Goal: Task Accomplishment & Management: Manage account settings

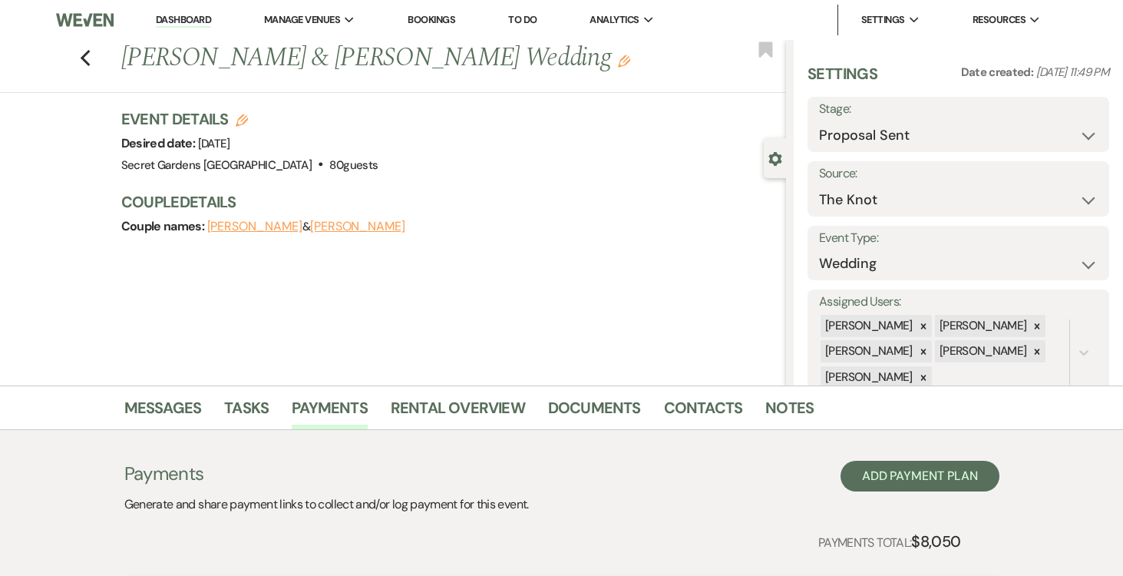
click at [187, 15] on link "Dashboard" at bounding box center [183, 20] width 55 height 15
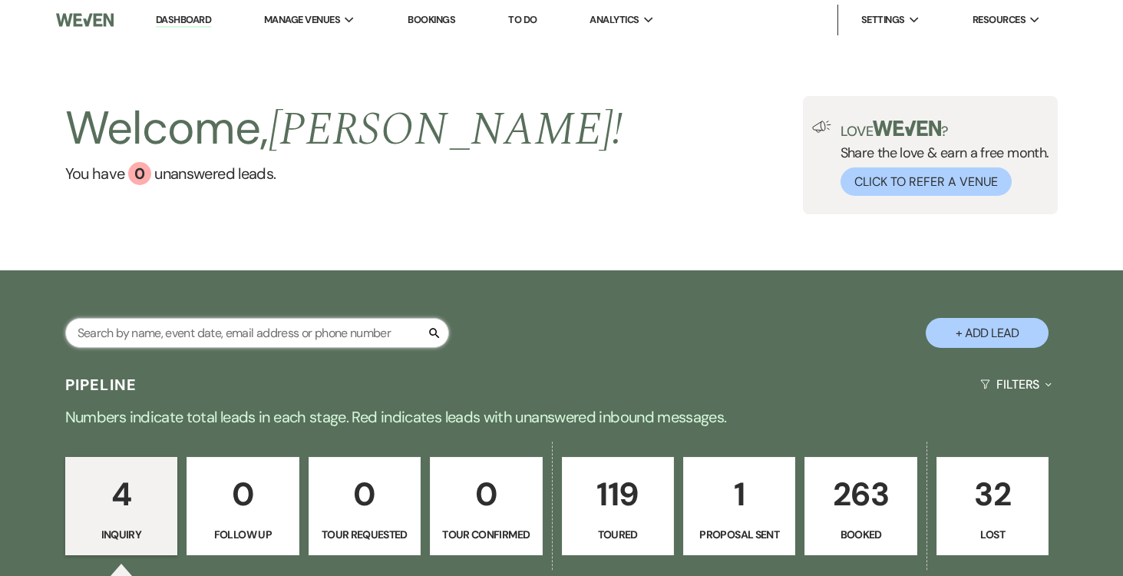
click at [346, 322] on input "text" at bounding box center [257, 333] width 384 height 30
type input "alec"
select select "5"
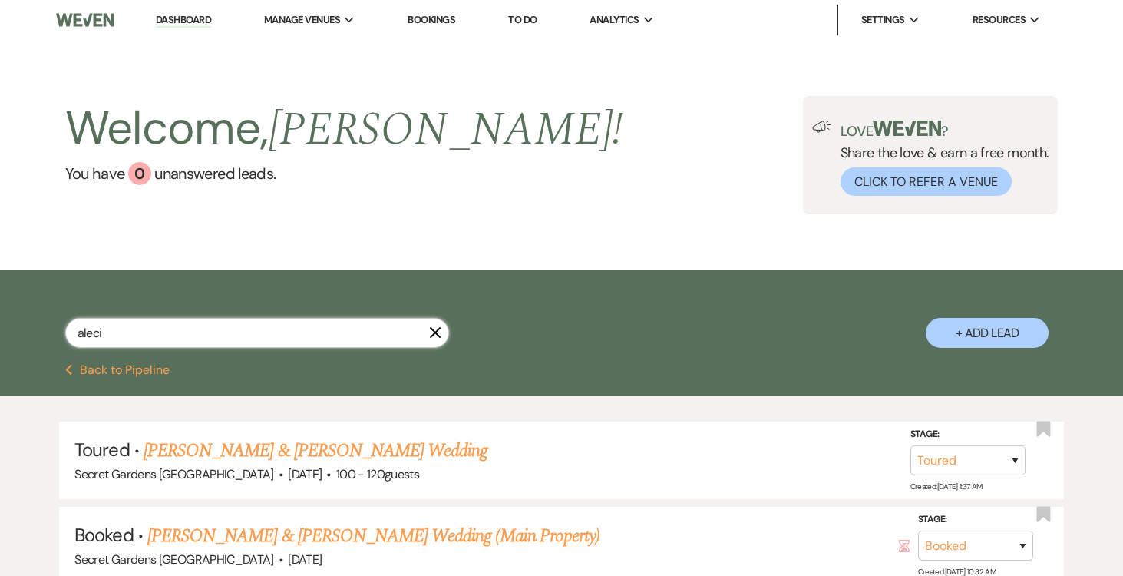
type input "[PERSON_NAME]"
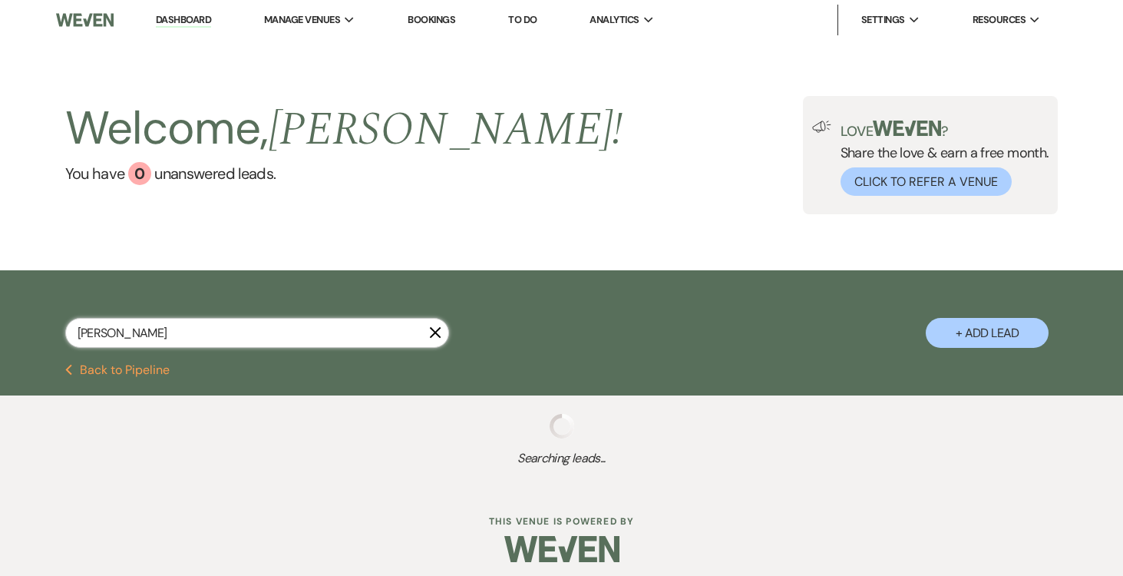
select select "5"
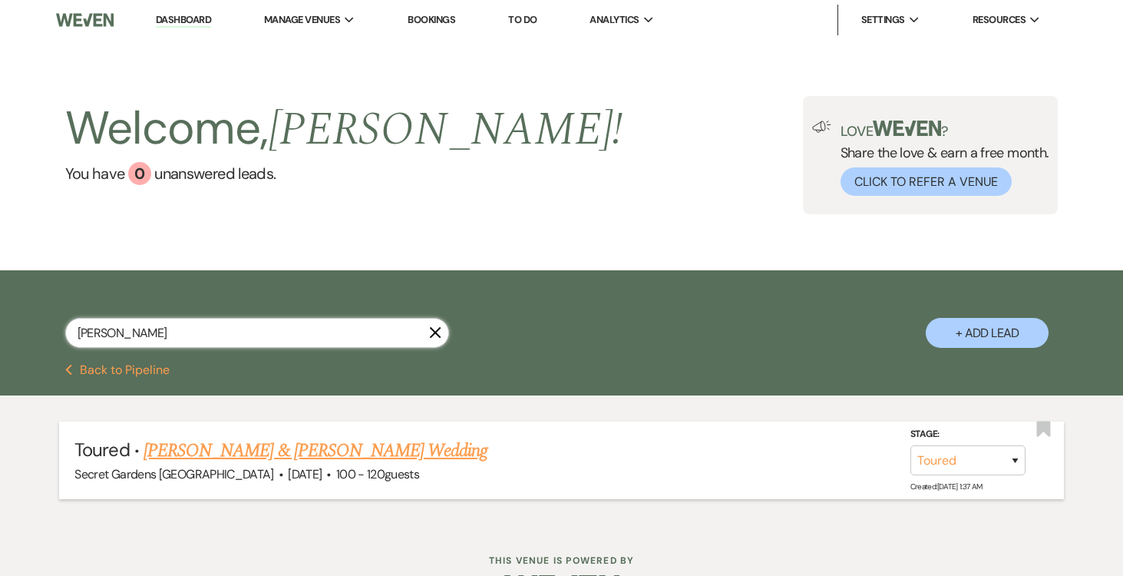
type input "[PERSON_NAME]"
click at [329, 456] on link "[PERSON_NAME] & [PERSON_NAME] Wedding" at bounding box center [316, 451] width 344 height 28
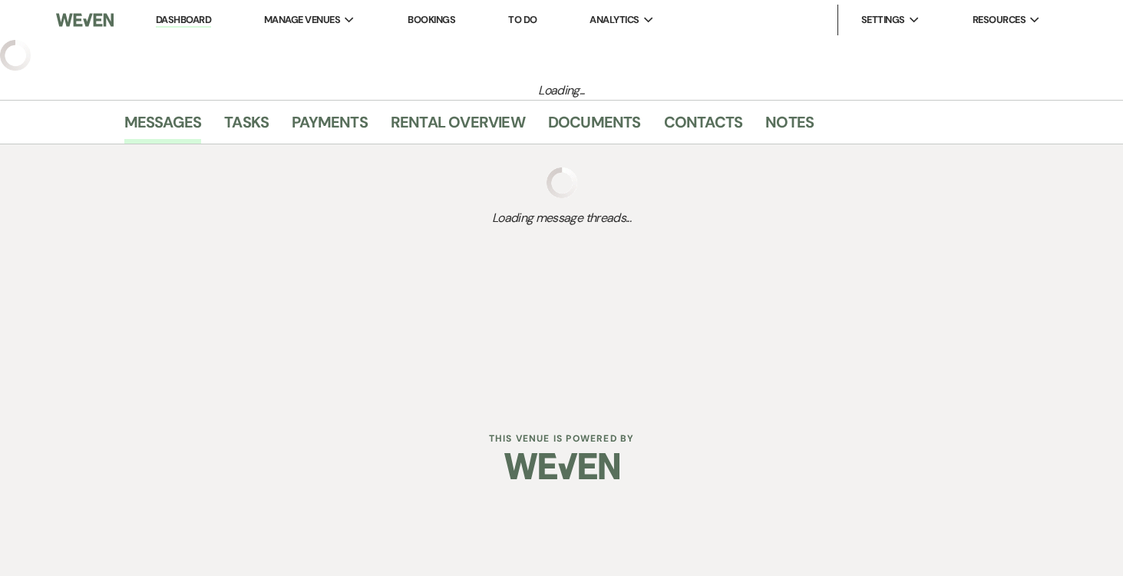
select select "5"
select select "6"
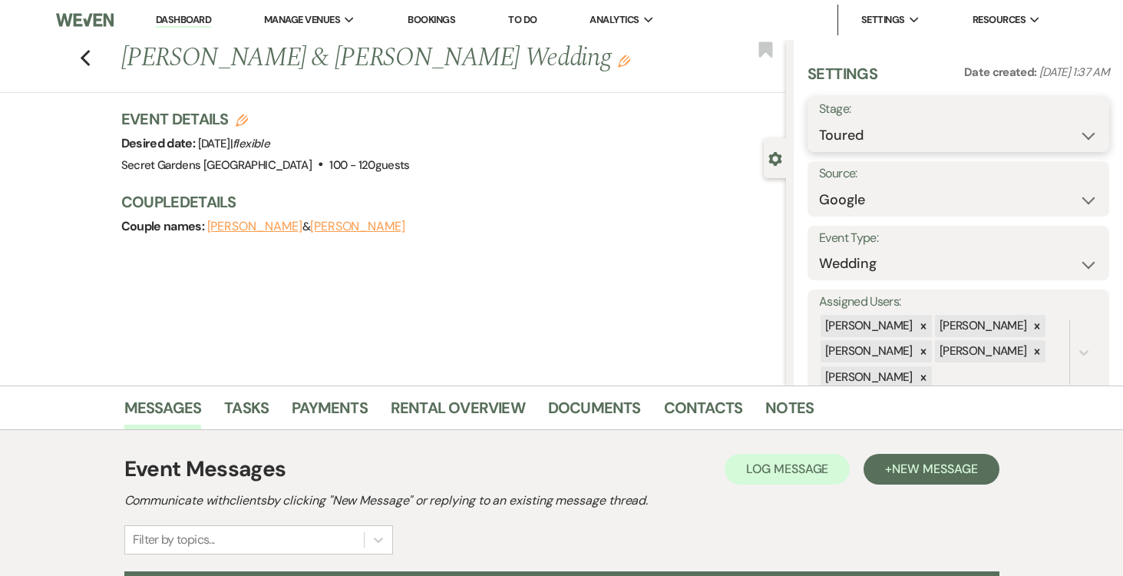
click at [1086, 132] on select "Inquiry Follow Up Tour Requested Tour Confirmed Toured Proposal Sent Booked Lost" at bounding box center [958, 136] width 279 height 30
select select "6"
click at [819, 121] on select "Inquiry Follow Up Tour Requested Tour Confirmed Toured Proposal Sent Booked Lost" at bounding box center [958, 136] width 279 height 30
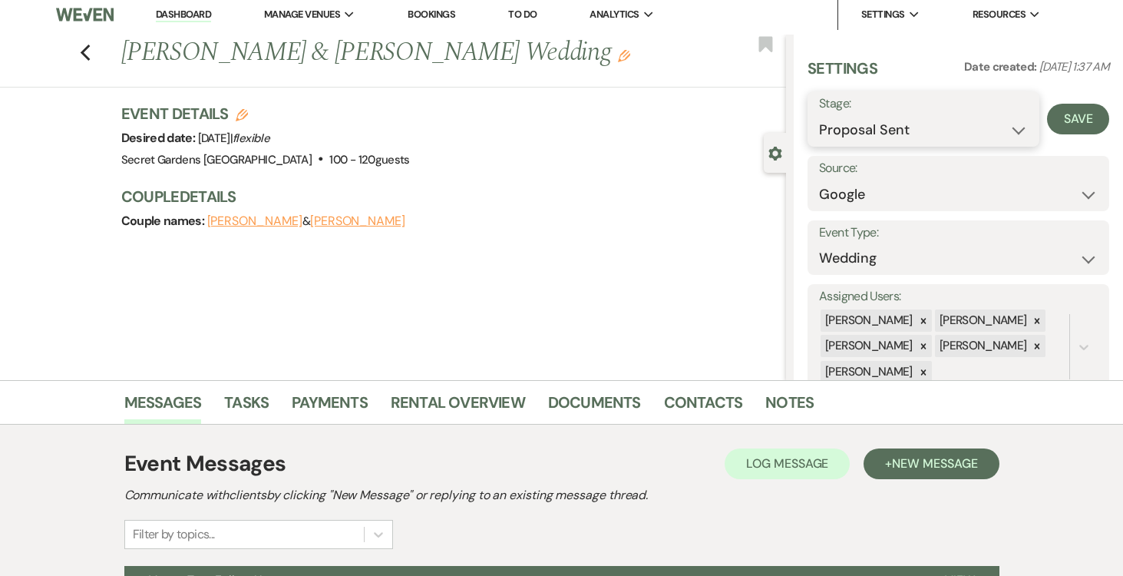
scroll to position [7, 0]
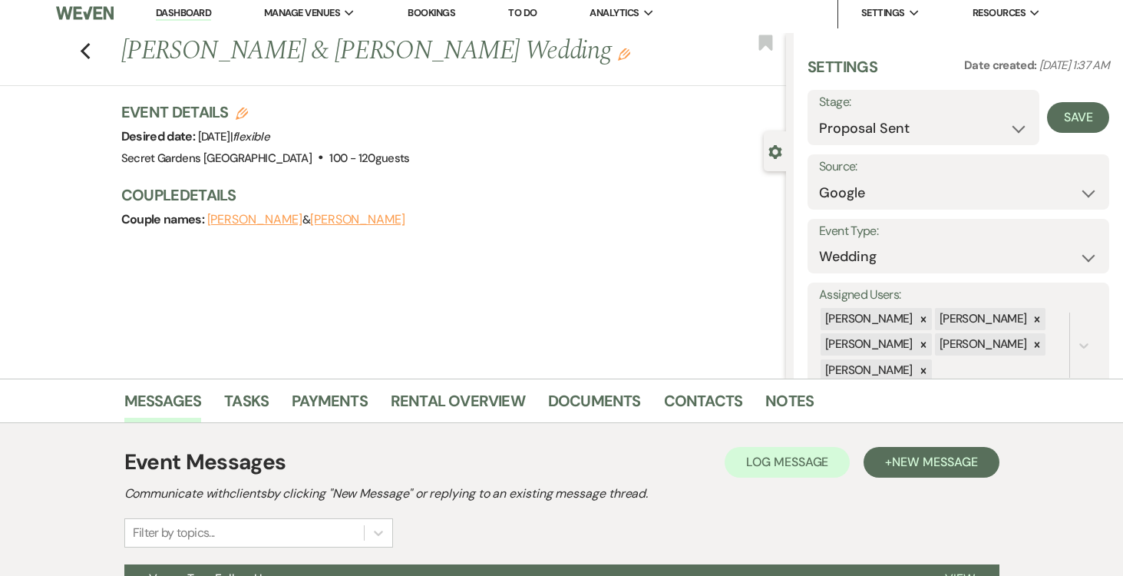
click at [239, 109] on icon "Edit" at bounding box center [242, 113] width 12 height 12
select select "834"
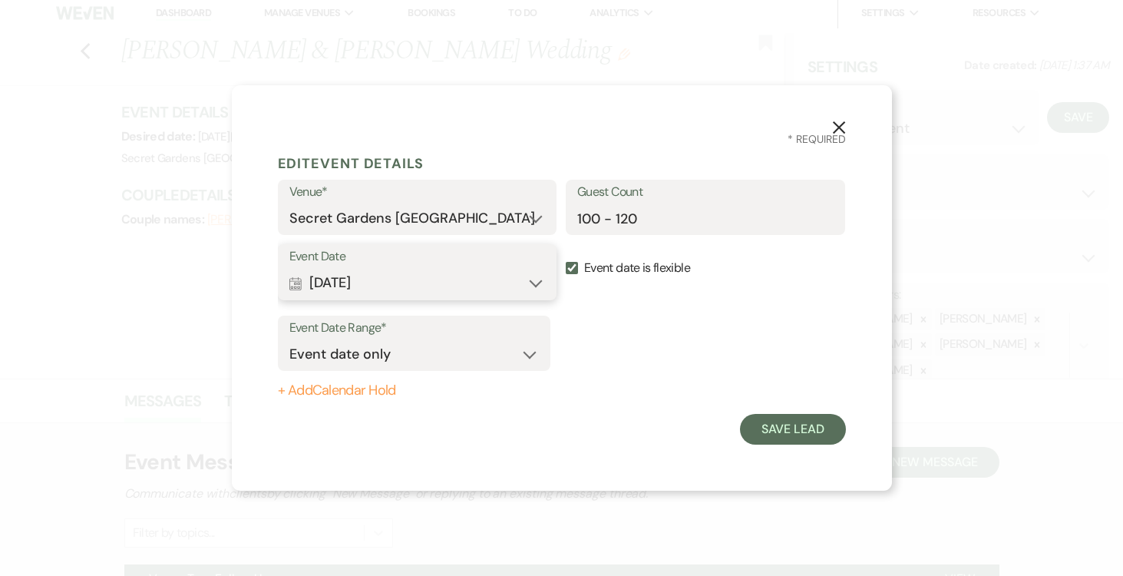
click at [532, 280] on button "Calendar Jan 15, 2027 Expand" at bounding box center [417, 283] width 256 height 31
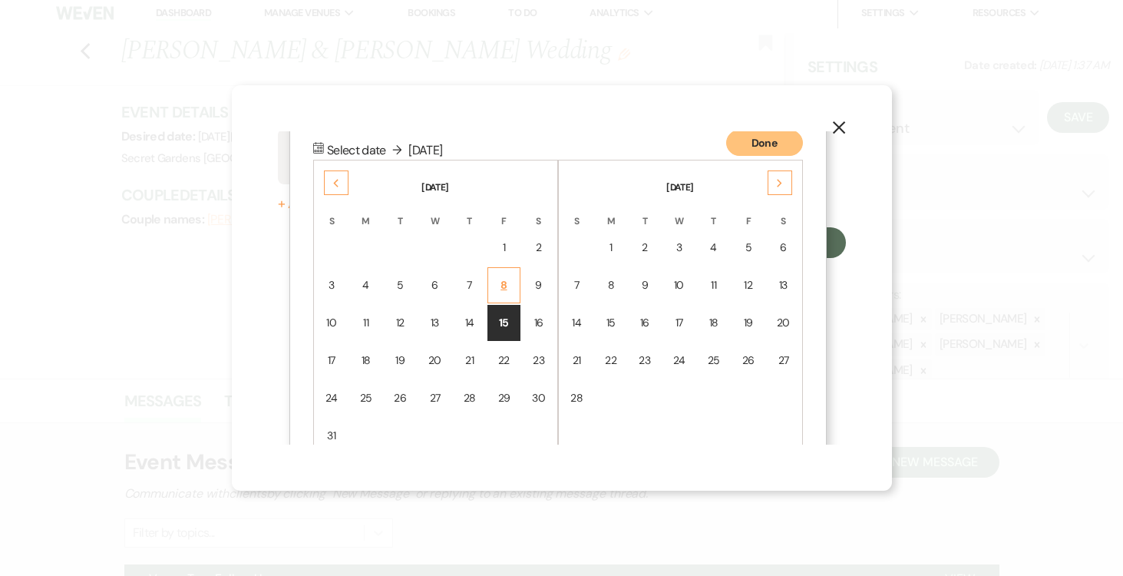
scroll to position [197, 0]
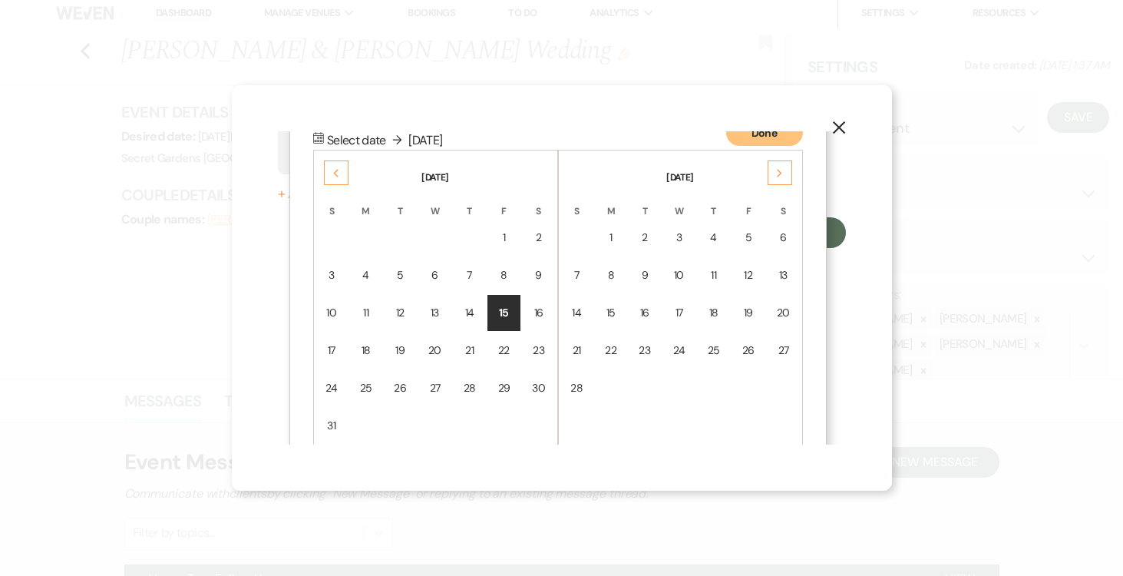
click at [334, 174] on use at bounding box center [335, 174] width 5 height 8
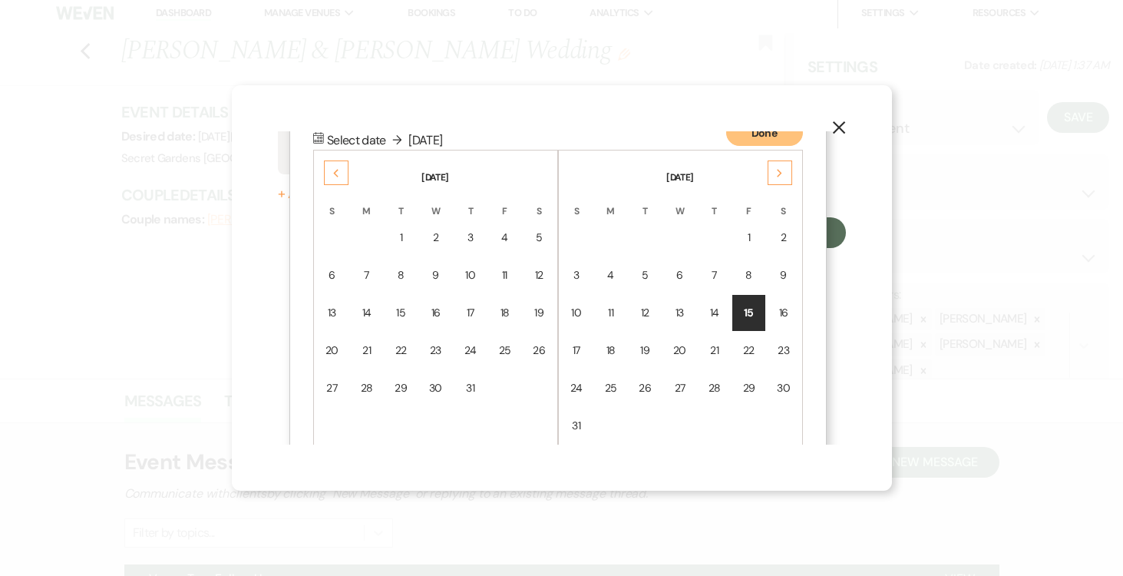
click at [534, 239] on div "5" at bounding box center [539, 238] width 13 height 16
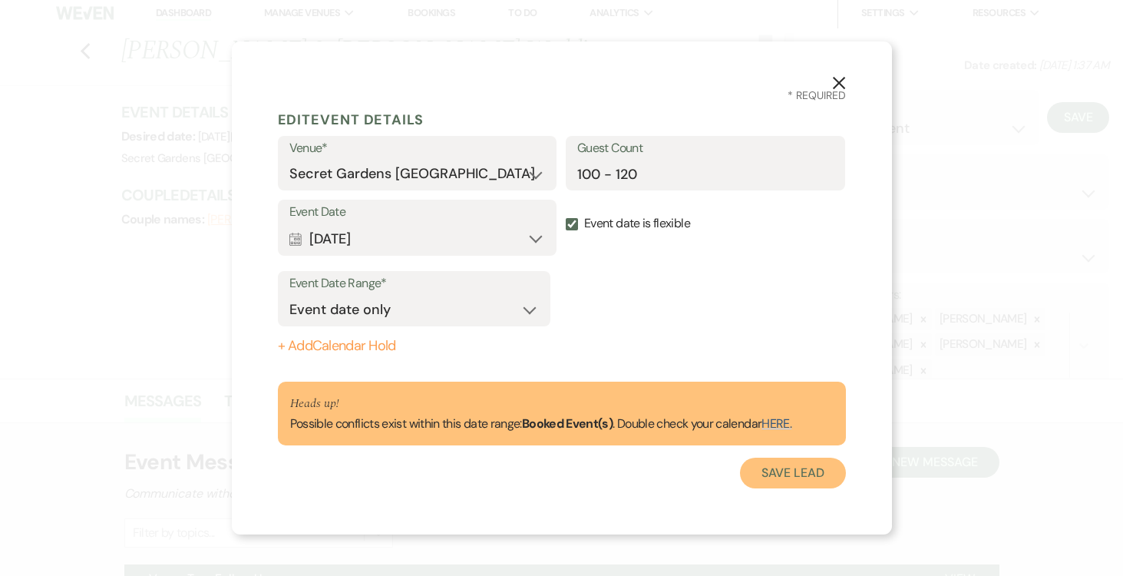
click at [786, 474] on button "Save Lead" at bounding box center [792, 473] width 105 height 31
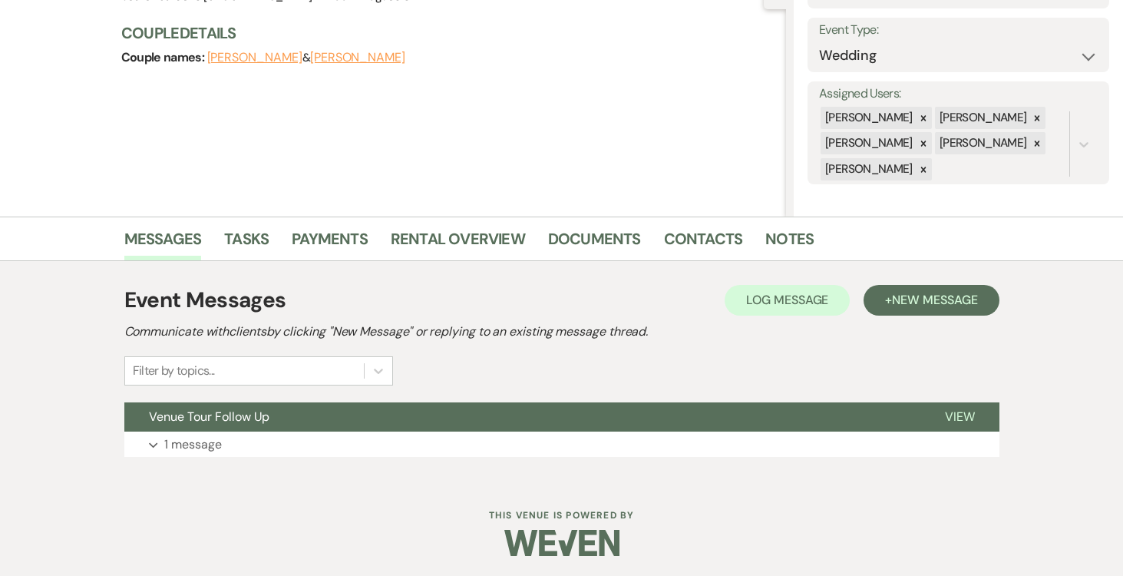
scroll to position [172, 0]
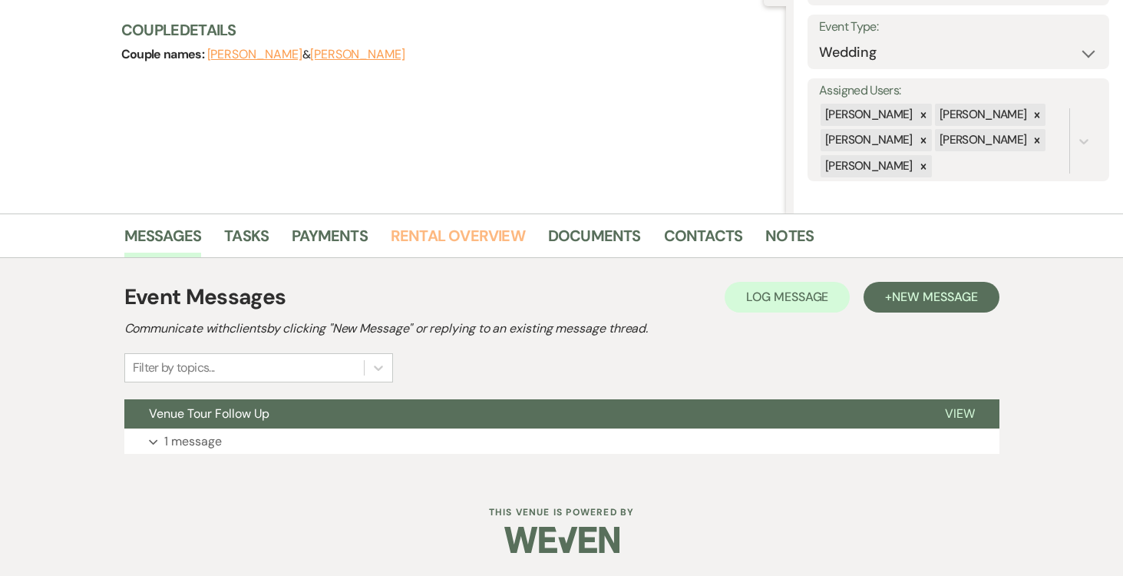
click at [451, 236] on link "Rental Overview" at bounding box center [458, 240] width 134 height 34
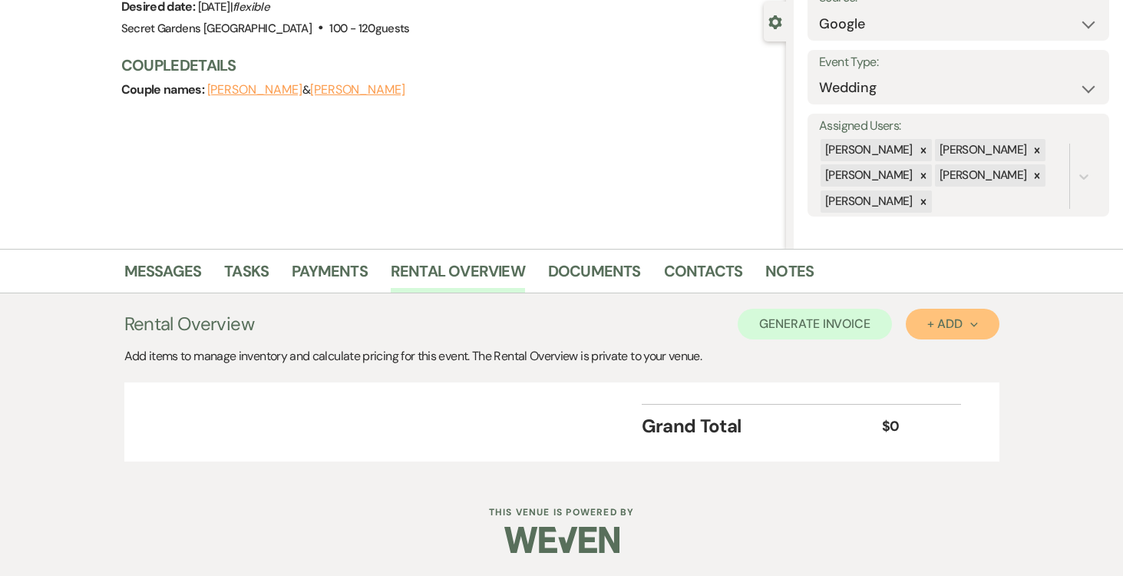
click at [975, 322] on icon "Next" at bounding box center [974, 325] width 8 height 8
click at [933, 355] on button "Item" at bounding box center [945, 359] width 78 height 24
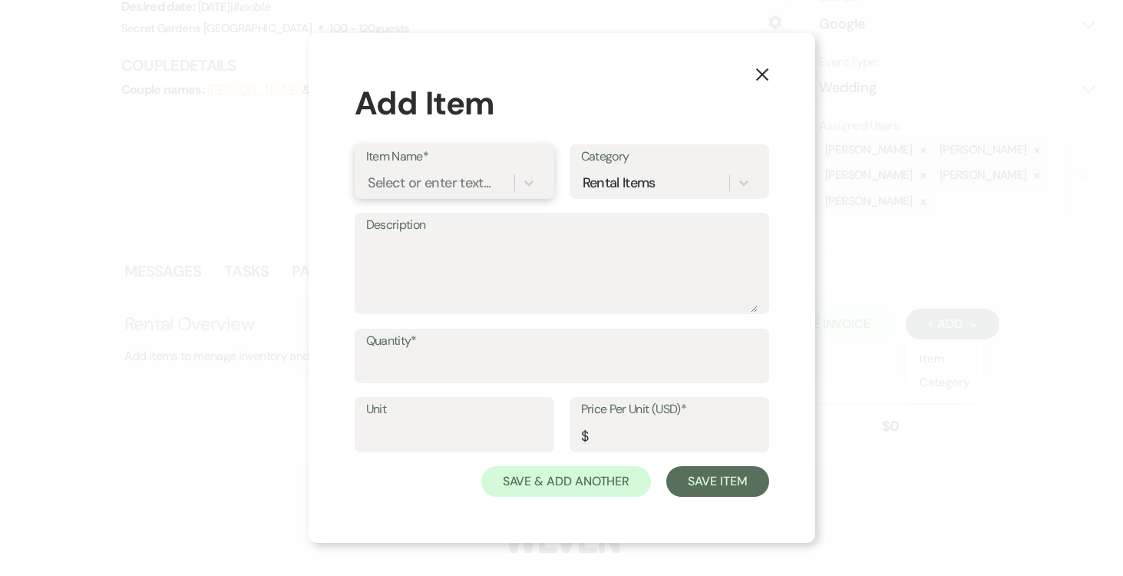
click at [463, 180] on div "Select or enter text..." at bounding box center [430, 182] width 124 height 21
type input "Base Venue Fee"
click at [428, 220] on div "+ Add "Base Venue Fee"" at bounding box center [454, 222] width 177 height 31
click at [422, 248] on textarea "Description" at bounding box center [562, 274] width 392 height 77
type textarea "Base Venue Fee Main Property [DATE]"
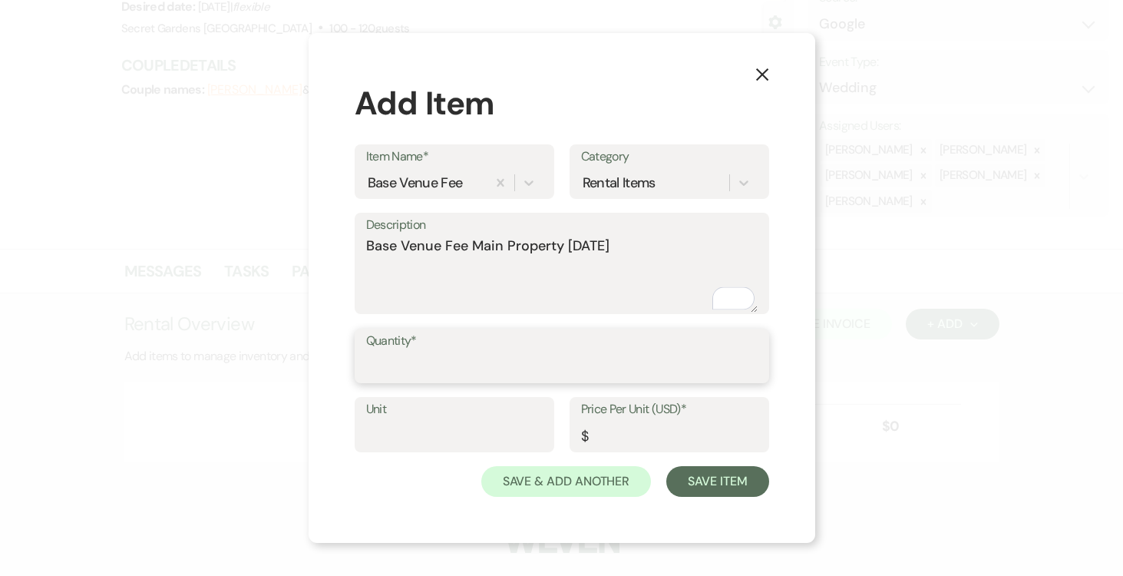
click at [469, 355] on input "Quantity*" at bounding box center [562, 367] width 392 height 30
type input "1"
click at [438, 428] on input "Unit" at bounding box center [454, 436] width 177 height 30
type input "1"
click at [619, 429] on input "Price Per Unit (USD)*" at bounding box center [669, 436] width 177 height 30
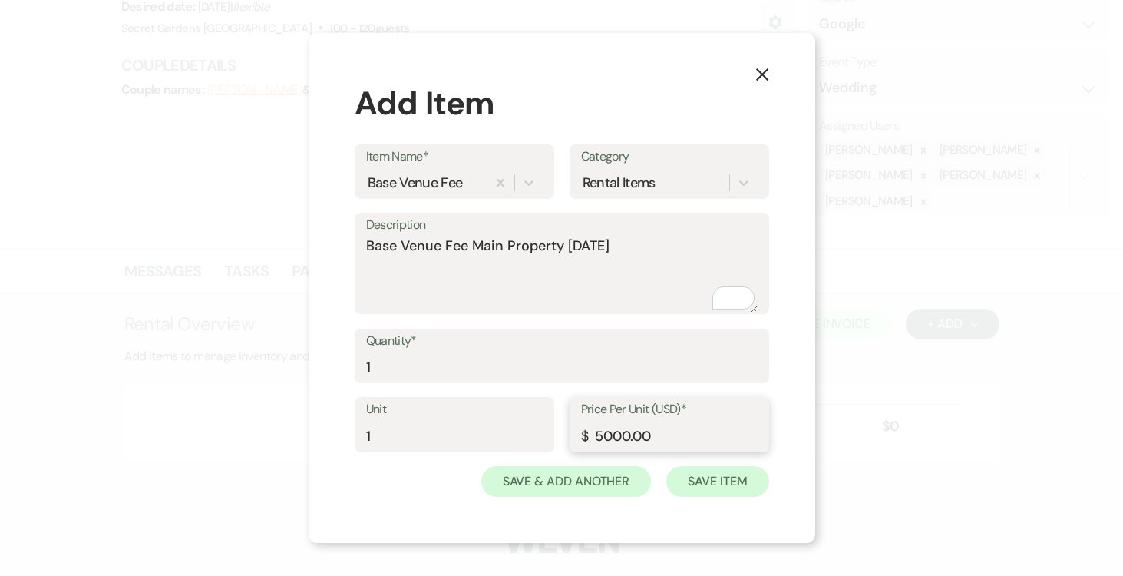
type input "5000.00"
click at [742, 487] on button "Save Item" at bounding box center [717, 481] width 102 height 31
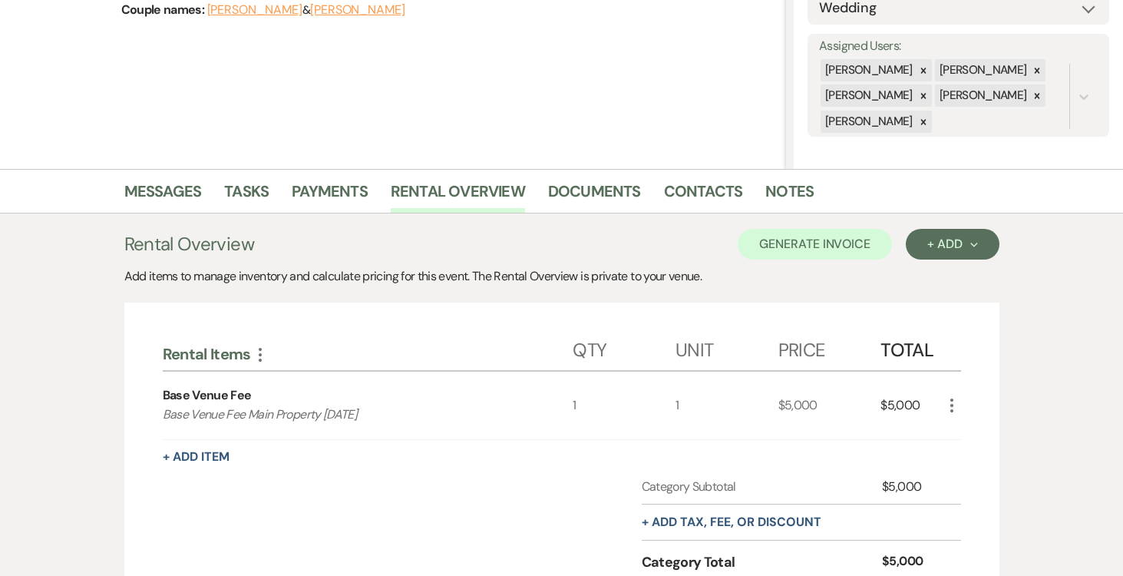
scroll to position [217, 0]
click at [977, 239] on button "+ Add Next" at bounding box center [952, 243] width 93 height 31
click at [939, 272] on button "Item" at bounding box center [945, 278] width 78 height 24
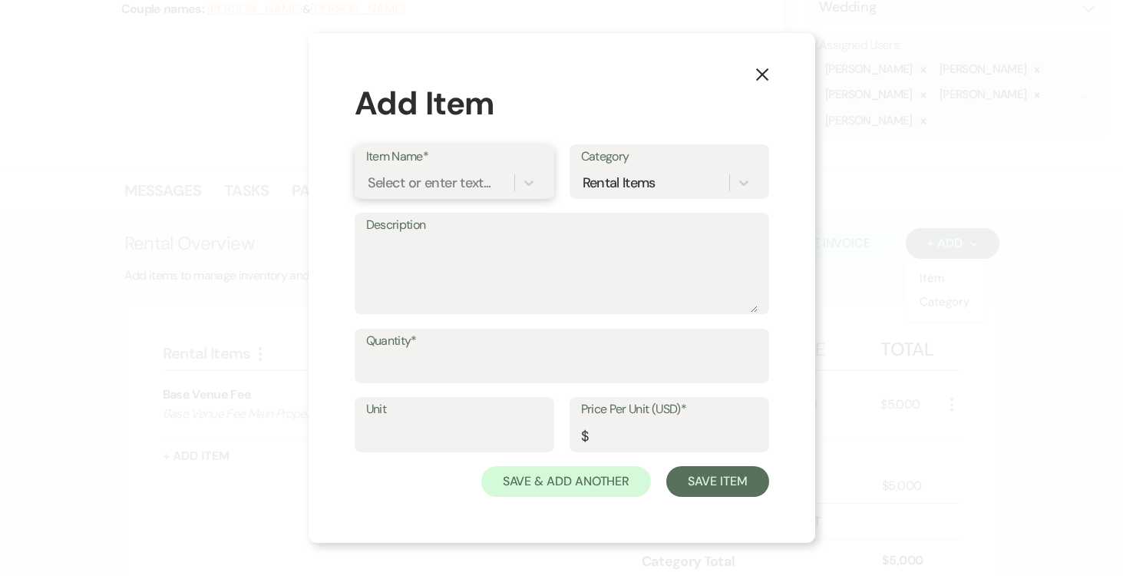
click at [458, 181] on div "Select or enter text..." at bounding box center [430, 182] width 124 height 21
type input "Outdoor Ballroom / Tent"
click at [472, 226] on div "+ Add "Outdoor Ballroom / Tent"" at bounding box center [454, 231] width 177 height 49
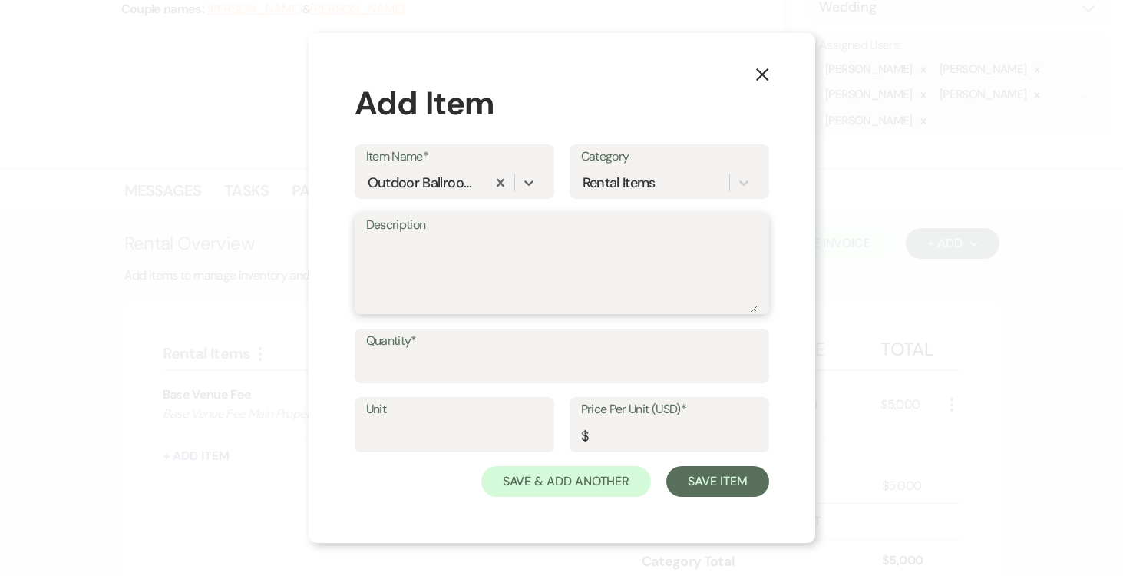
click at [414, 243] on textarea "Description" at bounding box center [562, 274] width 392 height 77
type textarea "Outdoor Ballroom / Tent (AC included)"
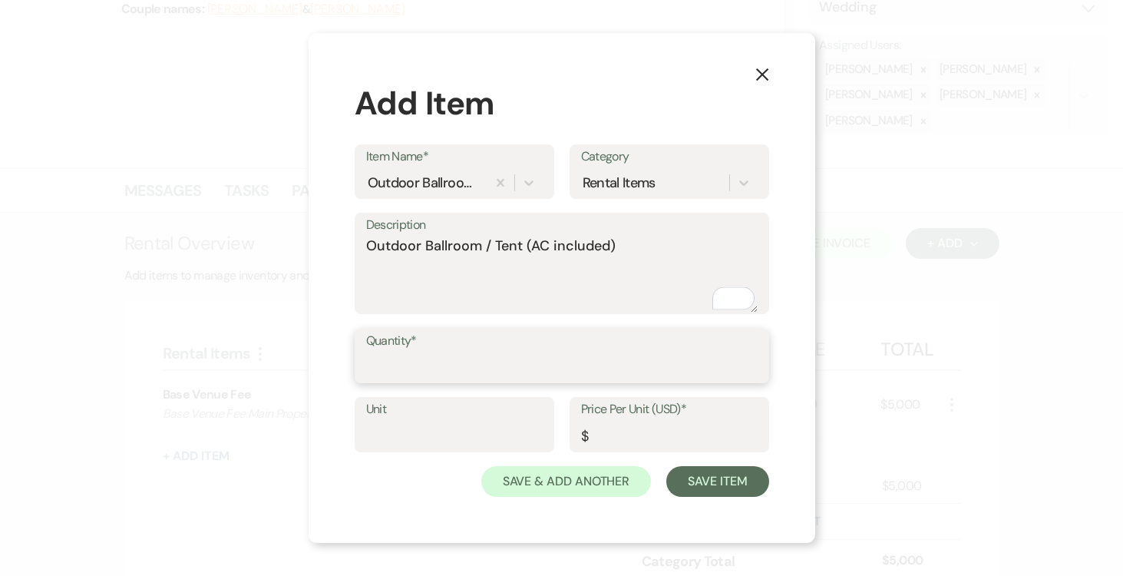
click at [506, 358] on input "Quantity*" at bounding box center [562, 367] width 392 height 30
type input "1"
click at [490, 431] on input "Unit" at bounding box center [454, 436] width 177 height 30
type input "1"
click at [644, 430] on input "Price Per Unit (USD)*" at bounding box center [669, 436] width 177 height 30
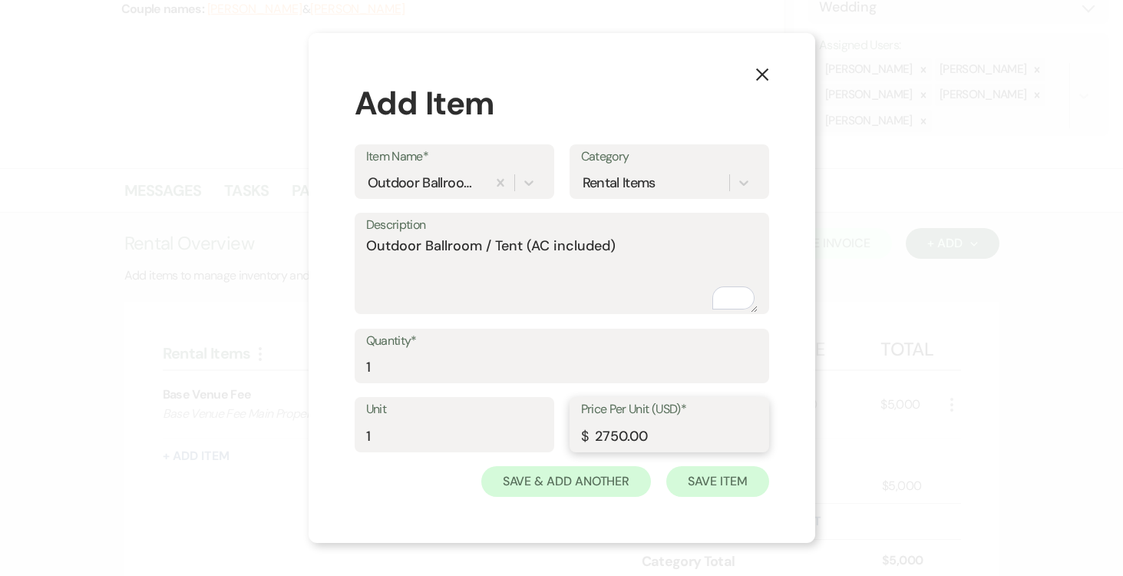
type input "2750.00"
click at [710, 471] on button "Save Item" at bounding box center [717, 481] width 102 height 31
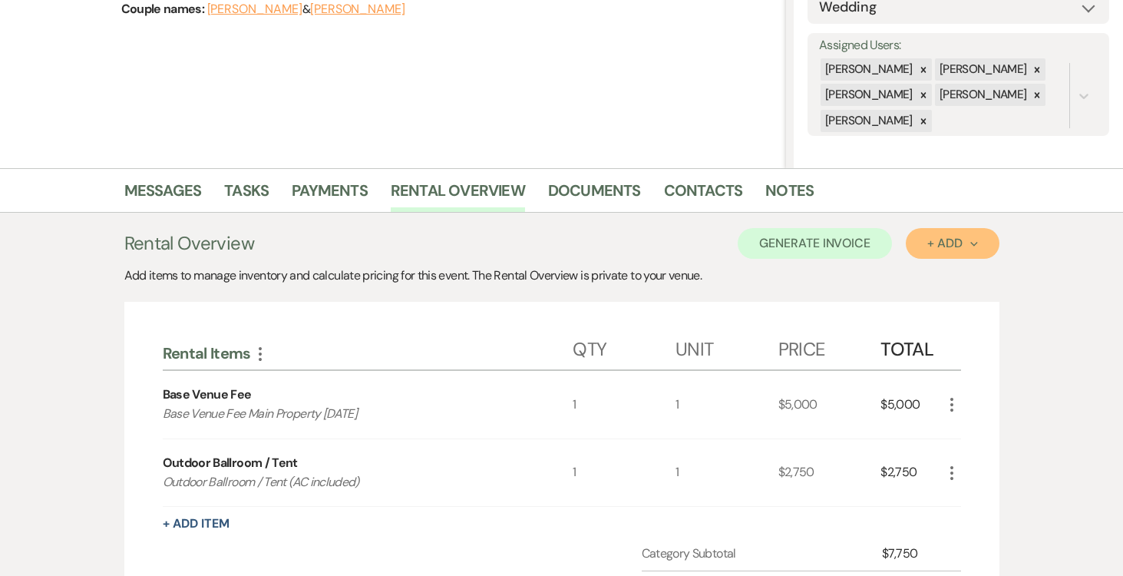
click at [973, 245] on use "button" at bounding box center [973, 244] width 7 height 5
click at [921, 274] on button "Item" at bounding box center [945, 278] width 78 height 24
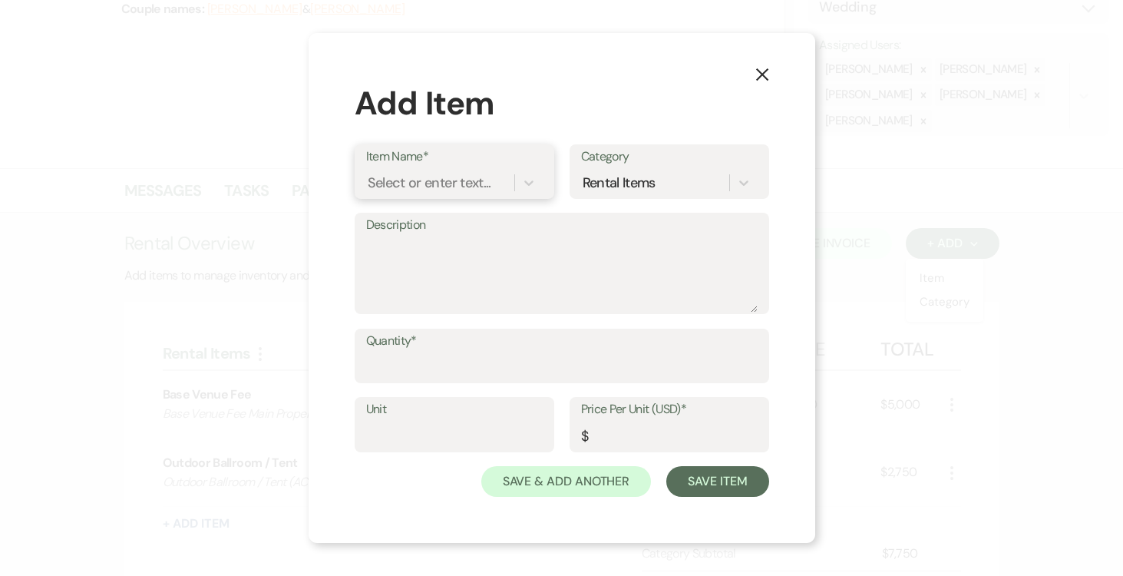
click at [450, 181] on div "Select or enter text..." at bounding box center [430, 182] width 124 height 21
type input "Valet Parking"
click at [401, 210] on div "+ Add "Valet Parking "" at bounding box center [454, 222] width 177 height 31
click at [402, 251] on textarea "Description" at bounding box center [562, 274] width 392 height 77
type textarea "Valet Parking Fee for 76-150 guests"
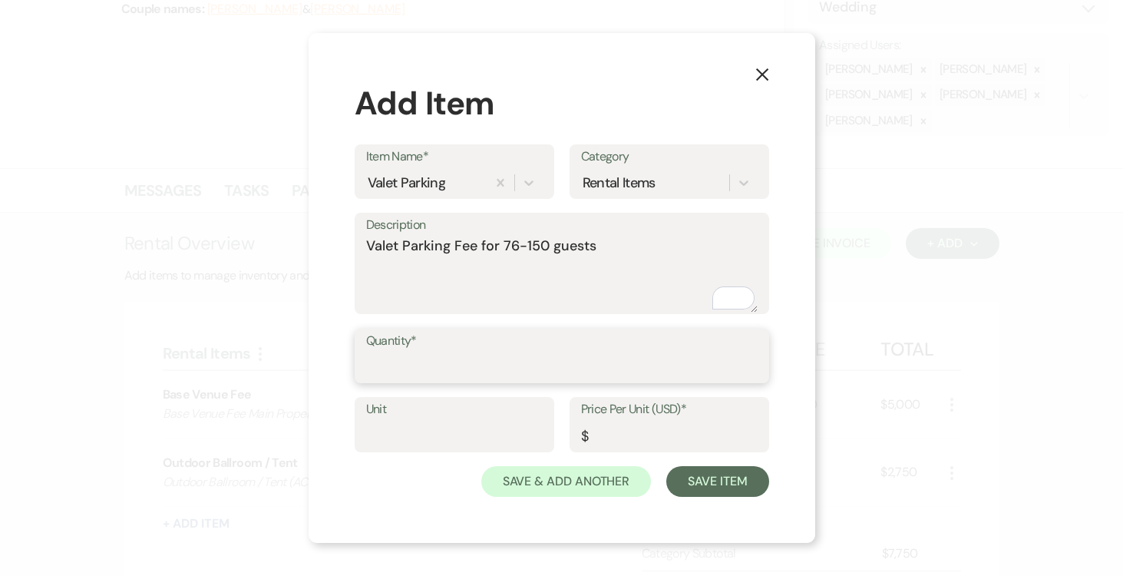
click at [401, 363] on input "Quantity*" at bounding box center [562, 367] width 392 height 30
type input "1"
click at [410, 430] on input "Unit" at bounding box center [454, 436] width 177 height 30
type input "1"
click at [622, 426] on input "Price Per Unit (USD)*" at bounding box center [669, 436] width 177 height 30
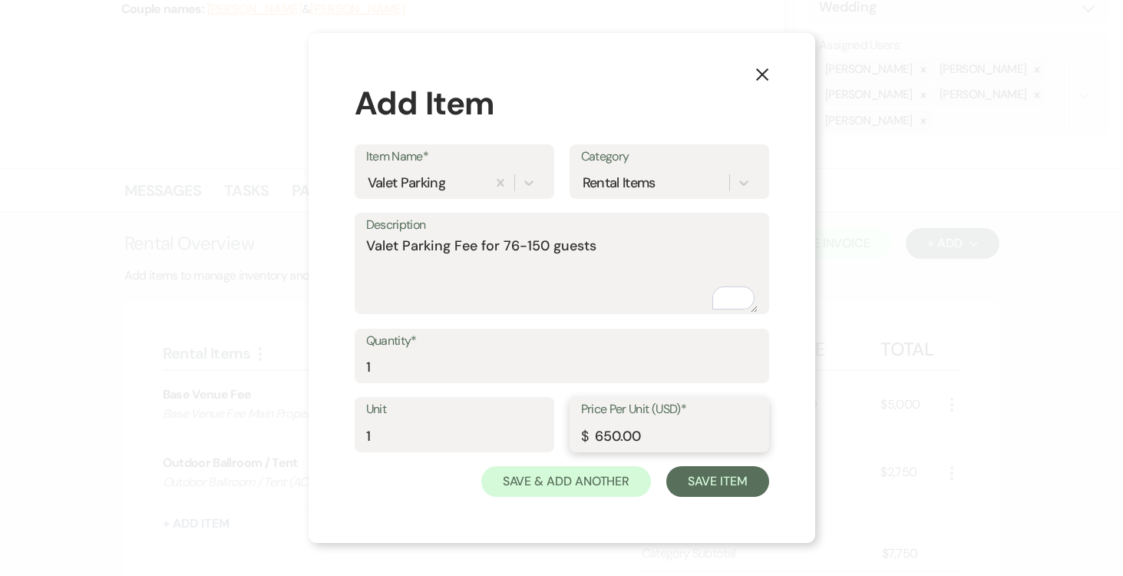
type input "650.00"
click at [722, 474] on button "Save Item" at bounding box center [717, 481] width 102 height 31
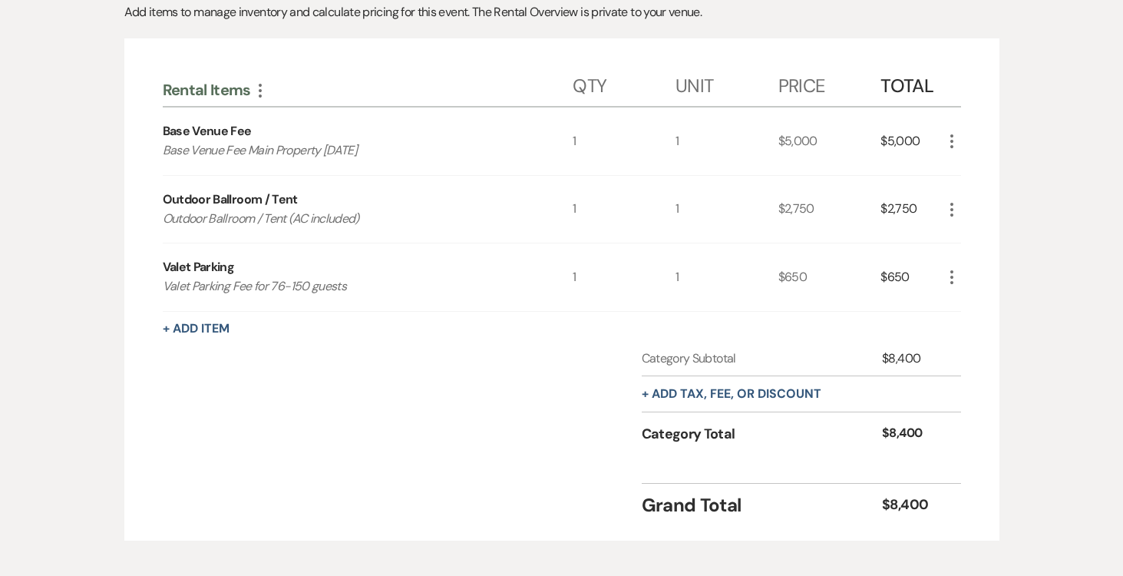
scroll to position [557, 0]
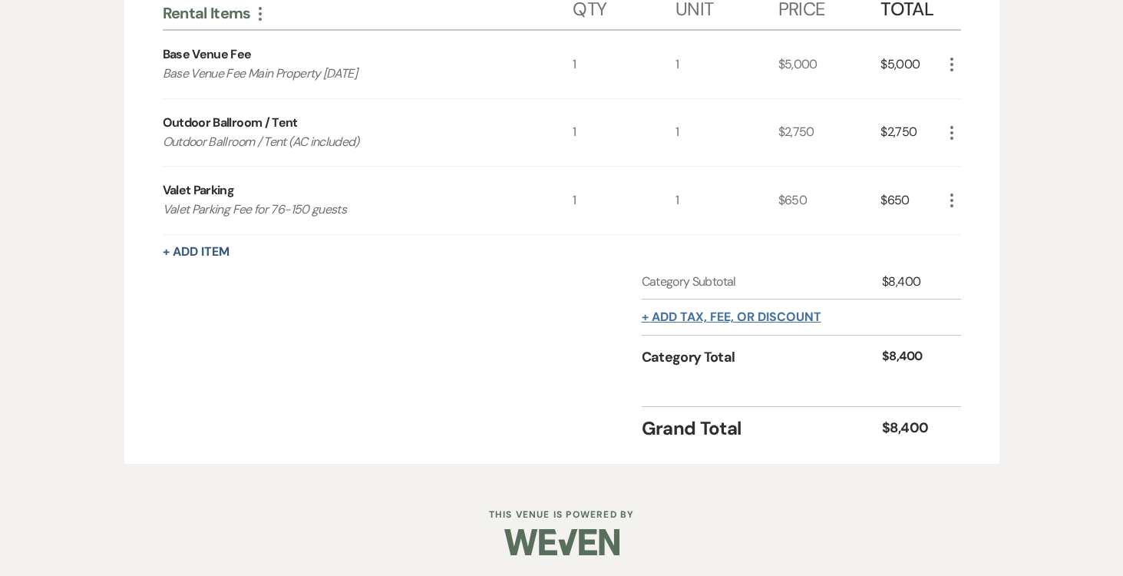
click at [784, 312] on button "+ Add tax, fee, or discount" at bounding box center [732, 317] width 180 height 12
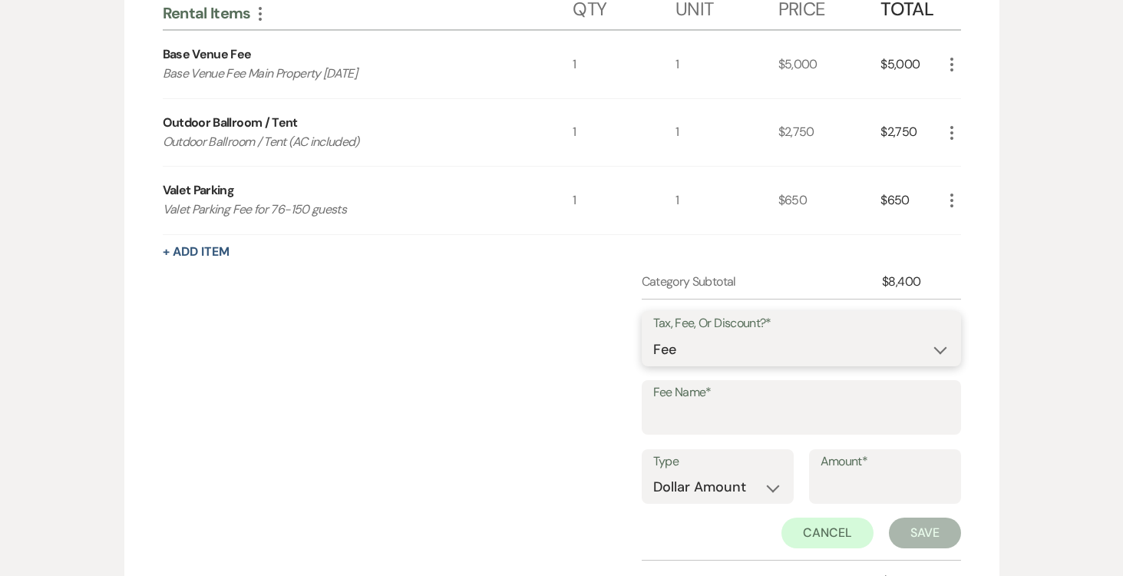
click at [678, 345] on select "Fee Discount Tax" at bounding box center [801, 350] width 296 height 30
select select "2"
click at [653, 335] on select "Fee Discount Tax" at bounding box center [801, 350] width 296 height 30
click at [705, 409] on input "Fee Name*" at bounding box center [801, 418] width 296 height 30
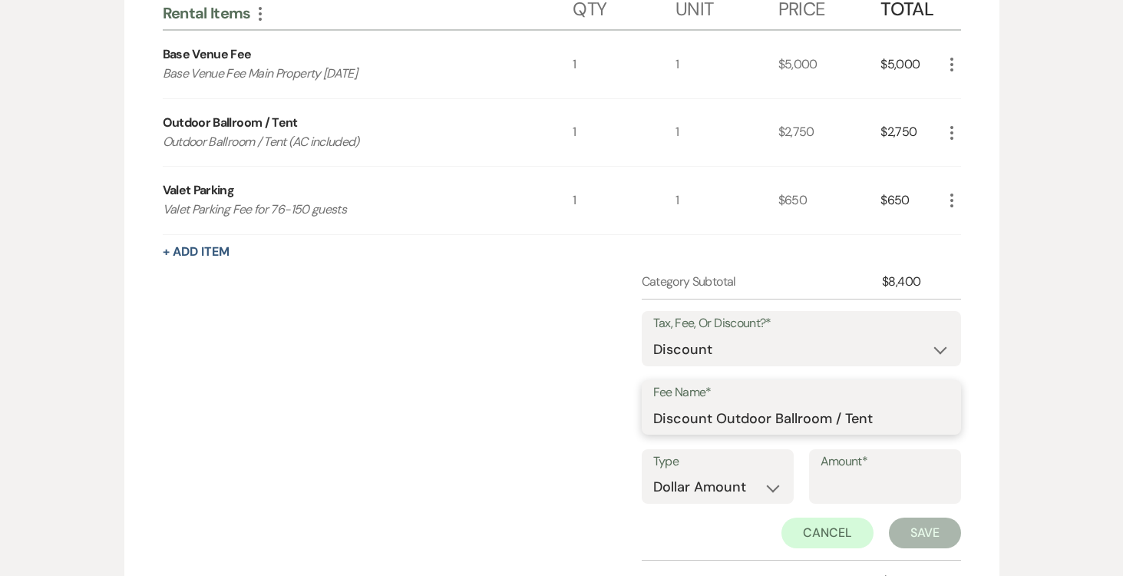
type input "Discount Outdoor Ballroom / Tent"
click at [848, 477] on input "Amount*" at bounding box center [885, 487] width 129 height 30
type input "250.00"
click at [911, 521] on button "Save" at bounding box center [925, 532] width 72 height 31
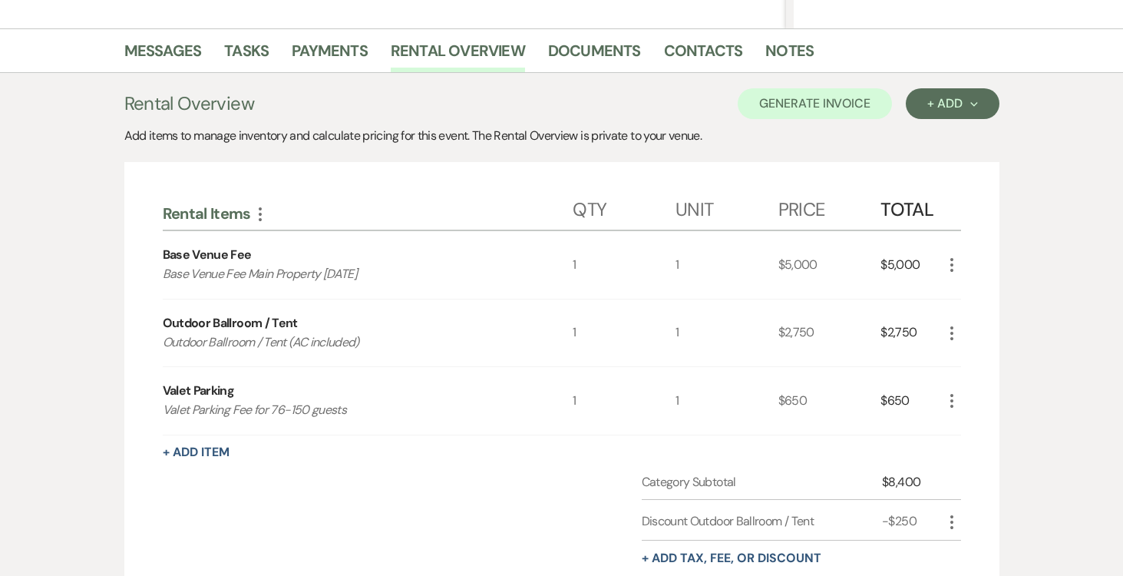
scroll to position [369, 0]
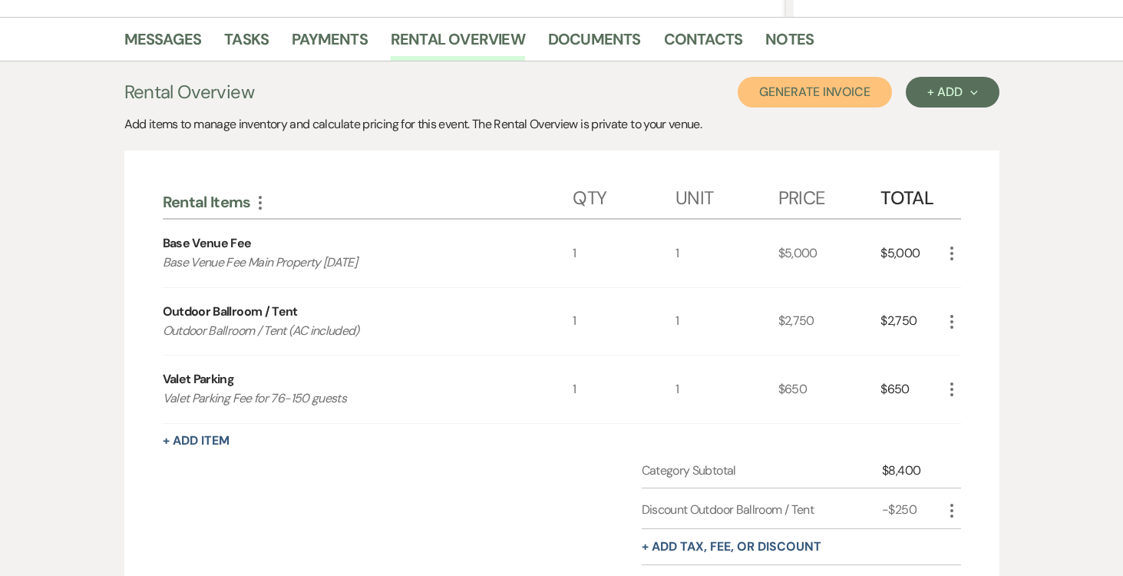
click at [815, 91] on button "Generate Invoice" at bounding box center [815, 92] width 154 height 31
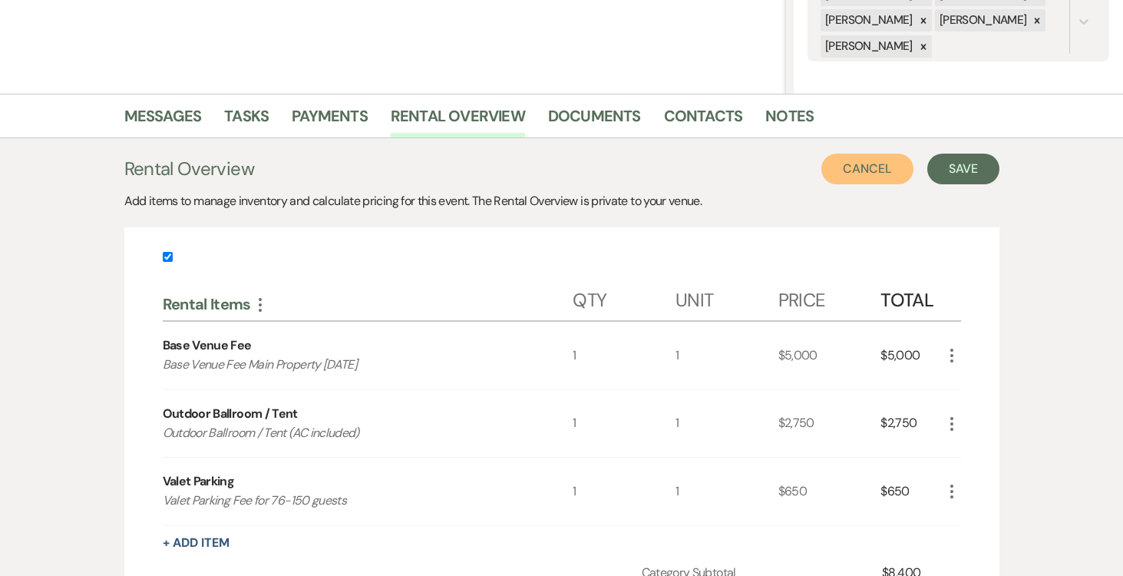
scroll to position [286, 0]
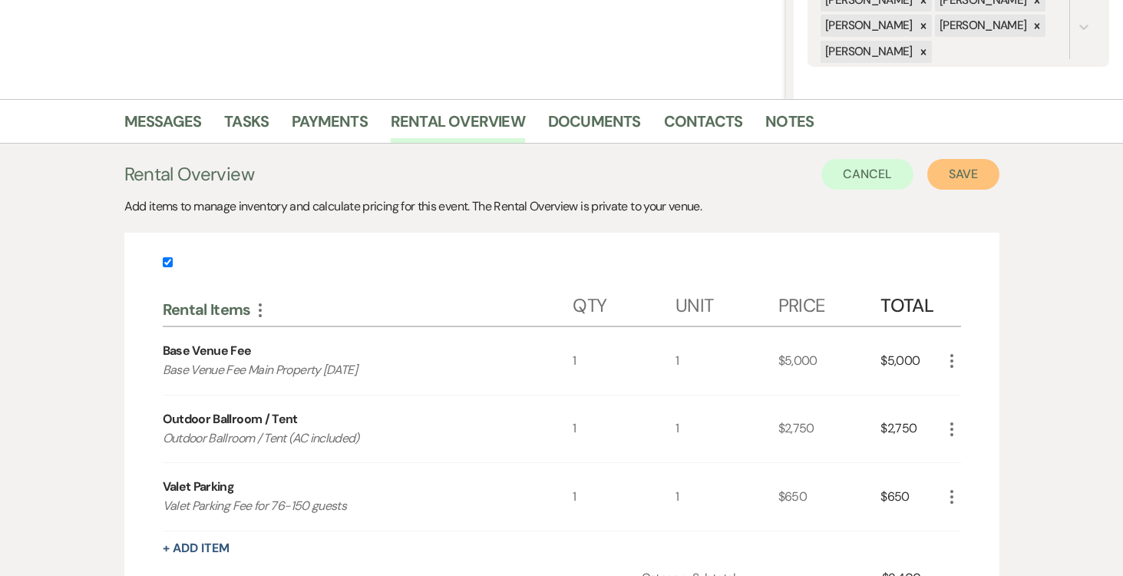
click at [963, 173] on button "Save" at bounding box center [963, 174] width 72 height 31
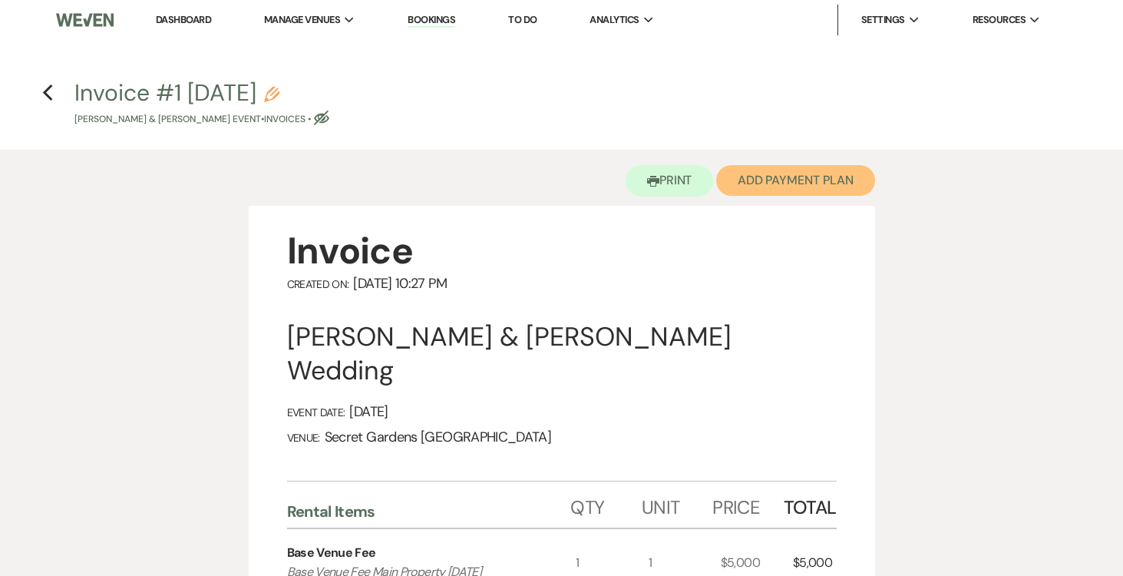
click at [796, 177] on button "Add Payment Plan" at bounding box center [795, 180] width 159 height 31
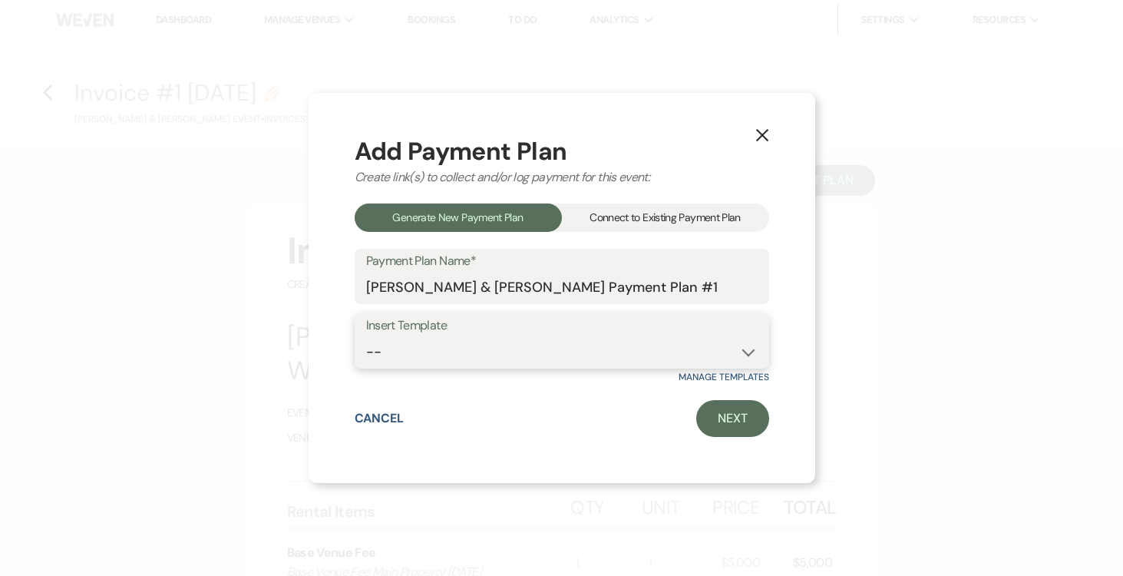
click at [725, 344] on select "-- Test Standard Payment Plan Balance Security Early Access Bridal Suite" at bounding box center [562, 352] width 392 height 30
select select "424"
click at [366, 337] on select "-- Test Standard Payment Plan Balance Security Early Access Bridal Suite" at bounding box center [562, 352] width 392 height 30
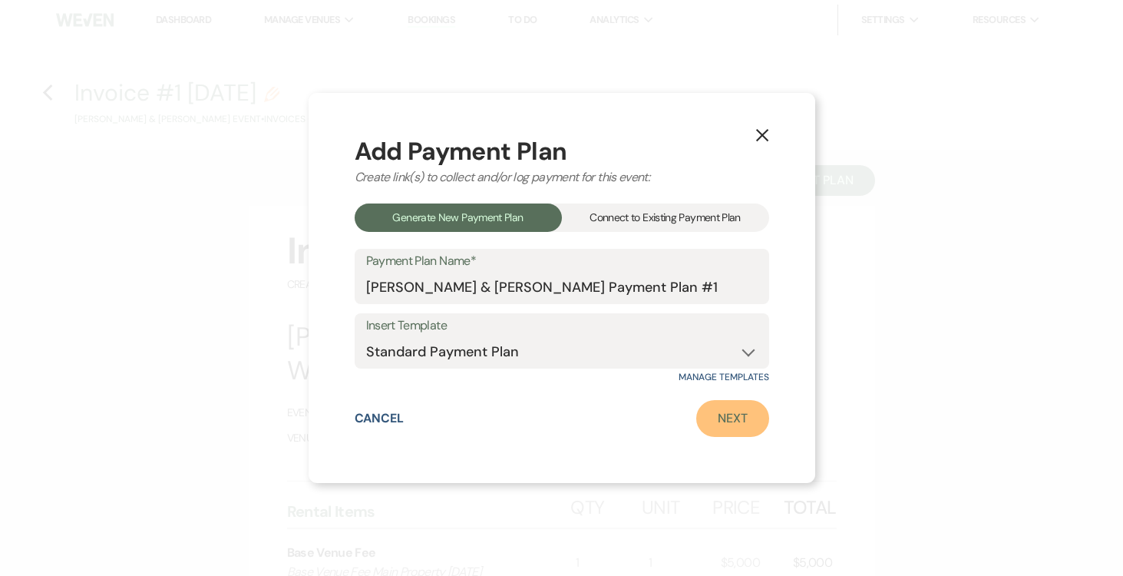
click at [739, 418] on link "Next" at bounding box center [732, 418] width 73 height 37
select select "27378"
select select "2"
select select "percentage"
select select "true"
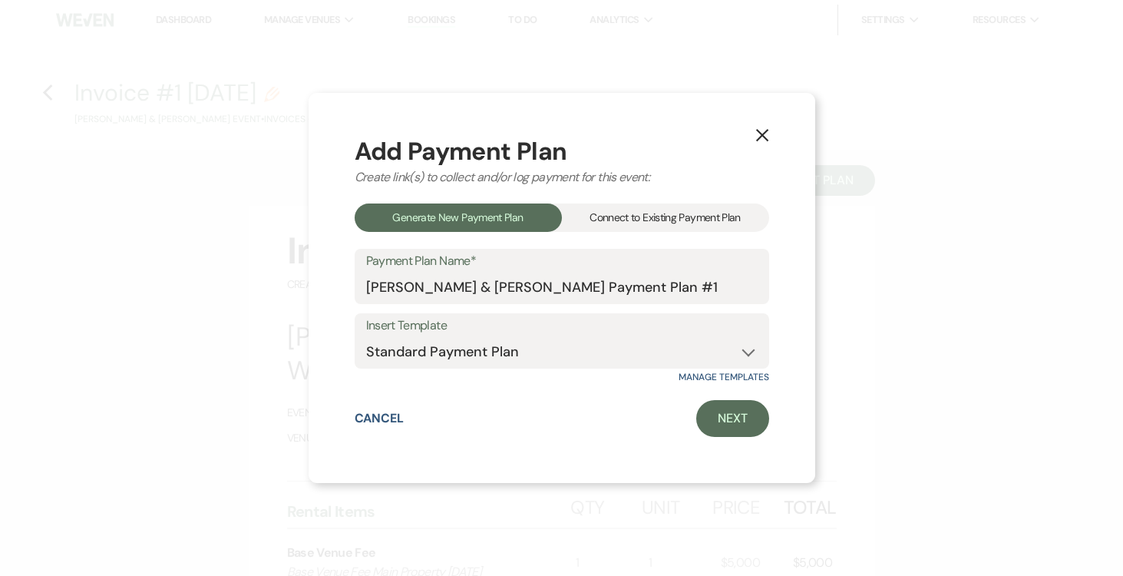
select select "2"
select select "percentage"
select select "true"
select select "client"
select select "weeks"
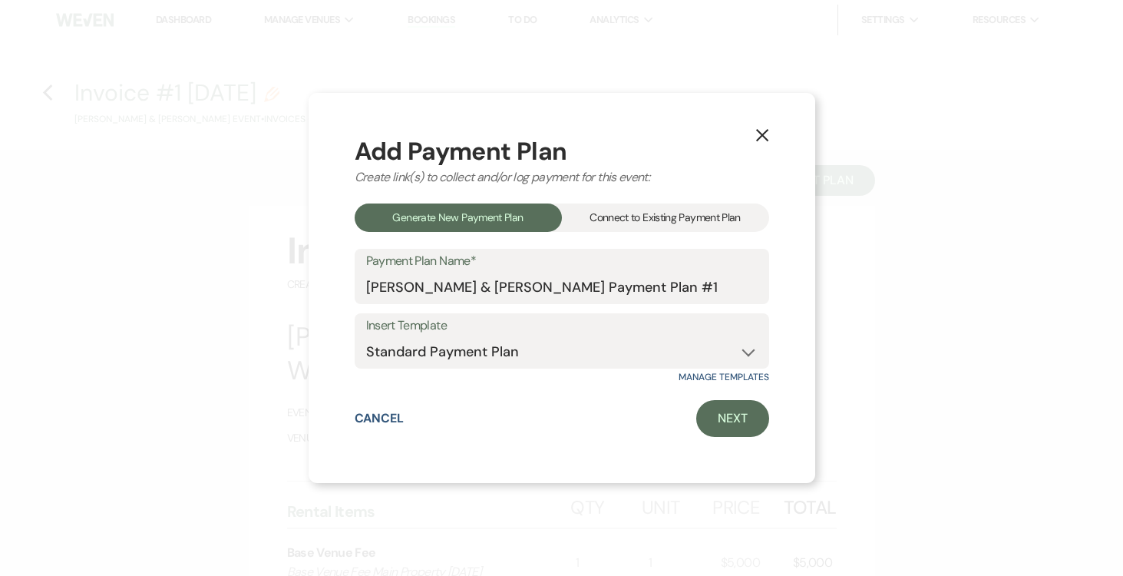
select select "client"
select select "weekly"
select select "days"
select select "afterDueDate"
select select "complete"
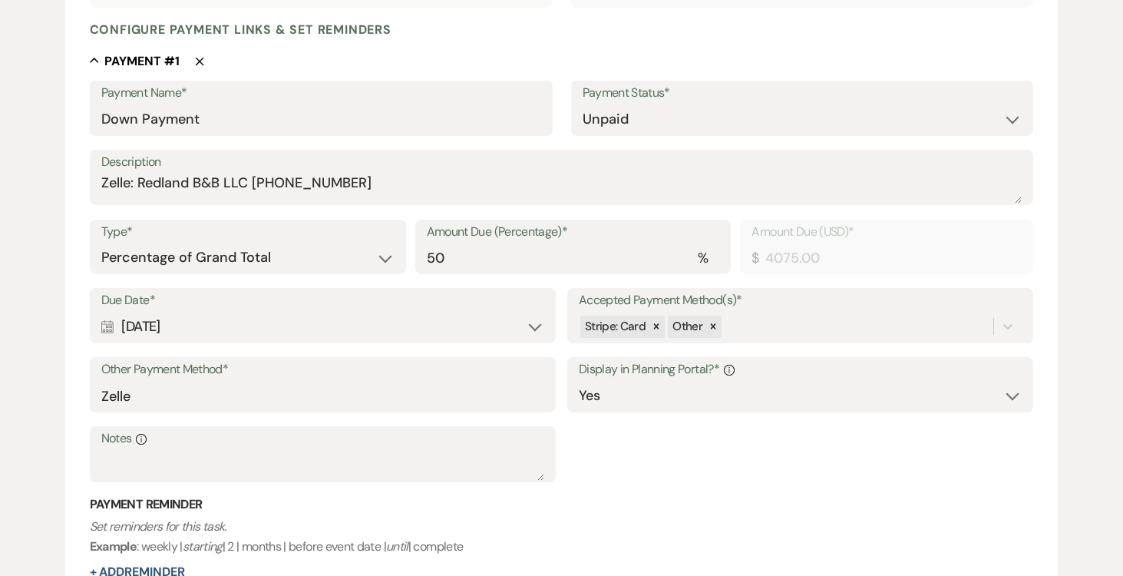
scroll to position [404, 0]
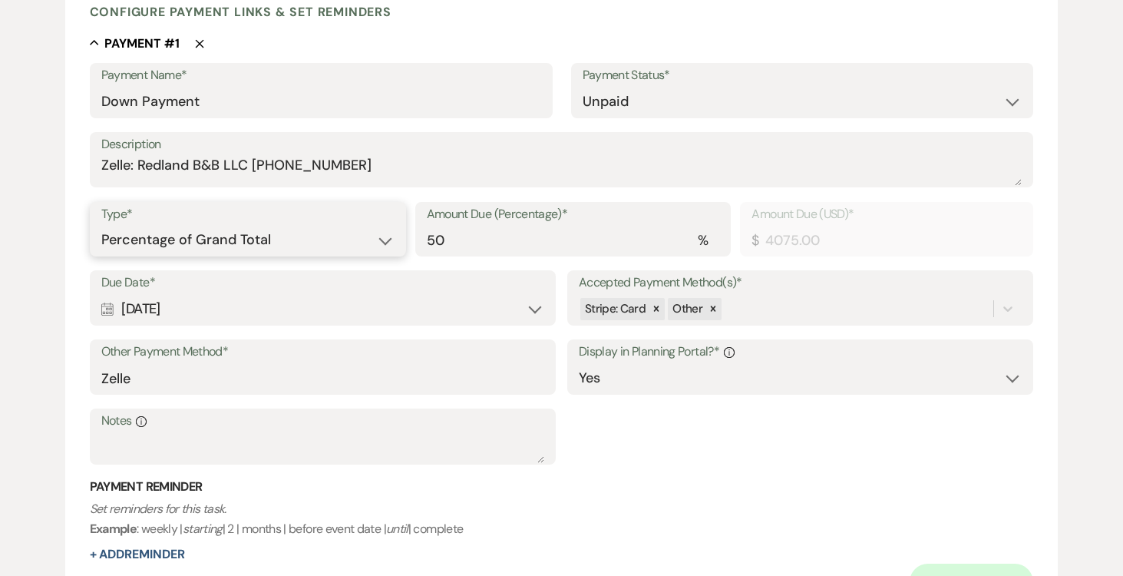
click at [385, 231] on select "Dollar Amount Percentage of Grand Total" at bounding box center [247, 240] width 293 height 30
select select "flat"
click at [101, 225] on select "Dollar Amount Percentage of Grand Total" at bounding box center [247, 240] width 293 height 30
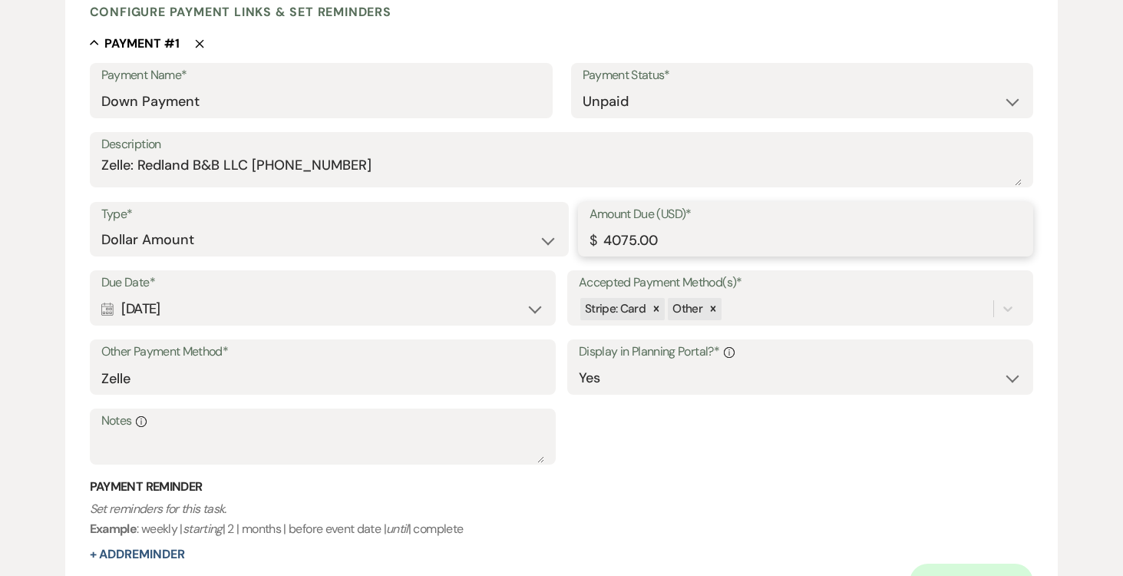
click at [769, 243] on input "4075.00" at bounding box center [806, 240] width 433 height 30
type input "4"
type input "2500.00"
click at [372, 366] on input "Zelle" at bounding box center [322, 378] width 443 height 30
click at [349, 383] on input "Zelle" at bounding box center [322, 378] width 443 height 30
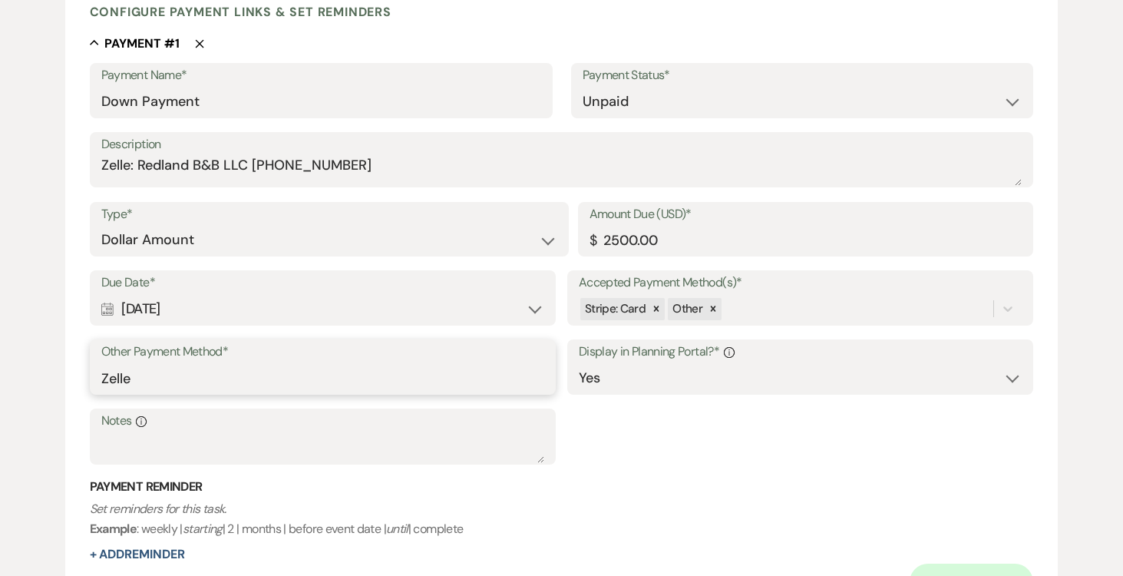
scroll to position [407, 0]
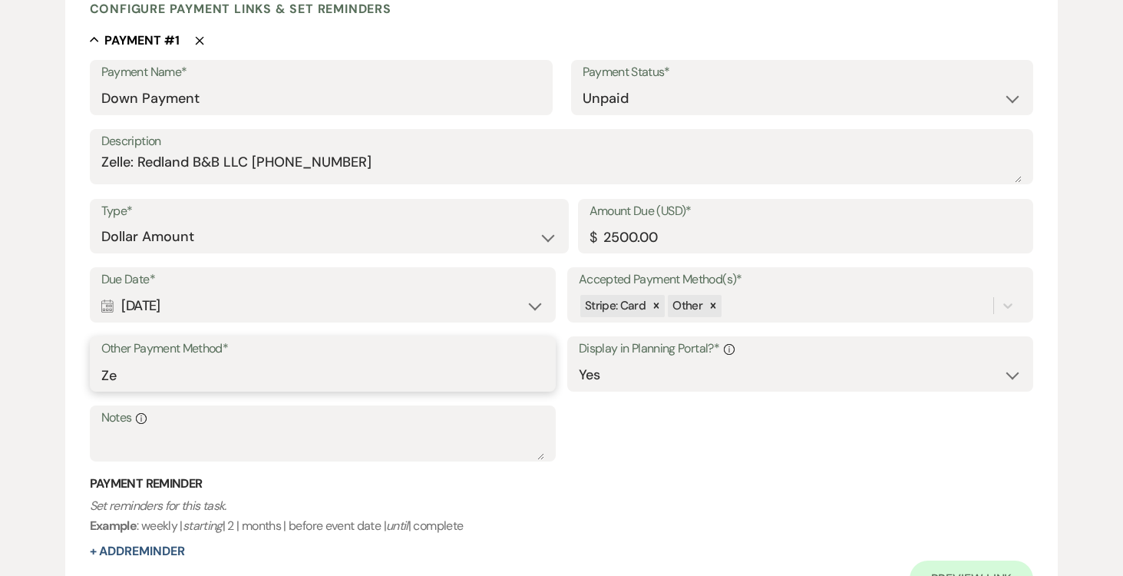
type input "Z"
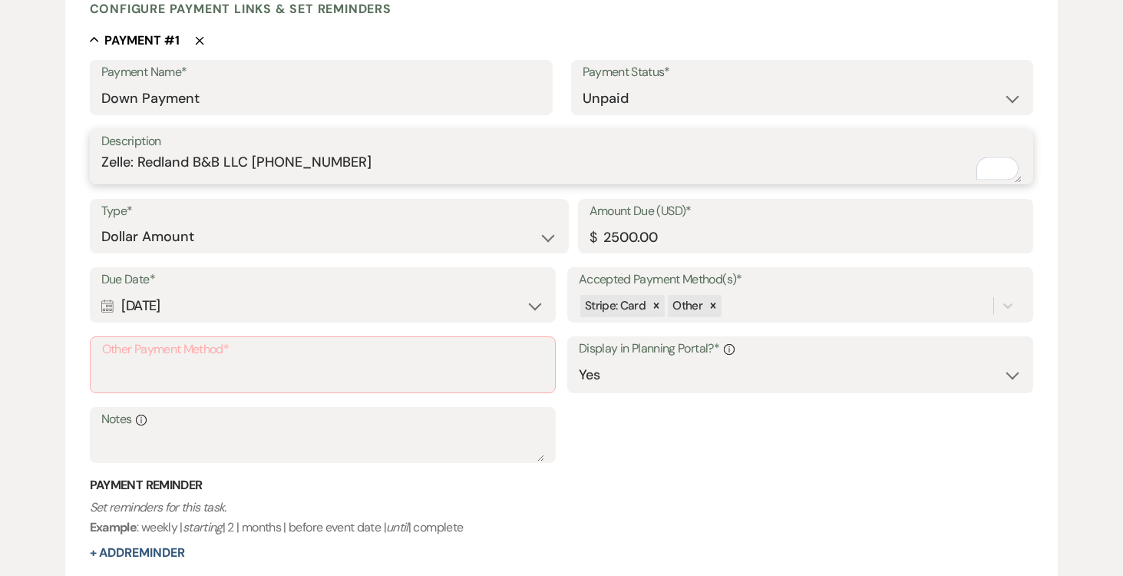
drag, startPoint x: 110, startPoint y: 161, endPoint x: 339, endPoint y: 164, distance: 229.6
click at [369, 160] on textarea "Zelle: Redland B&B LLC [PHONE_NUMBER]" at bounding box center [561, 167] width 921 height 31
click at [240, 367] on input "Other Payment Method*" at bounding box center [322, 376] width 441 height 30
paste input "Zelle: Redland B&B LLC [PHONE_NUMBER]"
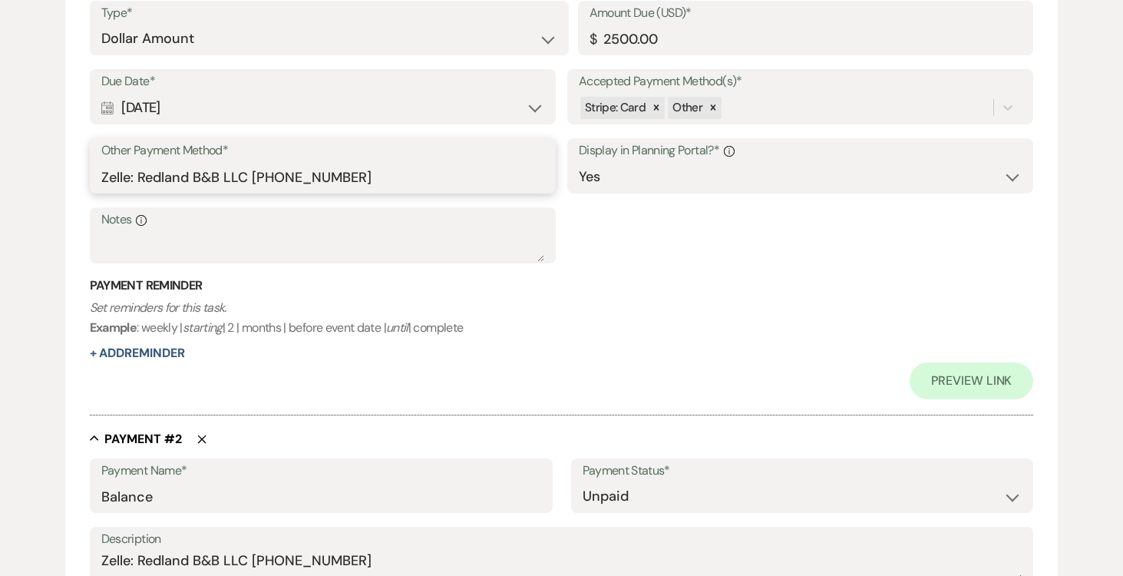
scroll to position [614, 0]
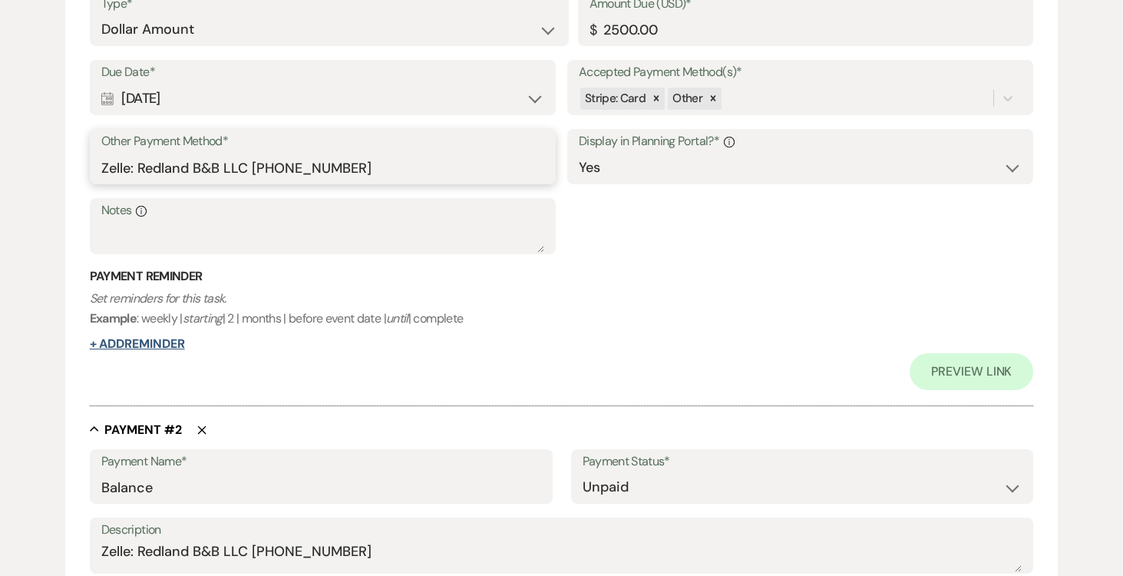
type input "Zelle: Redland B&B LLC [PHONE_NUMBER]"
click at [173, 339] on button "+ Add Reminder" at bounding box center [137, 344] width 95 height 12
select select "client"
select select "days"
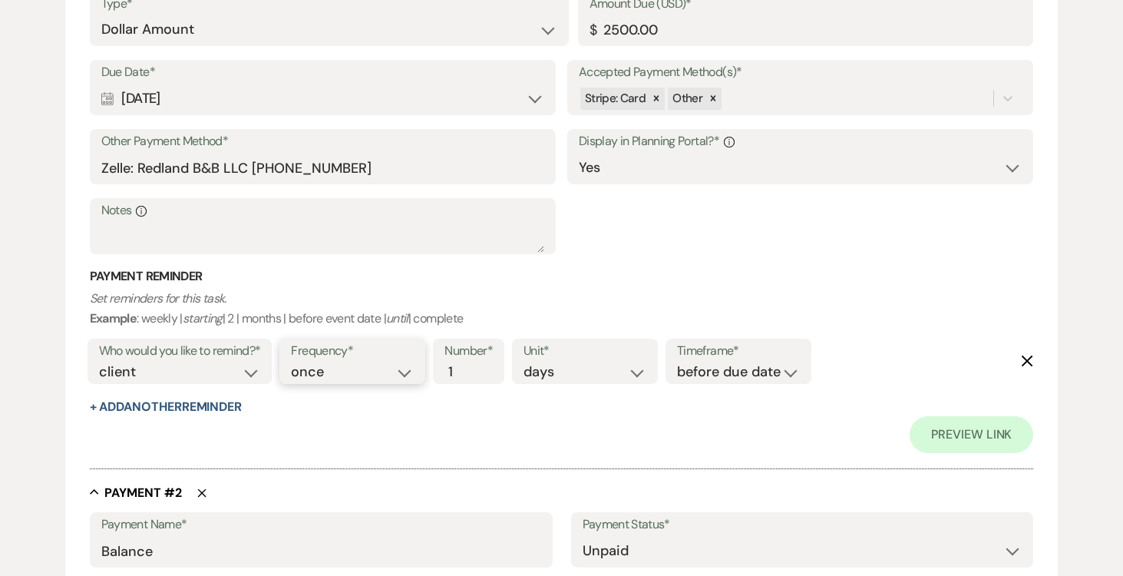
click at [402, 367] on select "once daily weekly monthly" at bounding box center [352, 372] width 123 height 21
select select "daily"
click at [294, 362] on select "once daily weekly monthly" at bounding box center [352, 372] width 123 height 21
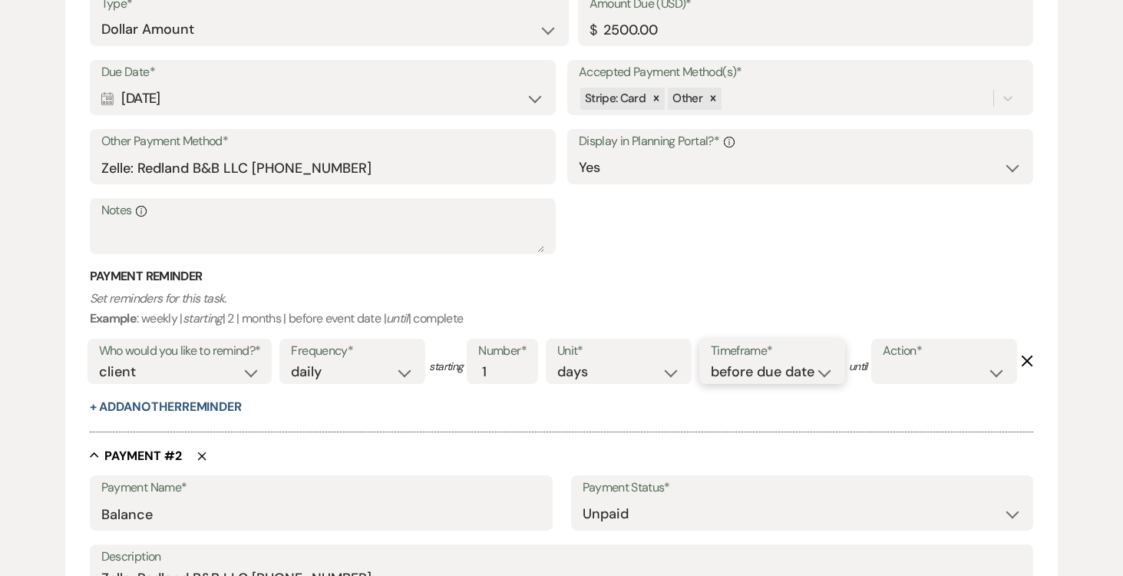
click at [824, 371] on select "before due date after due date on due date on custom date" at bounding box center [772, 372] width 123 height 21
select select "afterDueDate"
click at [714, 362] on select "before due date after due date on due date on custom date" at bounding box center [772, 372] width 123 height 21
click at [883, 382] on select "complete due date custom date" at bounding box center [944, 372] width 123 height 21
select select "complete"
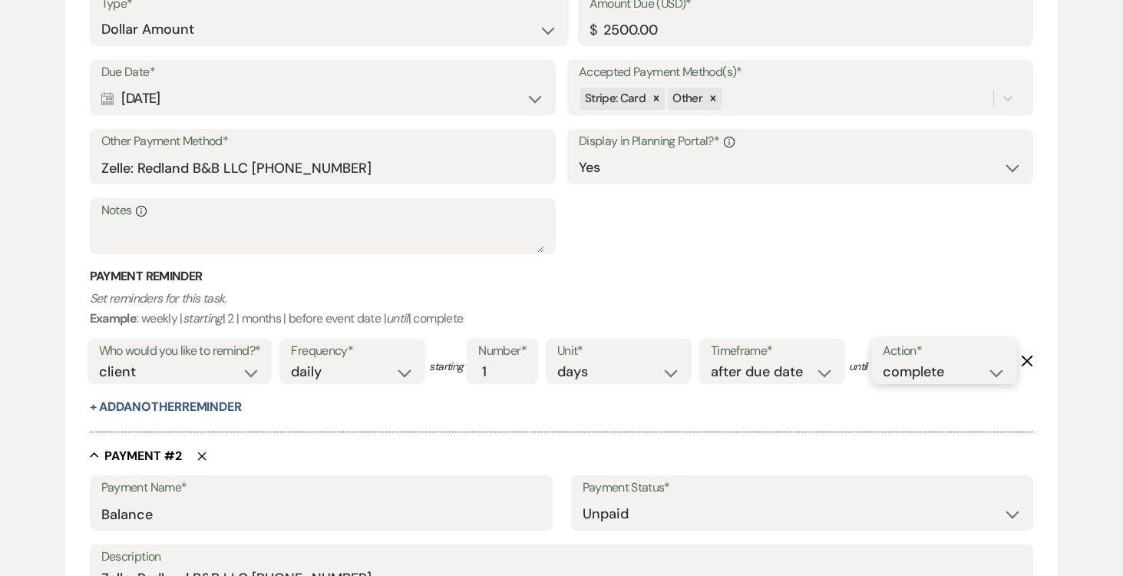
click at [883, 382] on select "complete due date custom date" at bounding box center [944, 372] width 123 height 21
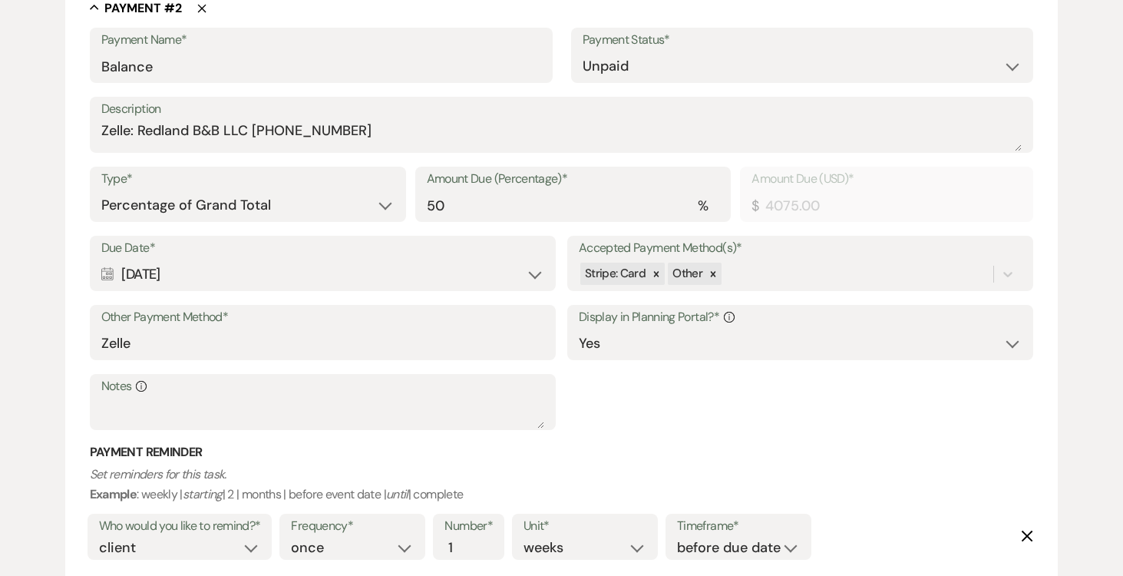
scroll to position [1114, 0]
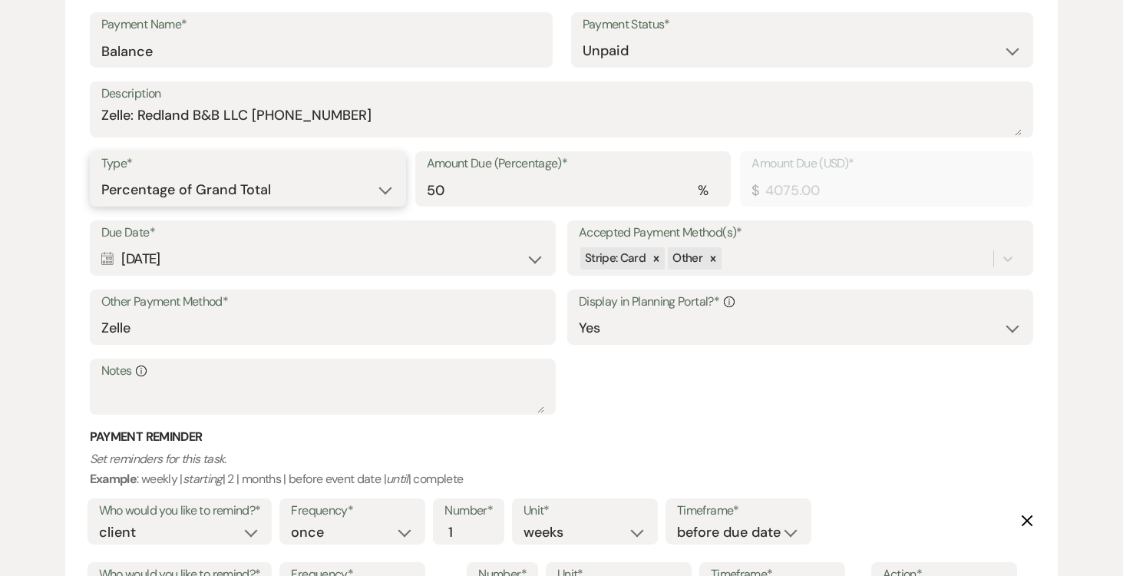
click at [383, 205] on select "Dollar Amount Percentage of Grand Total" at bounding box center [247, 190] width 293 height 30
select select "flat"
click at [101, 205] on select "Dollar Amount Percentage of Grand Total" at bounding box center [247, 190] width 293 height 30
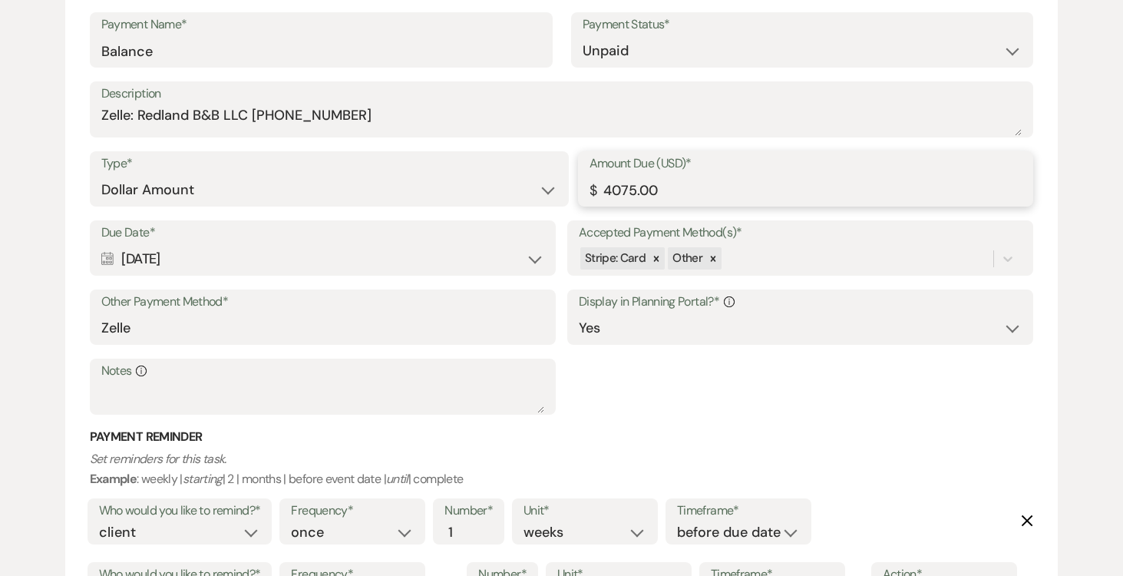
click at [675, 205] on input "4075.00" at bounding box center [806, 190] width 433 height 30
type input "4"
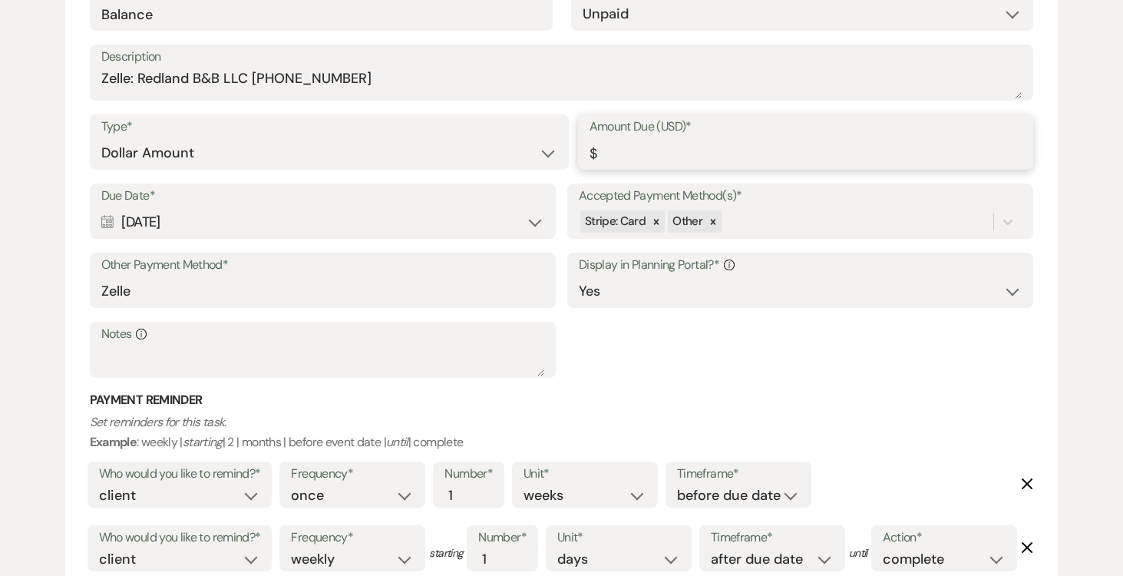
scroll to position [1135, 0]
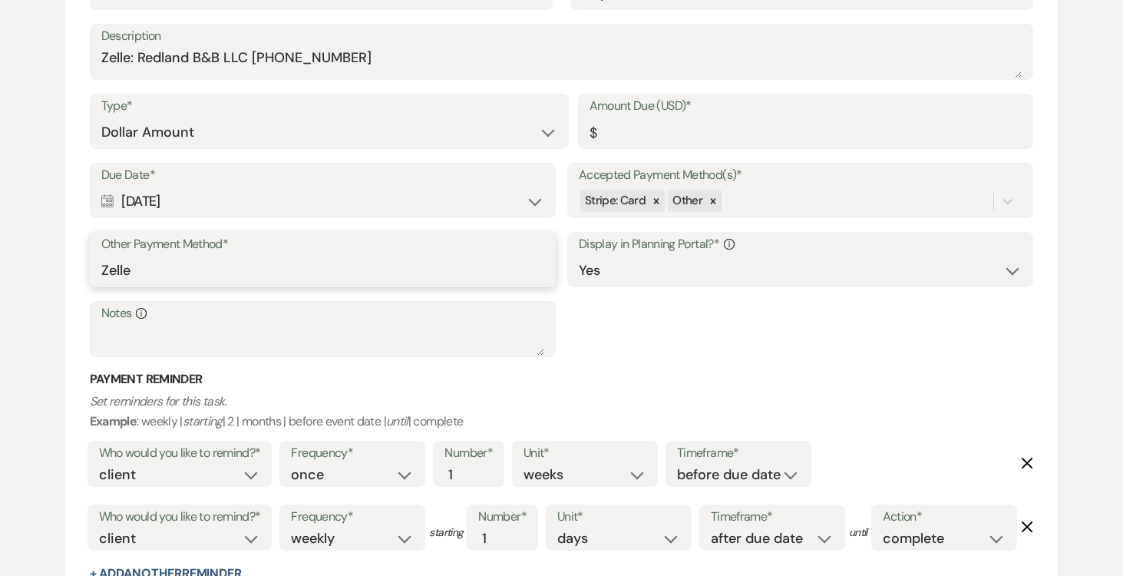
click at [307, 286] on input "Zelle" at bounding box center [322, 271] width 443 height 30
type input "Z"
paste input "Zelle: Redland B&B LLC [PHONE_NUMBER]"
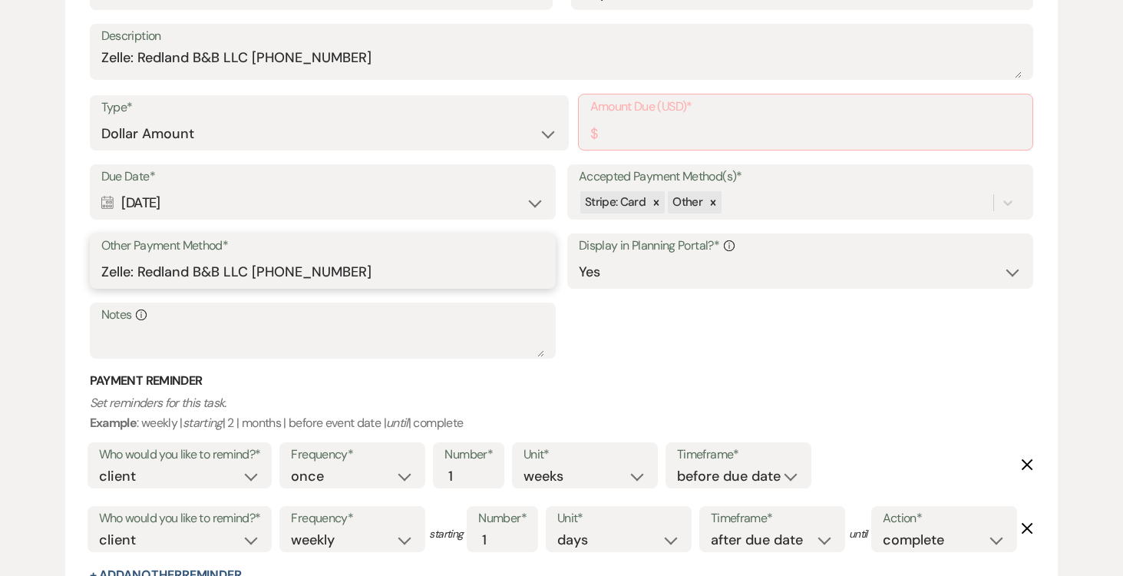
type input "Zelle: Redland B&B LLC [PHONE_NUMBER]"
click at [638, 148] on input "Amount Due (USD)*" at bounding box center [805, 133] width 431 height 30
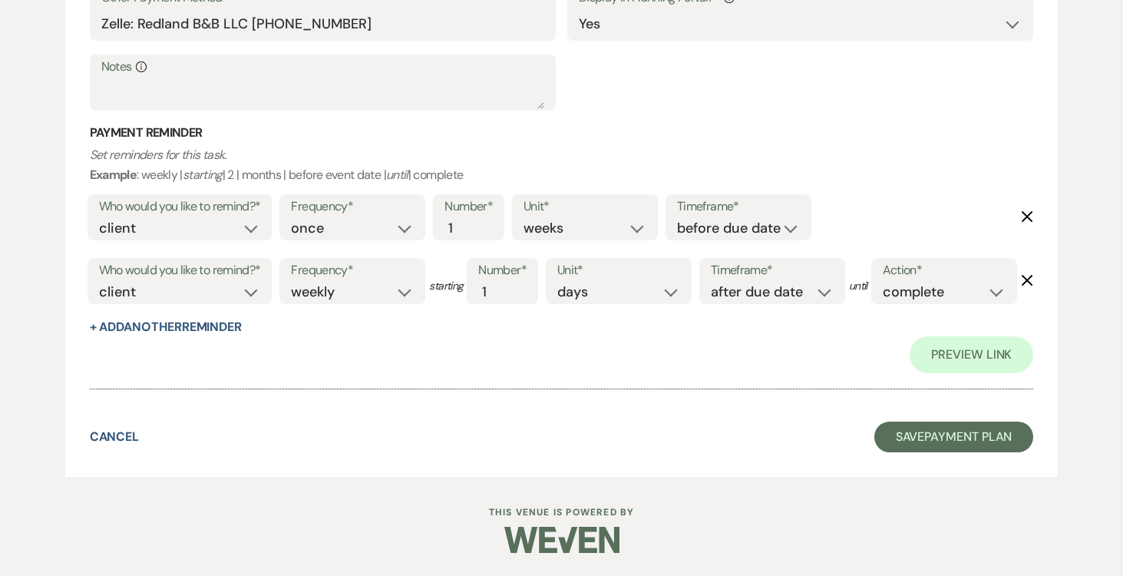
scroll to position [1544, 0]
type input "5650.00"
click at [960, 431] on button "Save Payment Plan" at bounding box center [954, 436] width 160 height 31
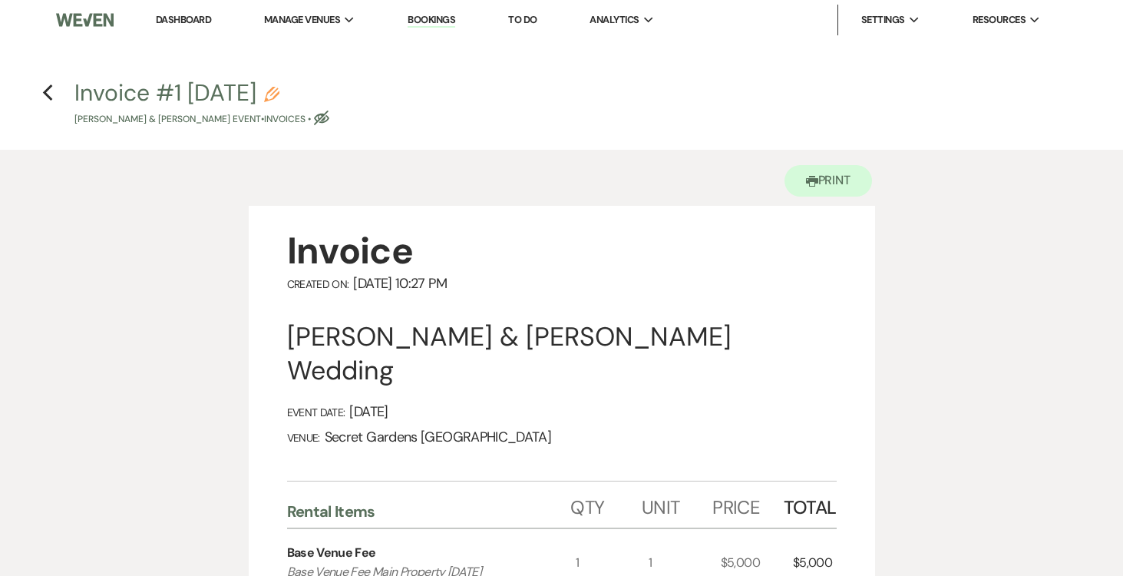
click at [41, 88] on h4 "Previous Invoice #1 8-13-2025 Pencil Alecia Hawk & Nick Popescu's Event • Invoi…" at bounding box center [562, 102] width 1106 height 50
click at [51, 88] on icon "Previous" at bounding box center [48, 93] width 12 height 18
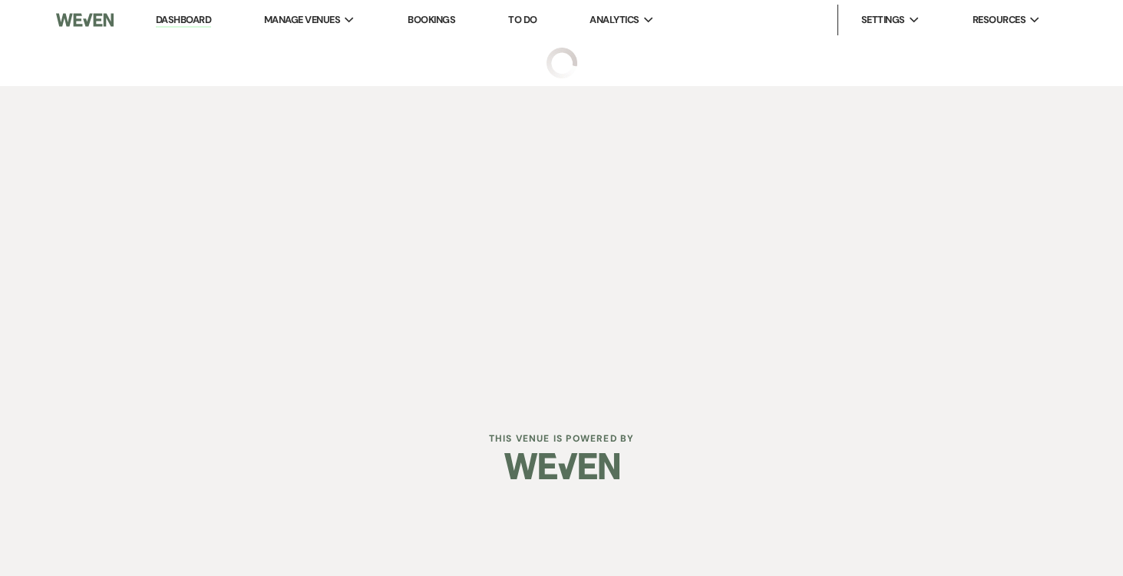
select select "5"
select select "6"
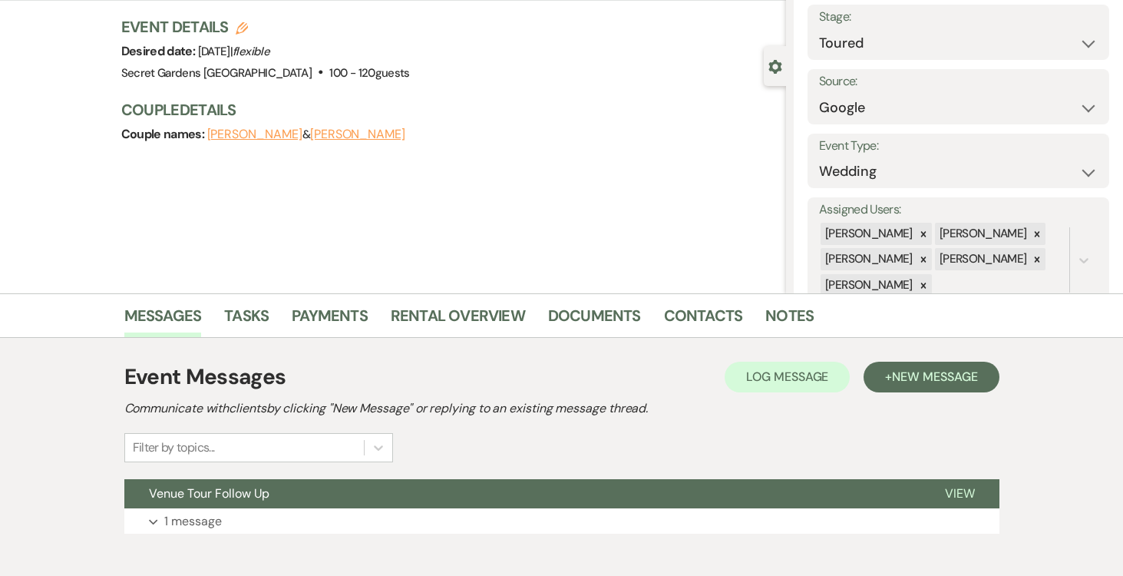
scroll to position [140, 0]
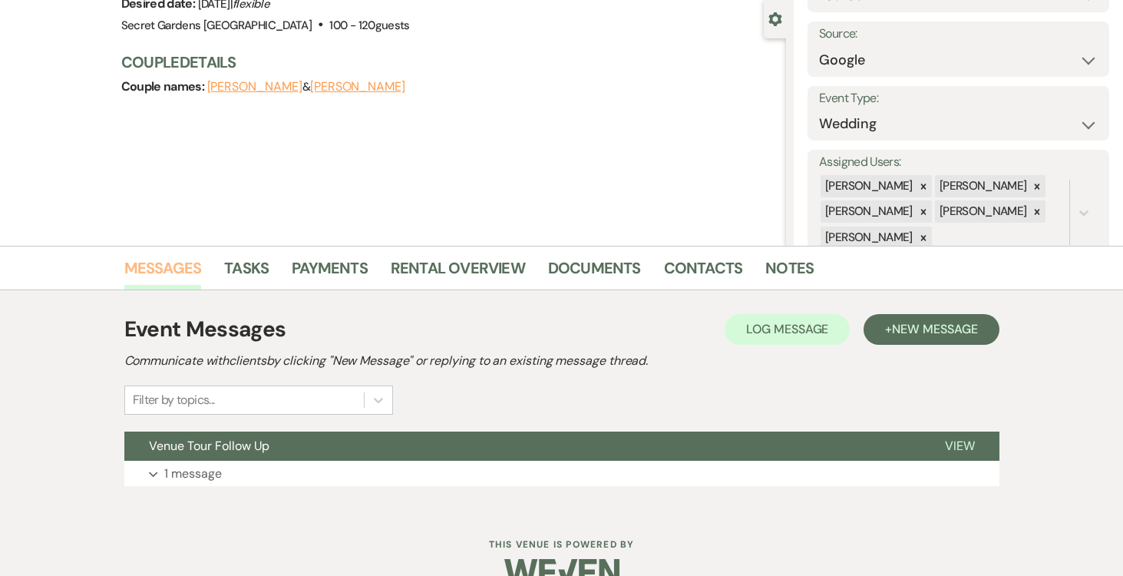
click at [164, 267] on link "Messages" at bounding box center [163, 273] width 78 height 34
click at [947, 334] on span "New Message" at bounding box center [934, 329] width 85 height 16
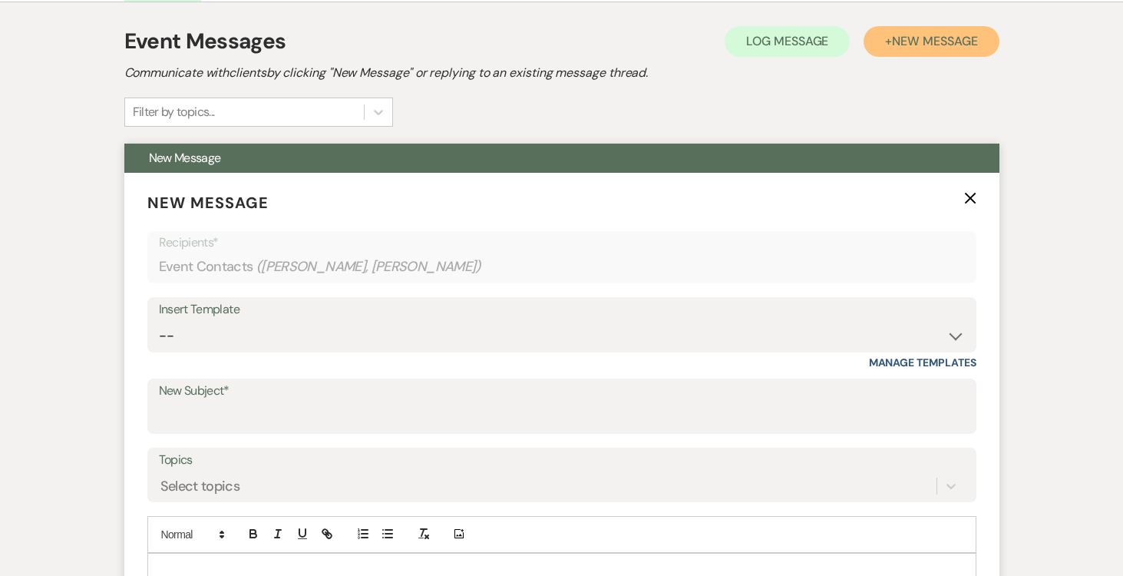
scroll to position [432, 0]
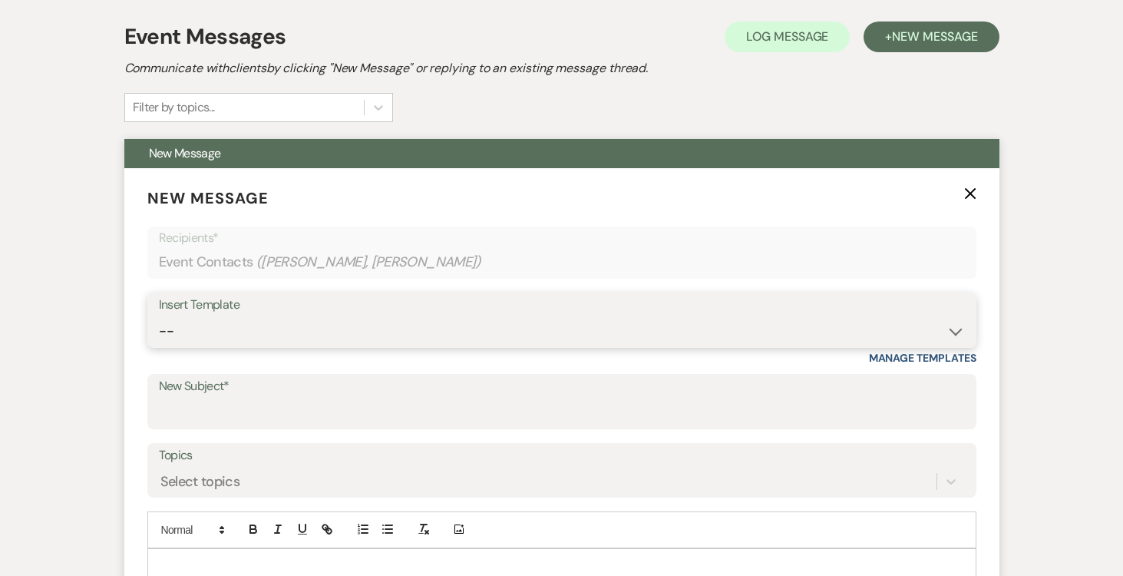
click at [959, 329] on select "-- Weven Planning Portal Introduction (Booked Events) Tour Request Response Fol…" at bounding box center [562, 331] width 806 height 30
click at [159, 316] on select "-- Weven Planning Portal Introduction (Booked Events) Tour Request Response Fol…" at bounding box center [562, 331] width 806 height 30
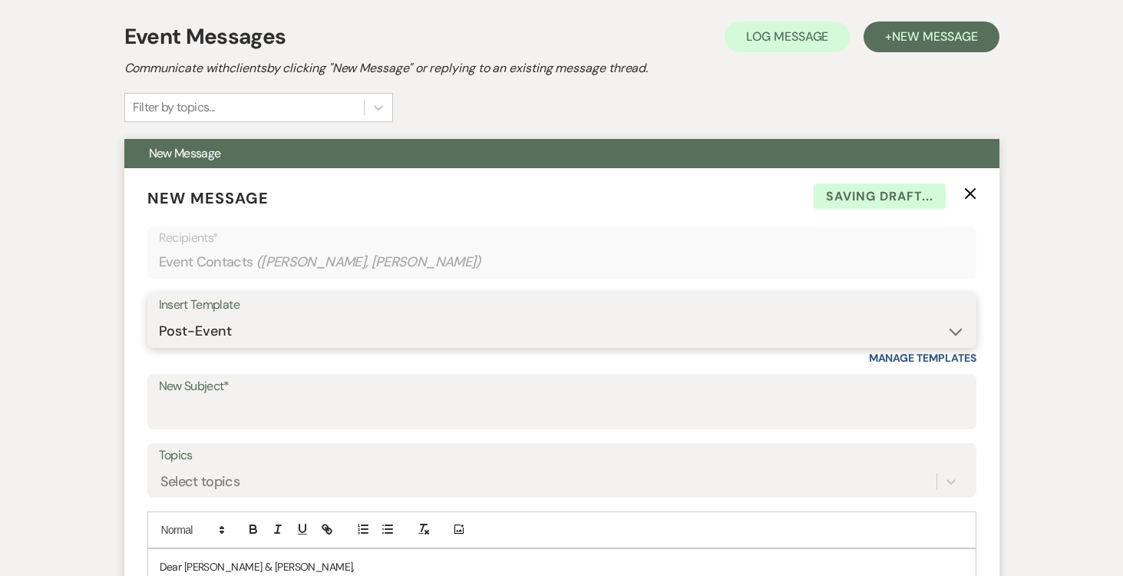
click at [950, 326] on select "-- Weven Planning Portal Introduction (Booked Events) Tour Request Response Fol…" at bounding box center [562, 331] width 806 height 30
select select "978"
click at [159, 316] on select "-- Weven Planning Portal Introduction (Booked Events) Tour Request Response Fol…" at bounding box center [562, 331] width 806 height 30
type input "Booking your event!"
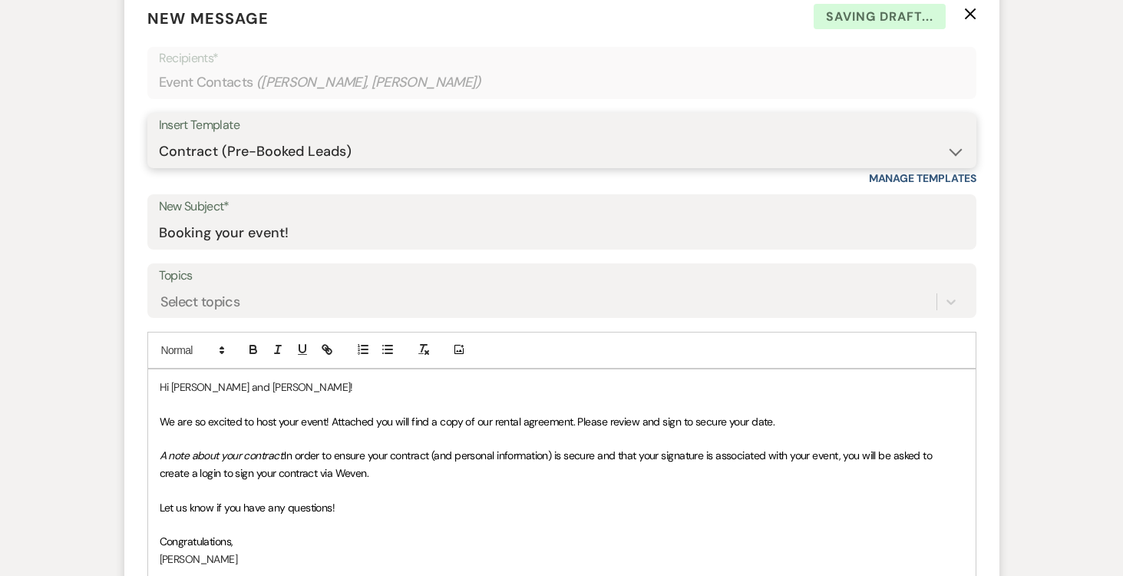
scroll to position [613, 0]
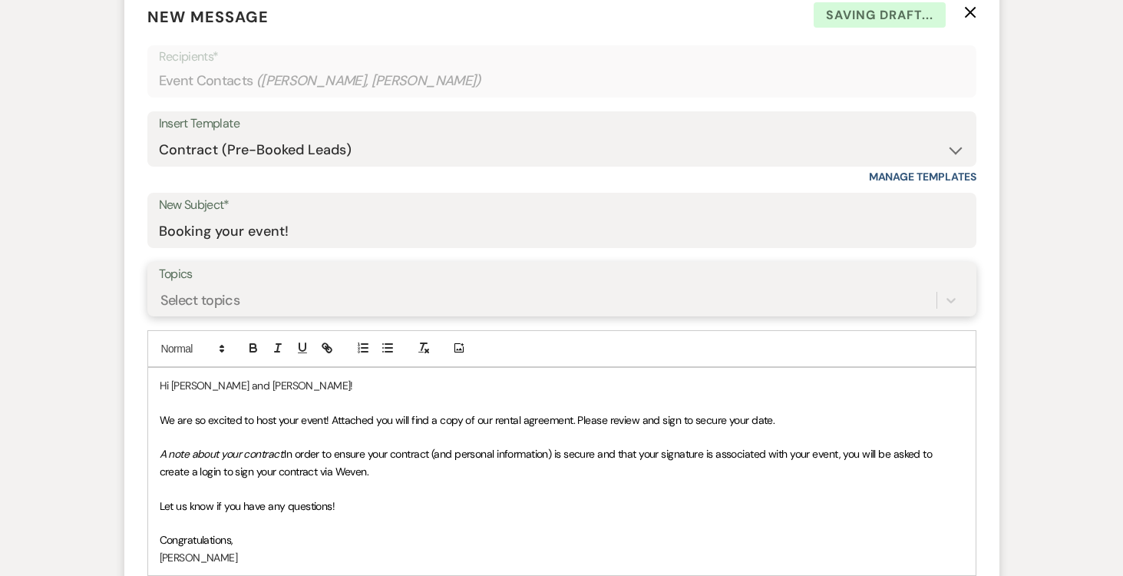
click at [600, 296] on div "Select topics" at bounding box center [548, 299] width 778 height 27
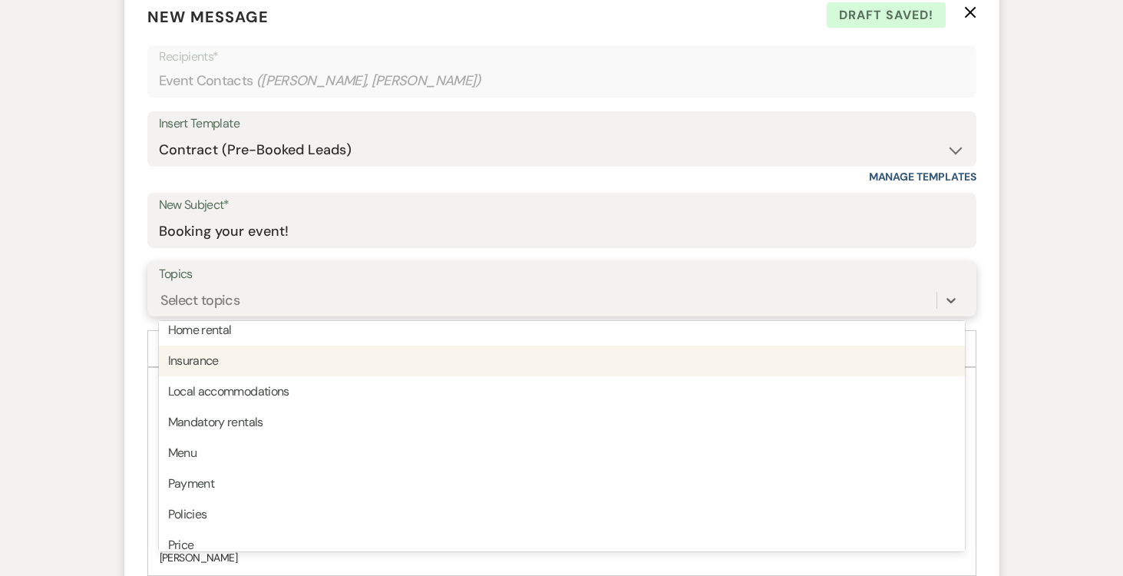
scroll to position [309, 0]
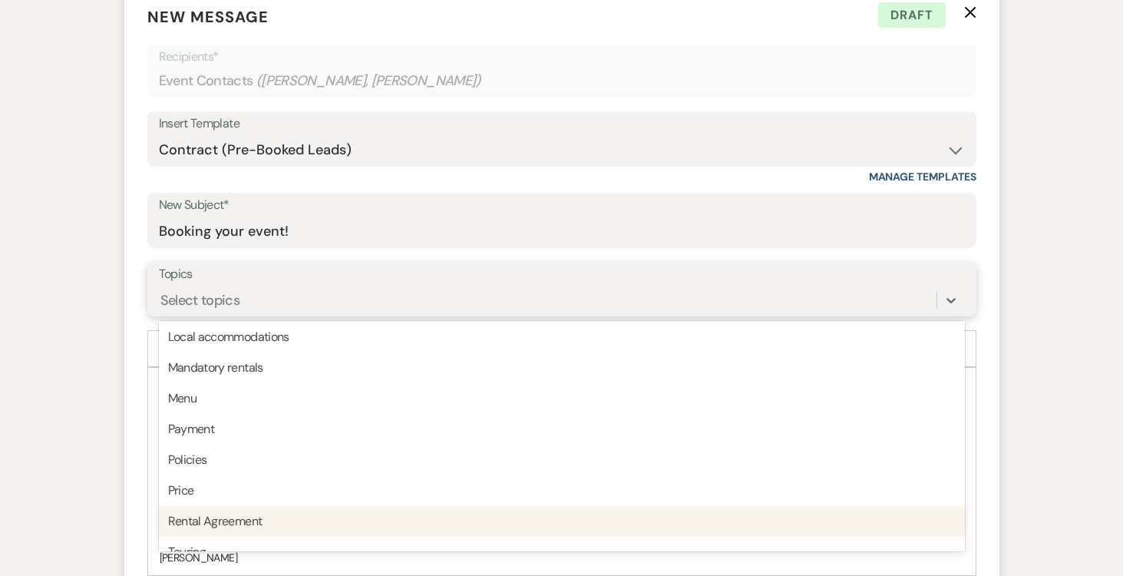
click at [693, 518] on div "Rental Agreement" at bounding box center [562, 521] width 806 height 31
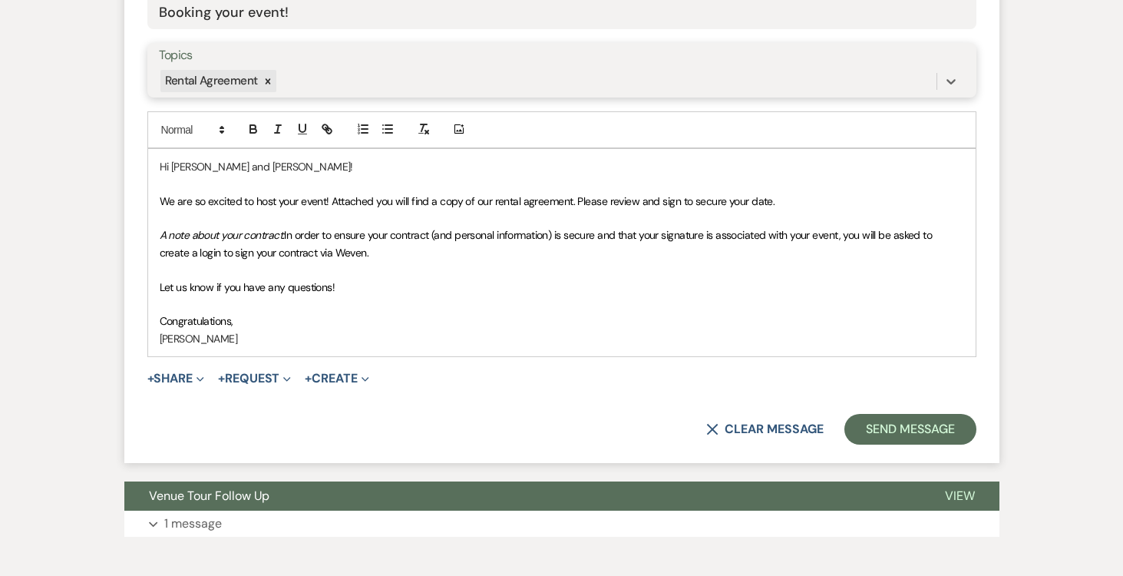
scroll to position [837, 0]
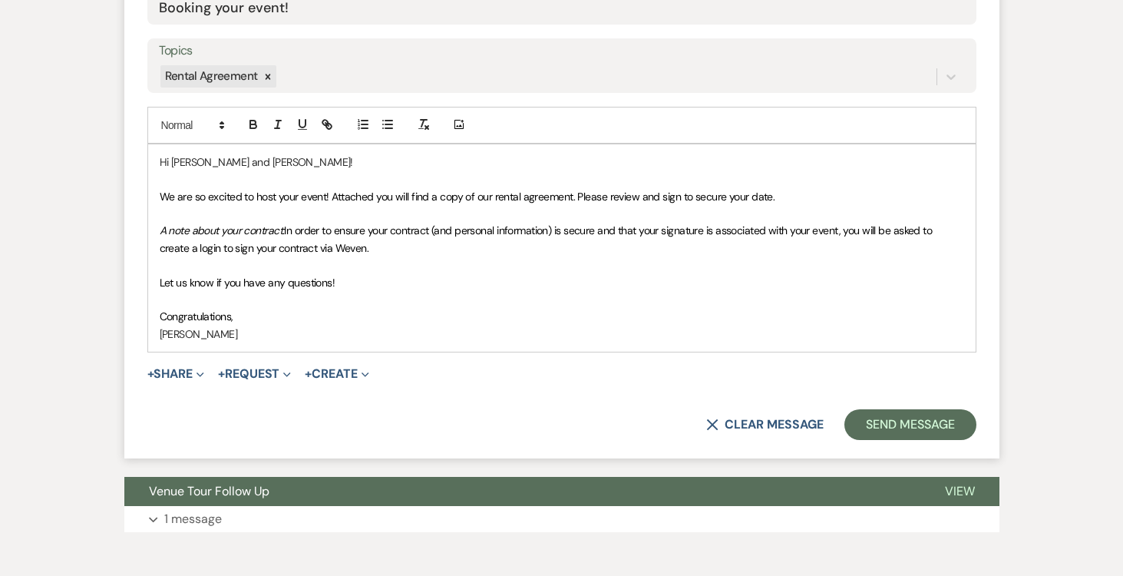
drag, startPoint x: 169, startPoint y: 160, endPoint x: 206, endPoint y: 165, distance: 37.1
click at [169, 160] on p "Hi Alecia and Nick!" at bounding box center [562, 162] width 805 height 17
click at [253, 316] on p "Congratulations," at bounding box center [562, 316] width 805 height 17
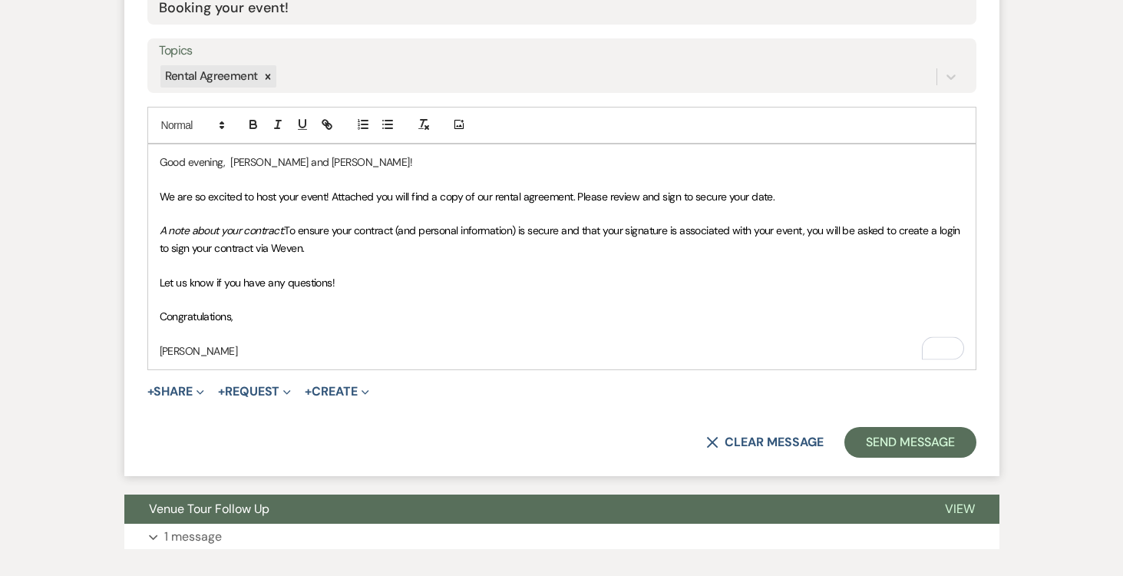
click at [241, 358] on p "[PERSON_NAME]" at bounding box center [562, 350] width 805 height 17
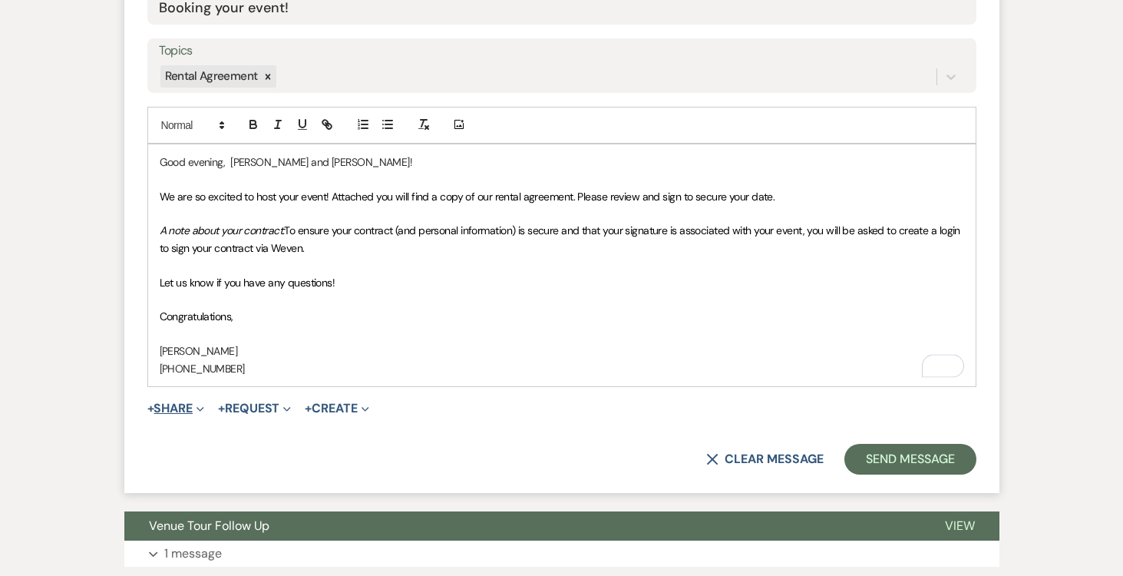
click at [181, 405] on button "+ Share Expand" at bounding box center [176, 408] width 58 height 12
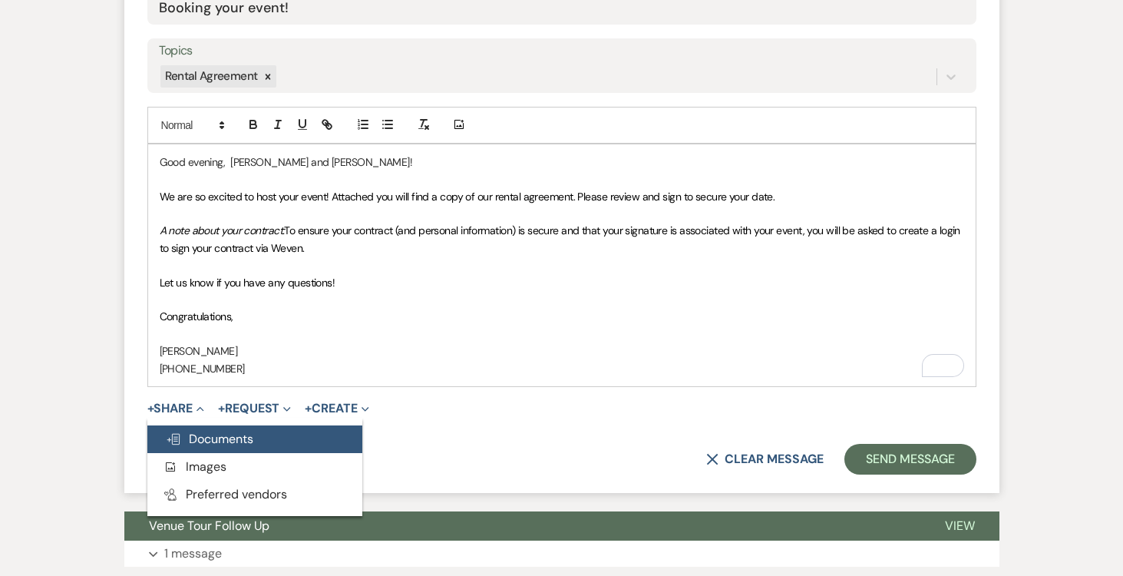
click at [196, 435] on span "Doc Upload Documents" at bounding box center [210, 439] width 88 height 16
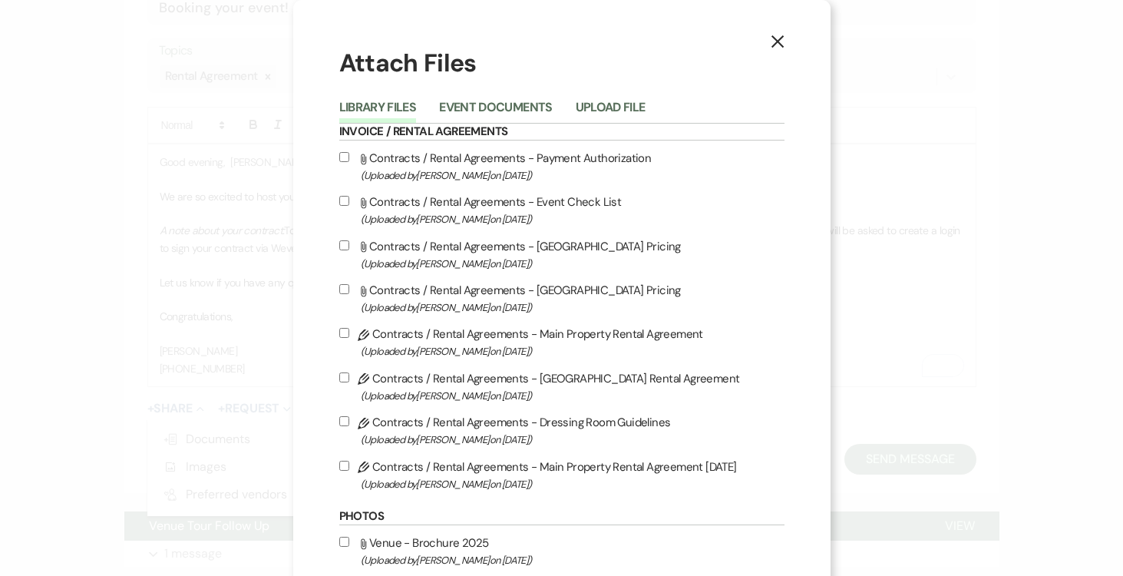
click at [349, 467] on label "Pencil Contracts / Rental Agreements - Main Property Rental Agreement 8-12-25 (…" at bounding box center [561, 475] width 445 height 36
click at [349, 467] on input "Pencil Contracts / Rental Agreements - Main Property Rental Agreement 8-12-25 (…" at bounding box center [344, 466] width 10 height 10
checkbox input "true"
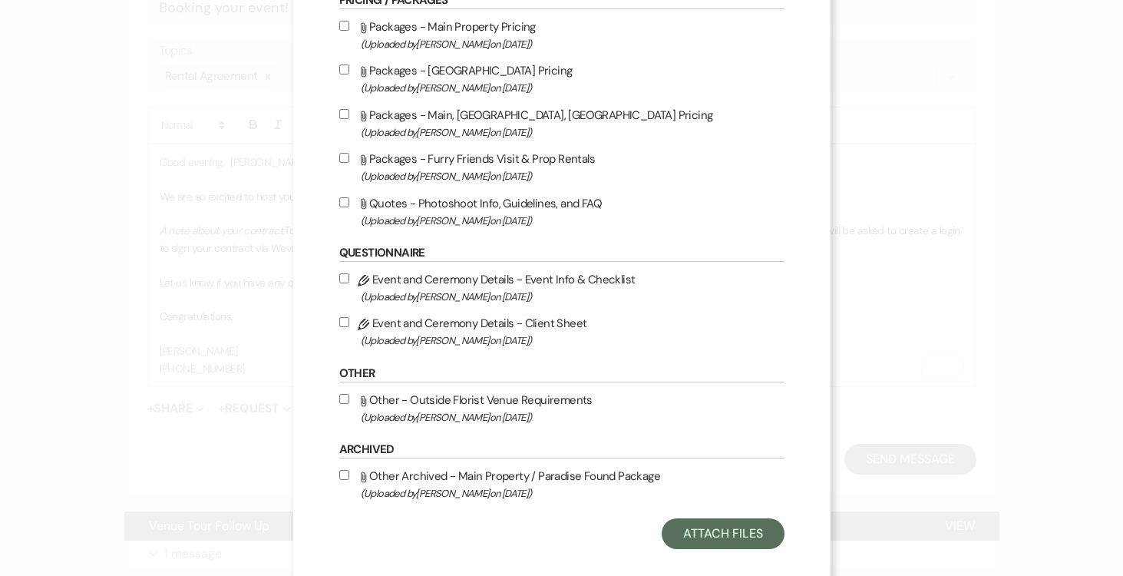
scroll to position [706, 0]
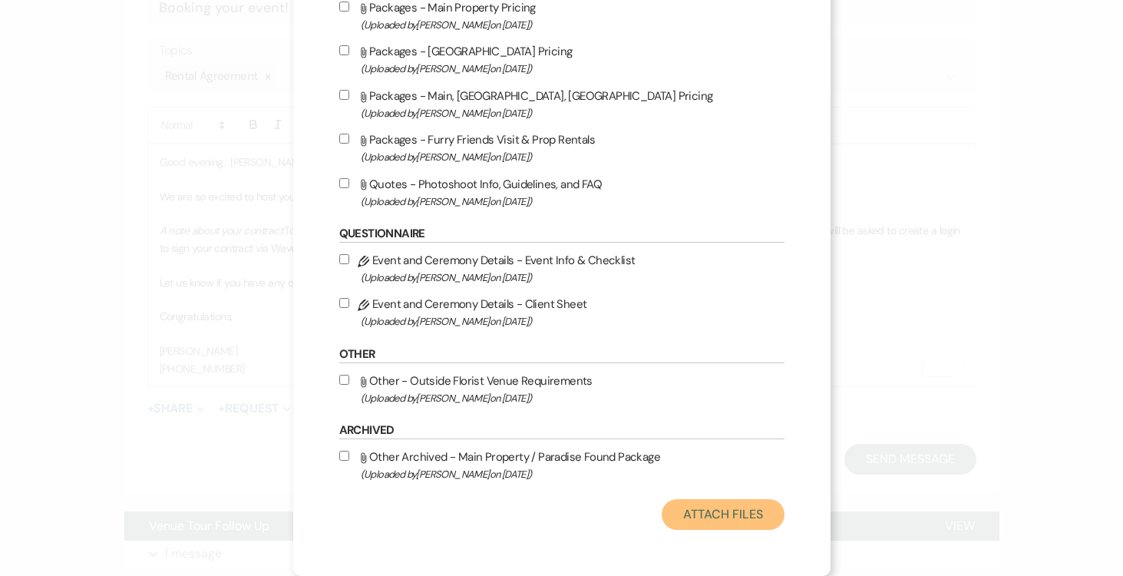
click at [676, 508] on button "Attach Files" at bounding box center [723, 514] width 122 height 31
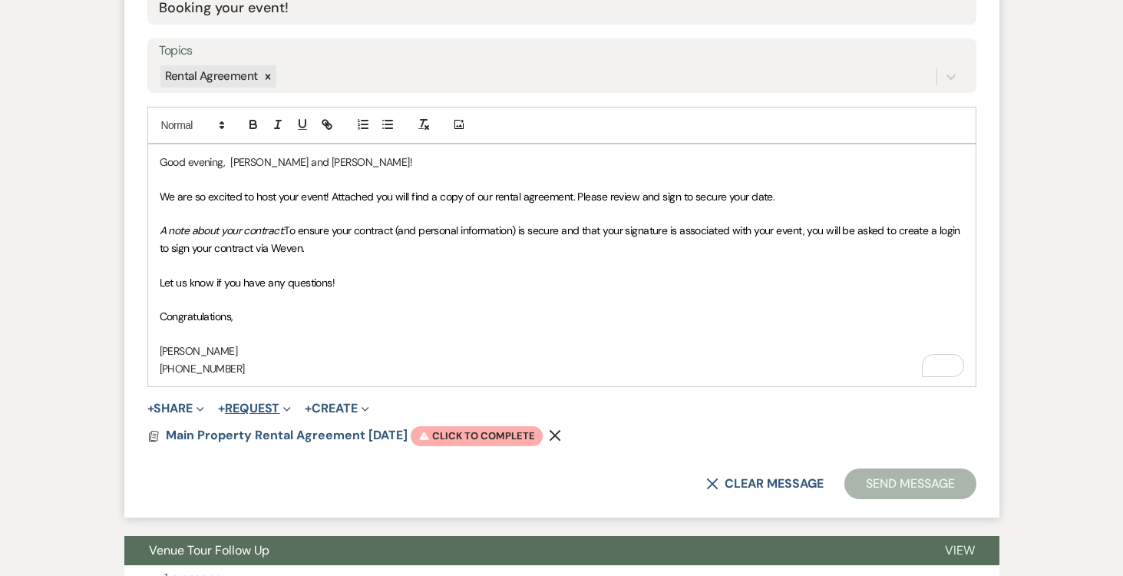
click at [252, 402] on button "+ Request Expand" at bounding box center [254, 408] width 73 height 12
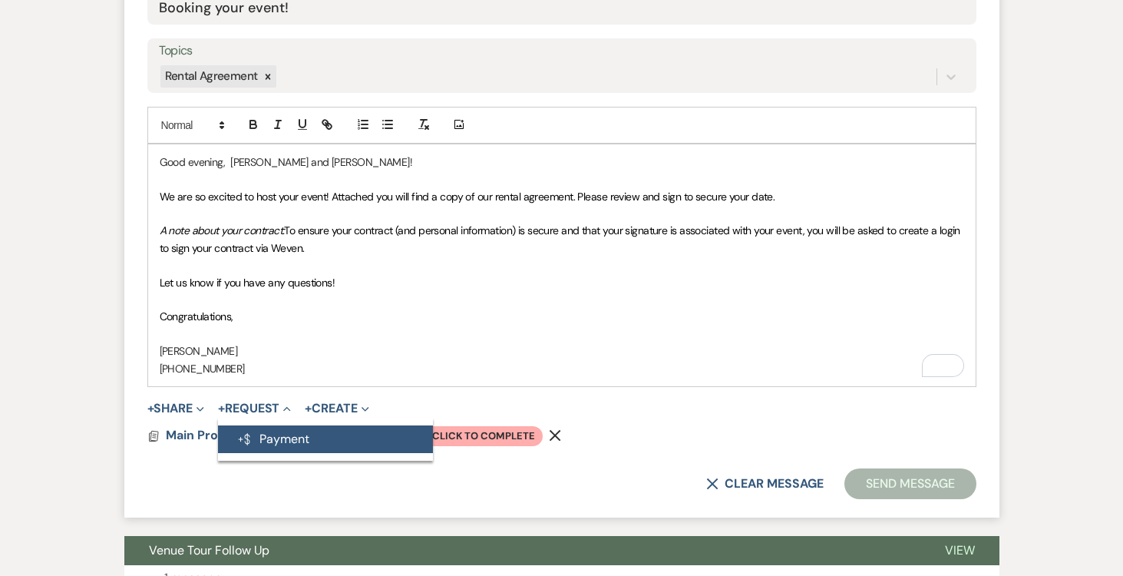
scroll to position [836, 0]
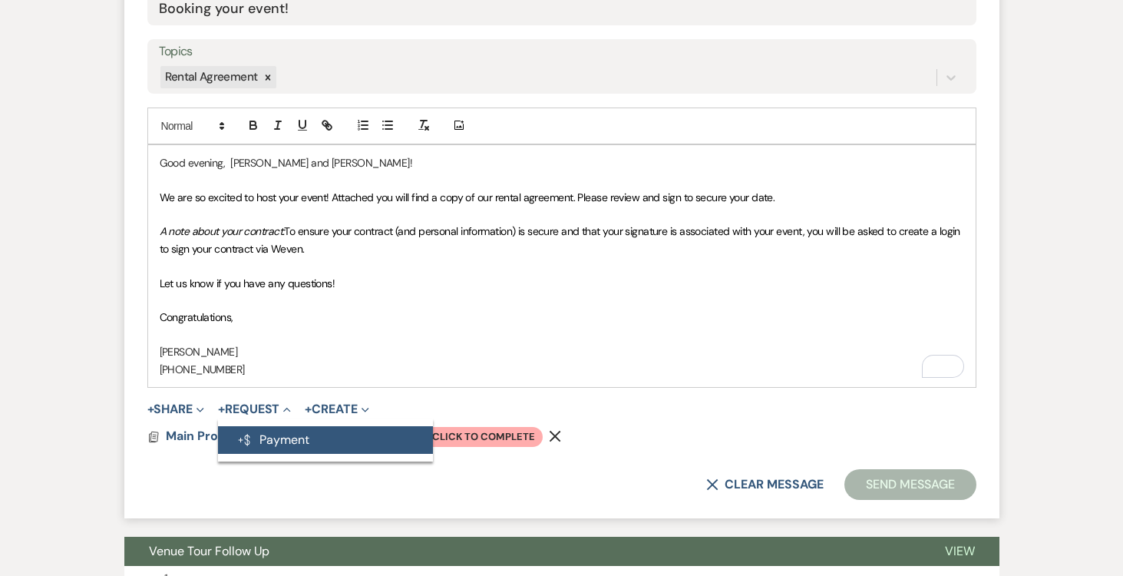
click at [277, 429] on button "Generate Payment Payment" at bounding box center [325, 440] width 215 height 28
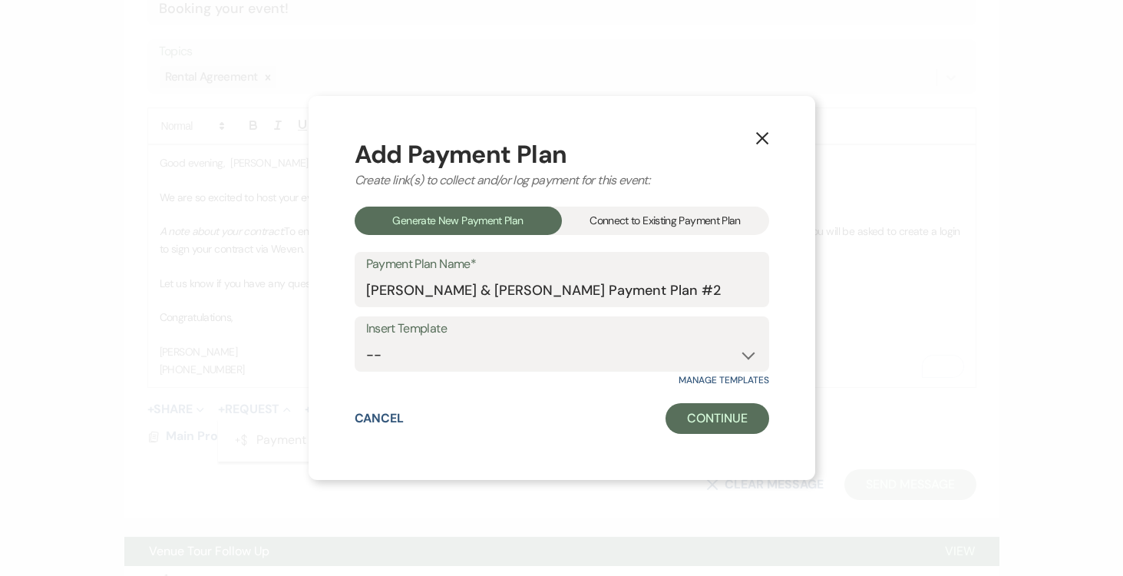
click at [699, 219] on div "Connect to Existing Payment Plan" at bounding box center [665, 221] width 207 height 28
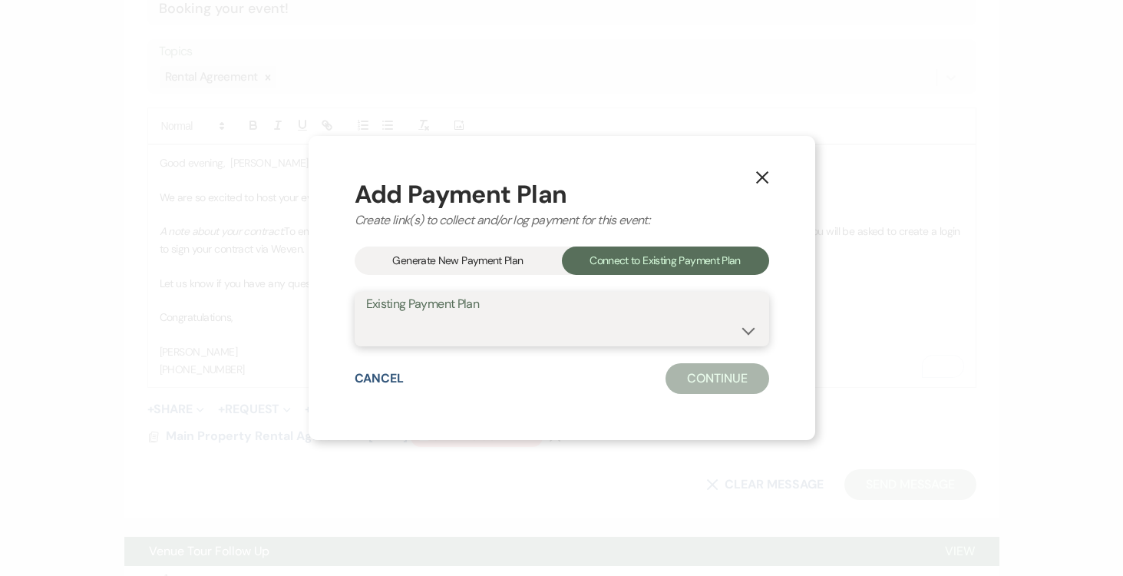
click at [746, 324] on select "[PERSON_NAME] & [PERSON_NAME] Payment Plan #1" at bounding box center [562, 330] width 392 height 30
select select "24680"
click at [366, 315] on select "[PERSON_NAME] & [PERSON_NAME] Payment Plan #1" at bounding box center [562, 330] width 392 height 30
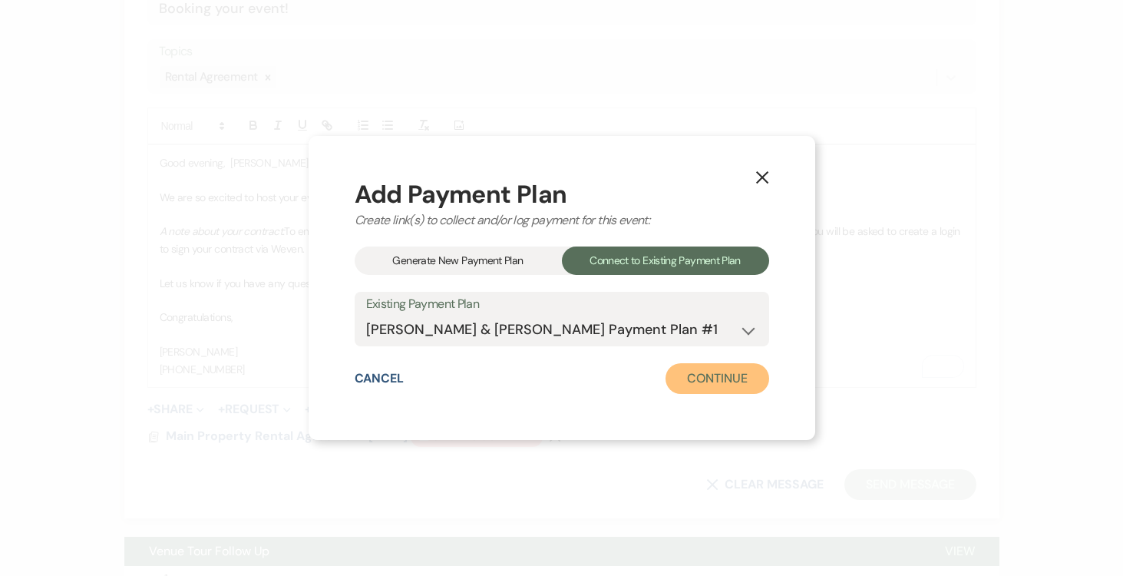
click at [732, 376] on button "Continue" at bounding box center [717, 378] width 103 height 31
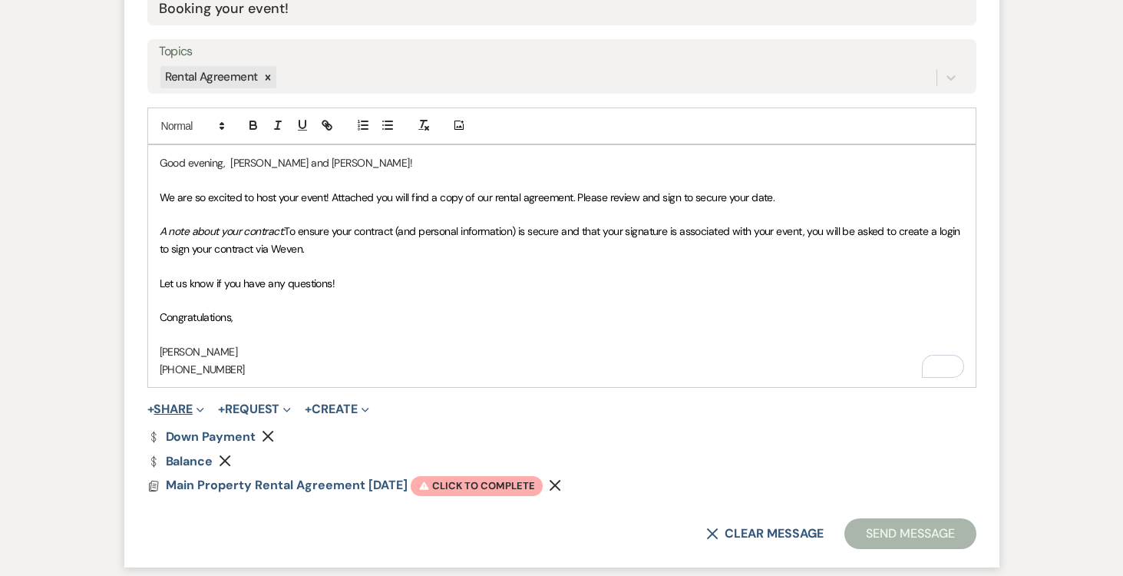
click at [164, 408] on button "+ Share Expand" at bounding box center [176, 409] width 58 height 12
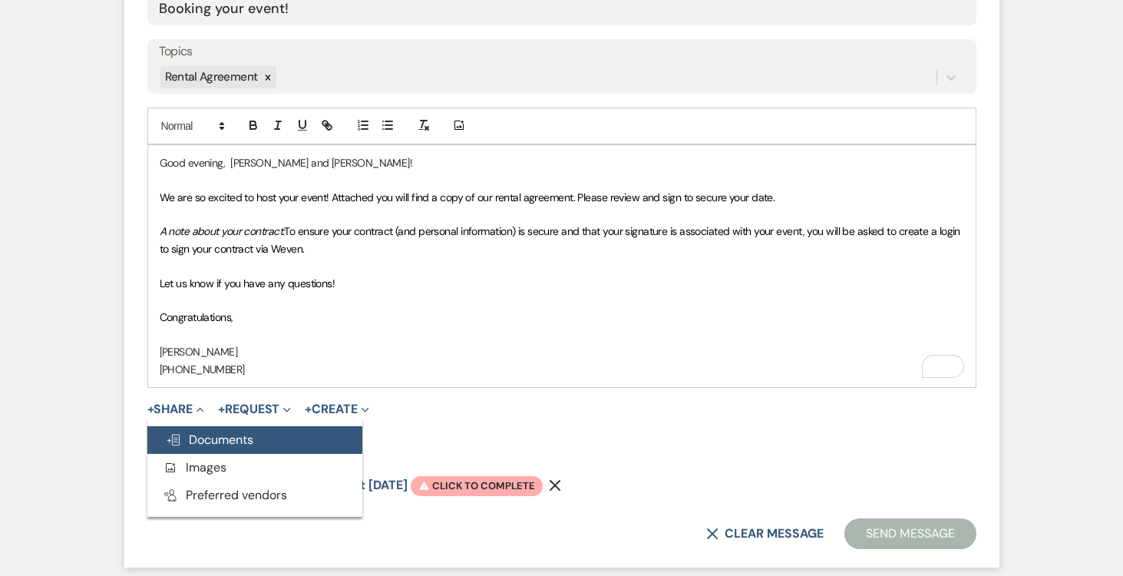
click at [193, 430] on button "Doc Upload Documents" at bounding box center [254, 440] width 215 height 28
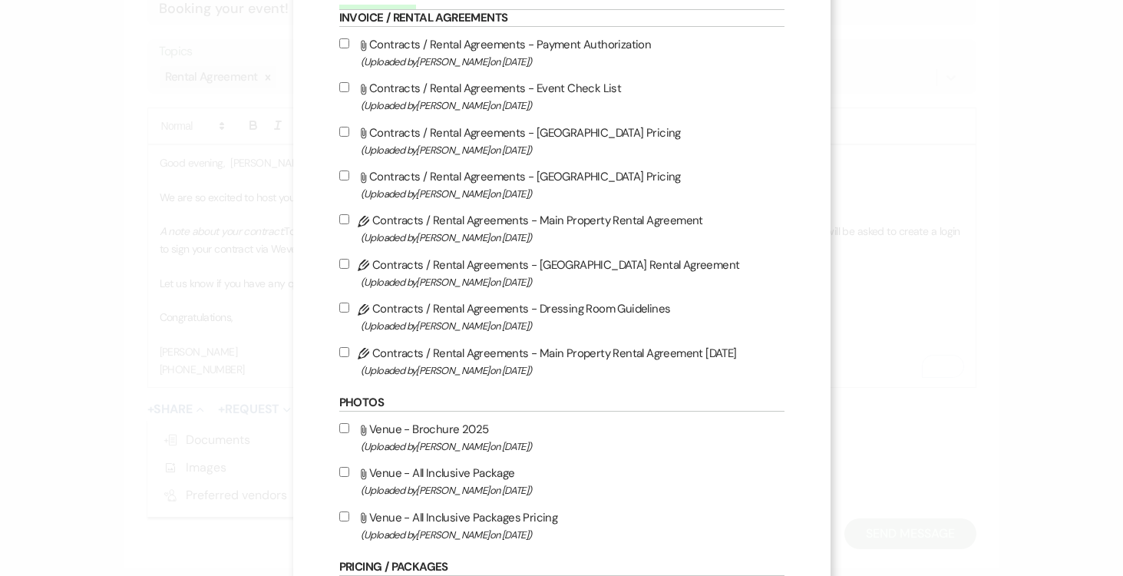
scroll to position [120, 0]
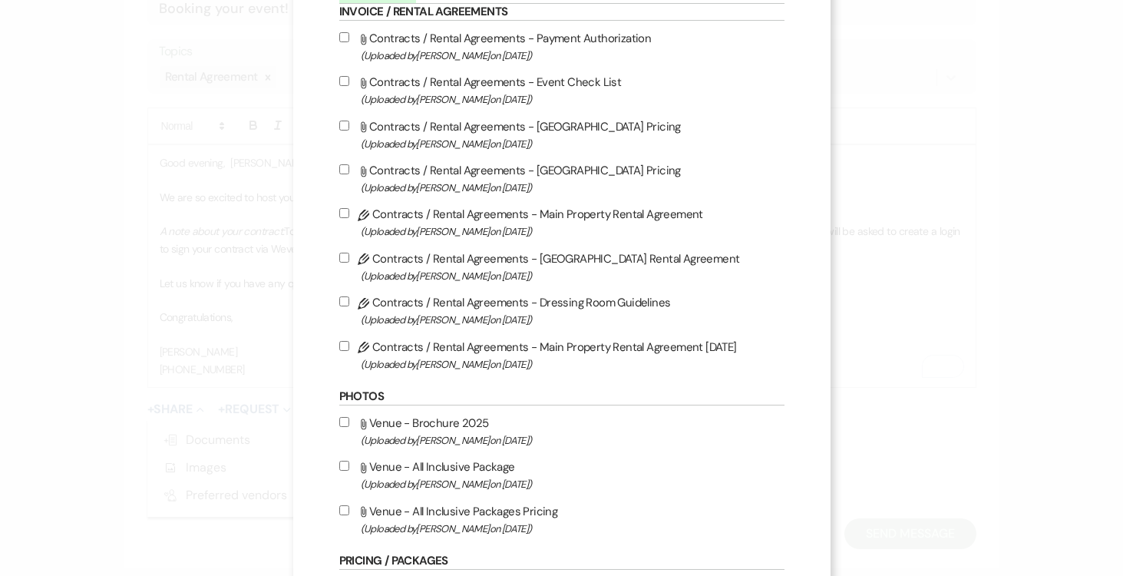
click at [342, 422] on input "Attach File Venue - Brochure 2025 (Uploaded by Joe Doyle on May 5th, 2025 )" at bounding box center [344, 422] width 10 height 10
checkbox input "true"
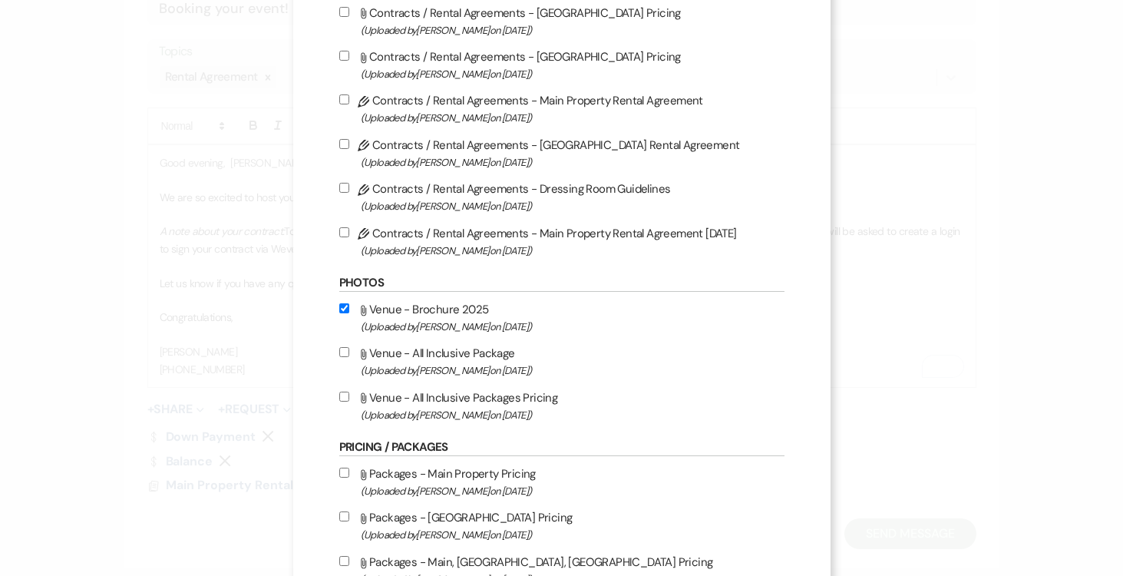
scroll to position [236, 0]
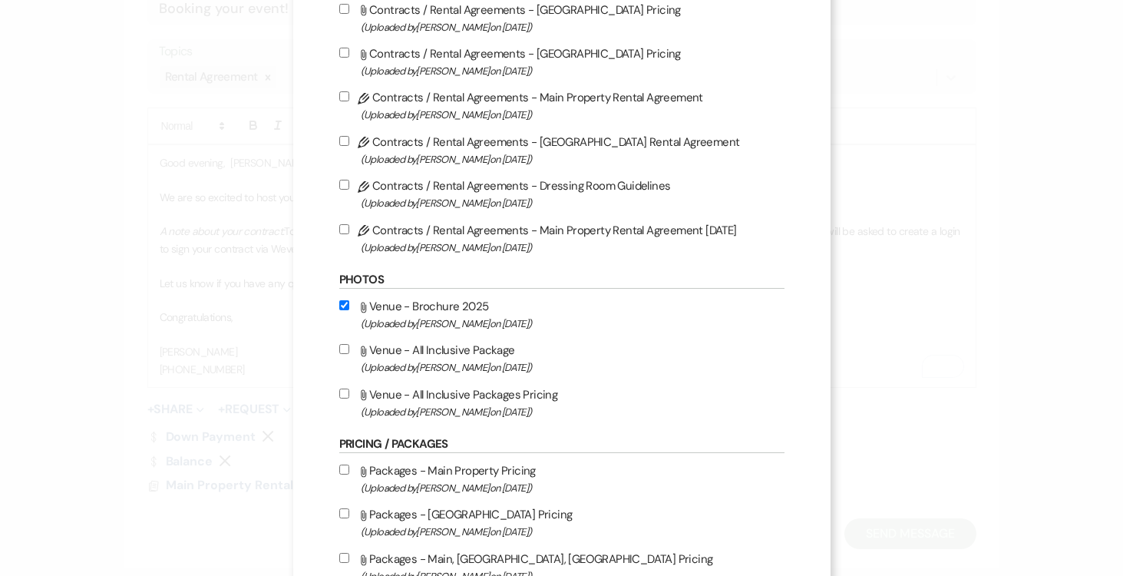
click at [342, 353] on input "Attach File Venue - All Inclusive Package (Uploaded by Joe Doyle on Jun 14th, 2…" at bounding box center [344, 349] width 10 height 10
checkbox input "true"
click at [343, 394] on input "Attach File Venue - All Inclusive Packages Pricing (Uploaded by Joe Doyle on Ju…" at bounding box center [344, 393] width 10 height 10
checkbox input "true"
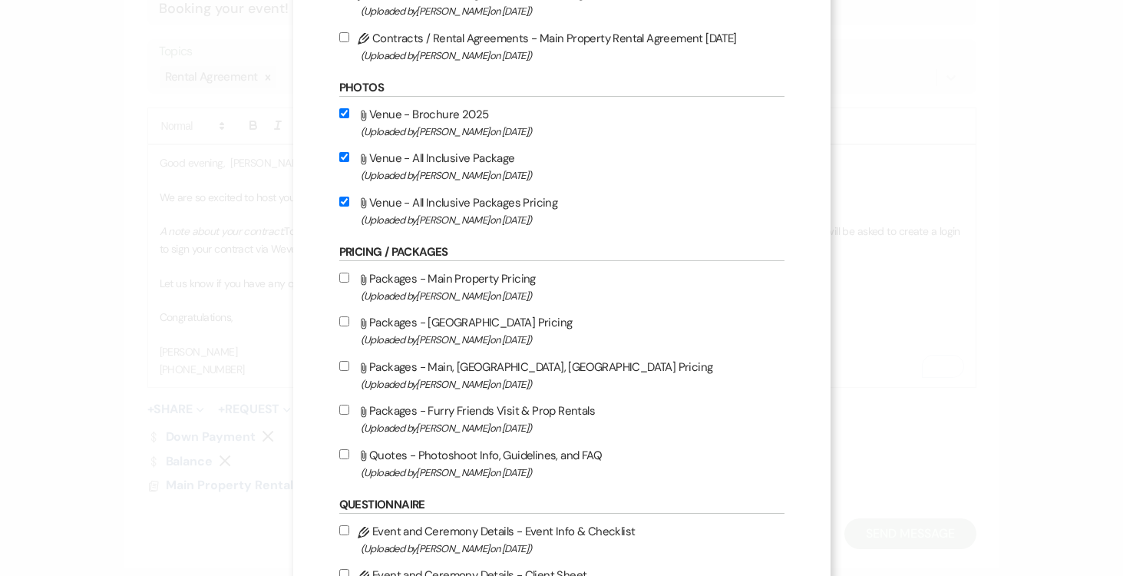
scroll to position [655, 0]
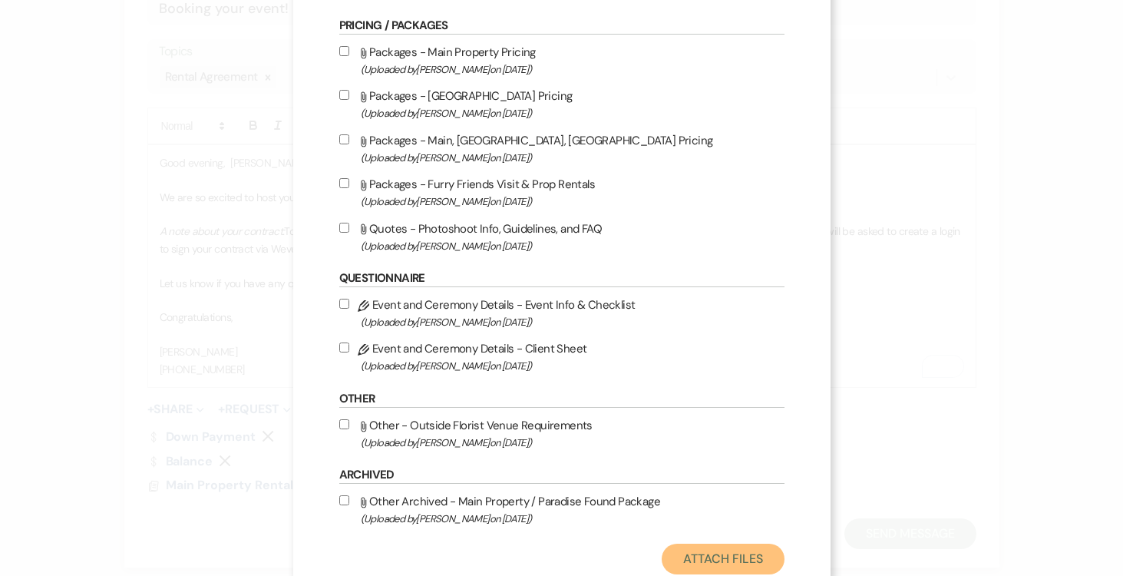
click at [732, 556] on button "Attach Files" at bounding box center [723, 559] width 122 height 31
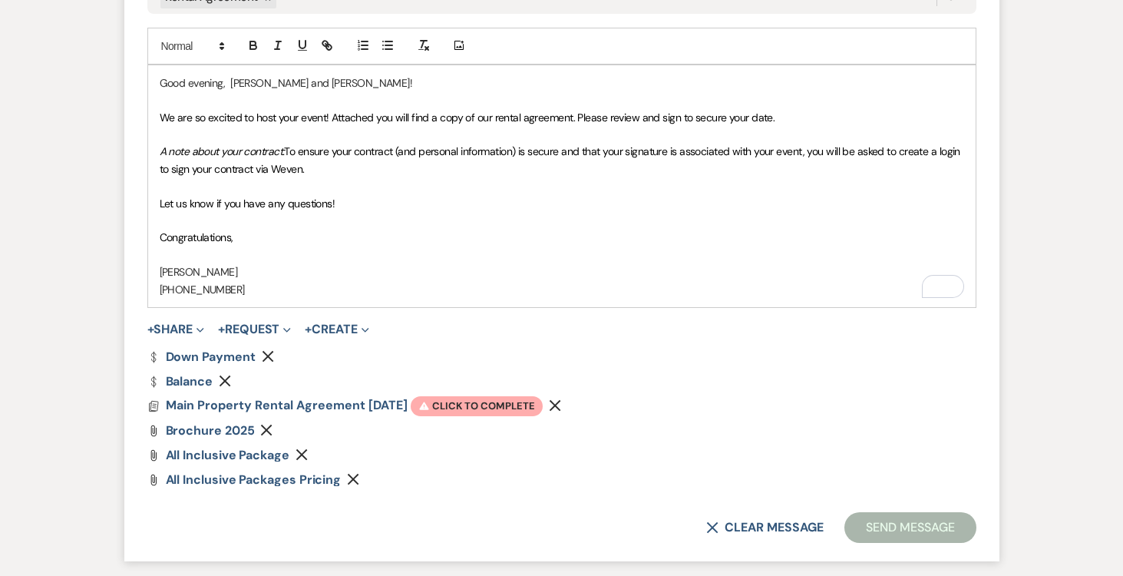
scroll to position [917, 0]
click at [482, 403] on span "Warning Click to complete" at bounding box center [477, 405] width 132 height 20
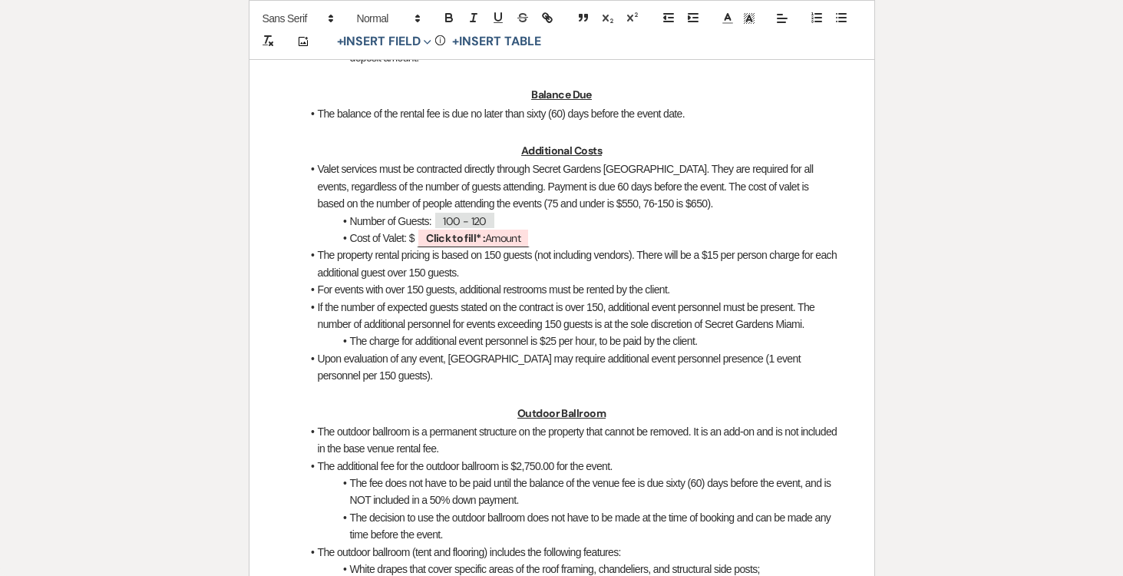
scroll to position [1360, 0]
click at [499, 234] on span "Click to fill* : Amount" at bounding box center [473, 237] width 113 height 20
select select "owner"
select select "Amount"
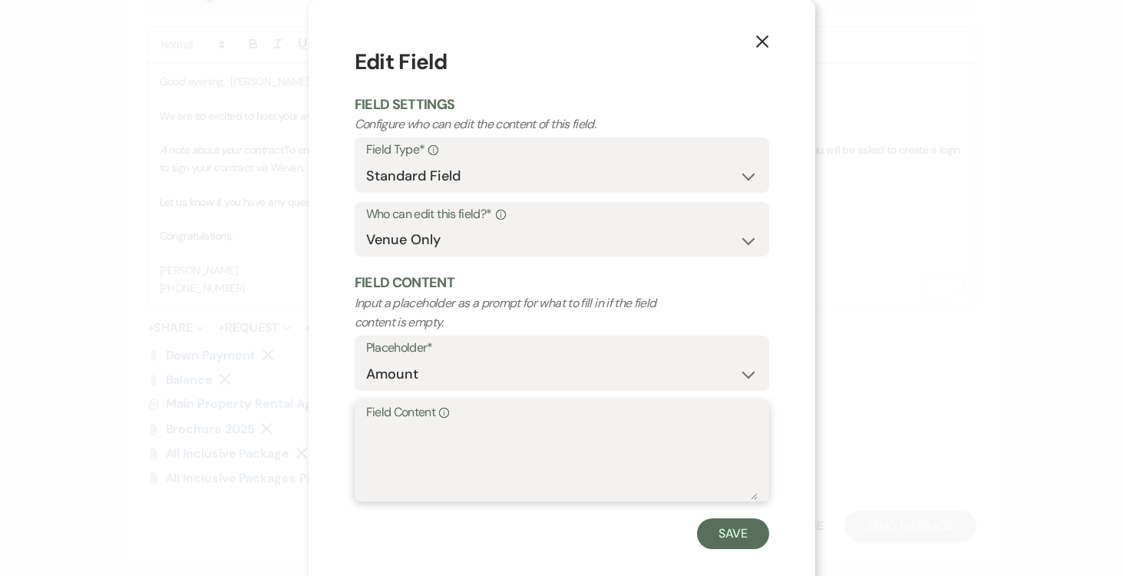
click at [475, 433] on textarea "Field Content Info" at bounding box center [562, 461] width 392 height 77
type textarea "650.00"
click at [740, 535] on button "Save" at bounding box center [733, 533] width 72 height 31
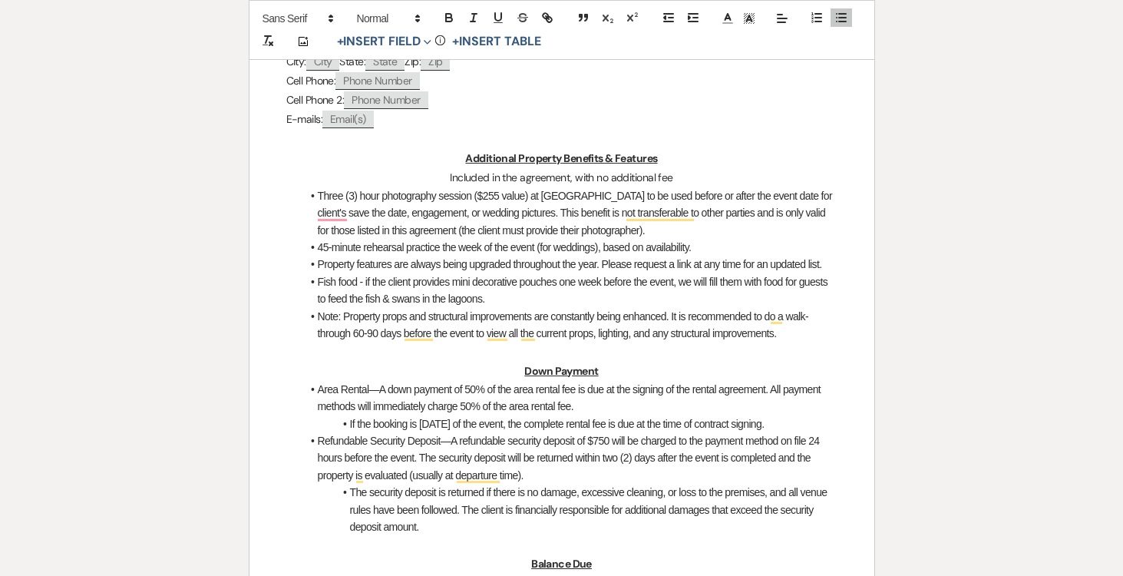
scroll to position [890, 0]
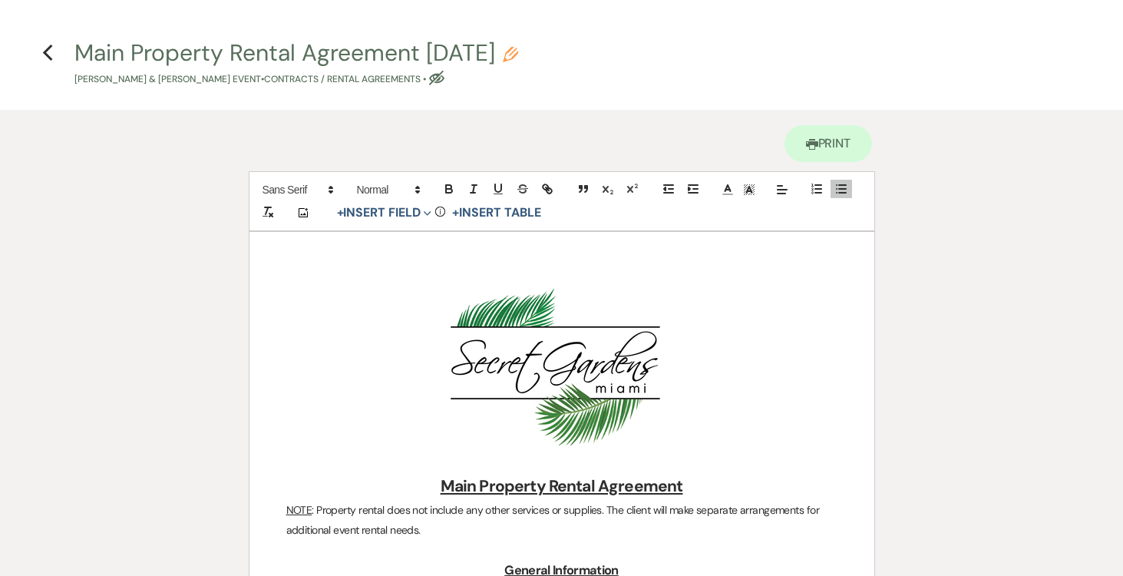
select select "5"
select select "6"
select select "978"
click at [40, 55] on h4 "Previous Main Property Rental Agreement [DATE] Pencil [PERSON_NAME] & [PERSON_N…" at bounding box center [562, 62] width 1106 height 50
click at [51, 51] on icon "Previous" at bounding box center [48, 53] width 12 height 18
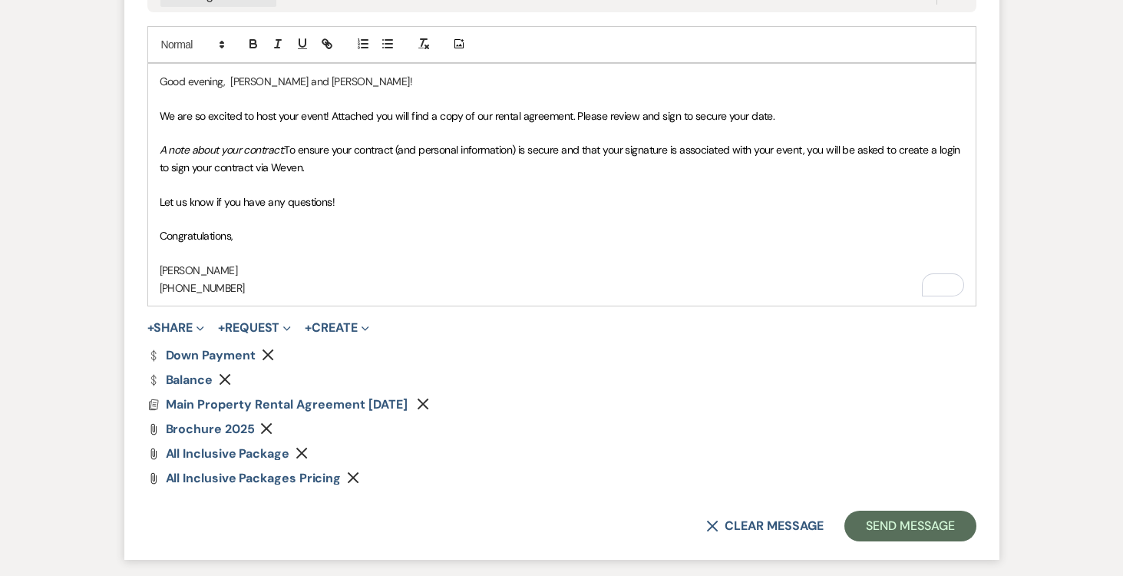
scroll to position [914, 0]
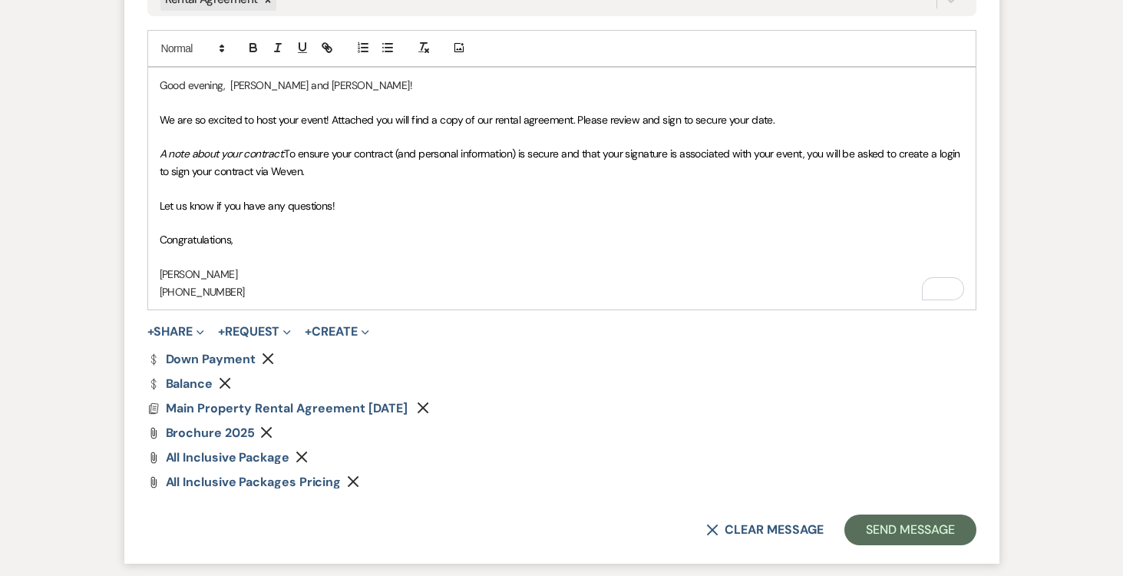
click at [184, 202] on span "Let us know if you have any questions!" at bounding box center [248, 206] width 176 height 14
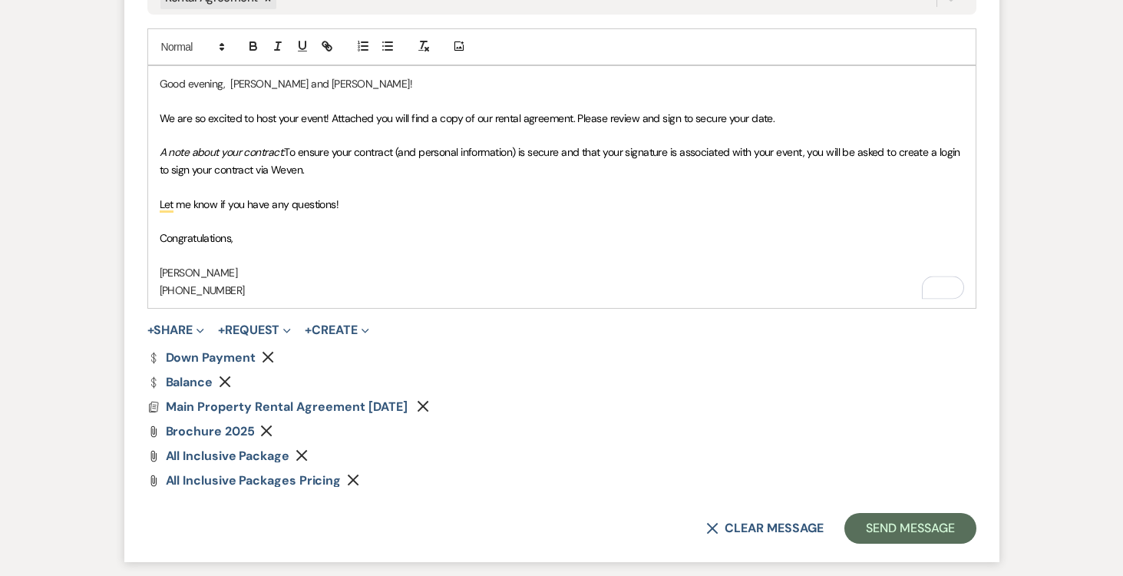
scroll to position [916, 0]
click at [188, 114] on span "We are so excited to host your event! Attached you will find a copy of our rent…" at bounding box center [468, 118] width 616 height 14
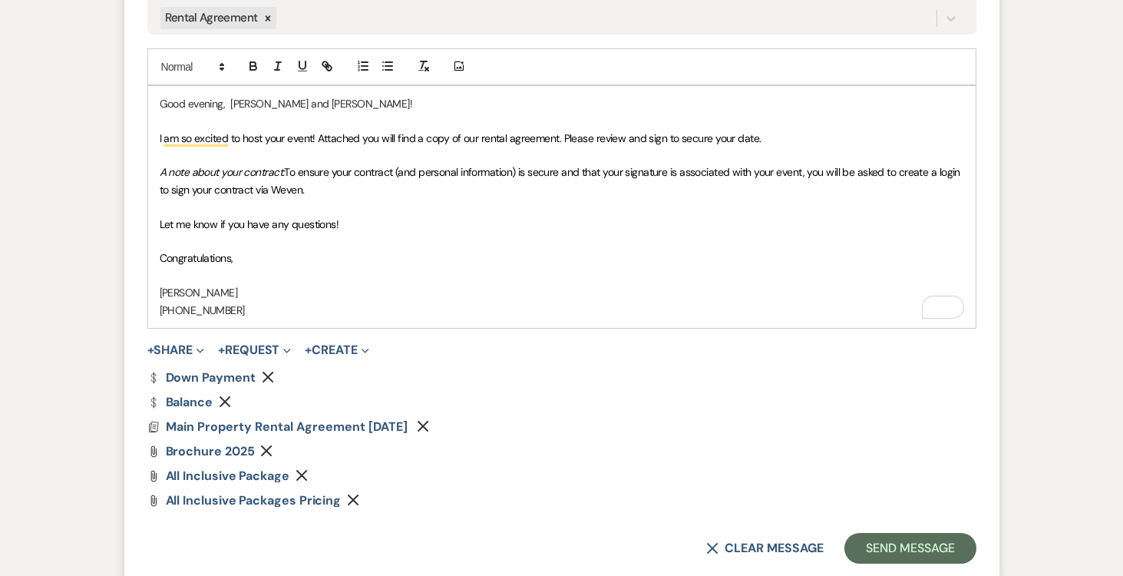
scroll to position [904, 0]
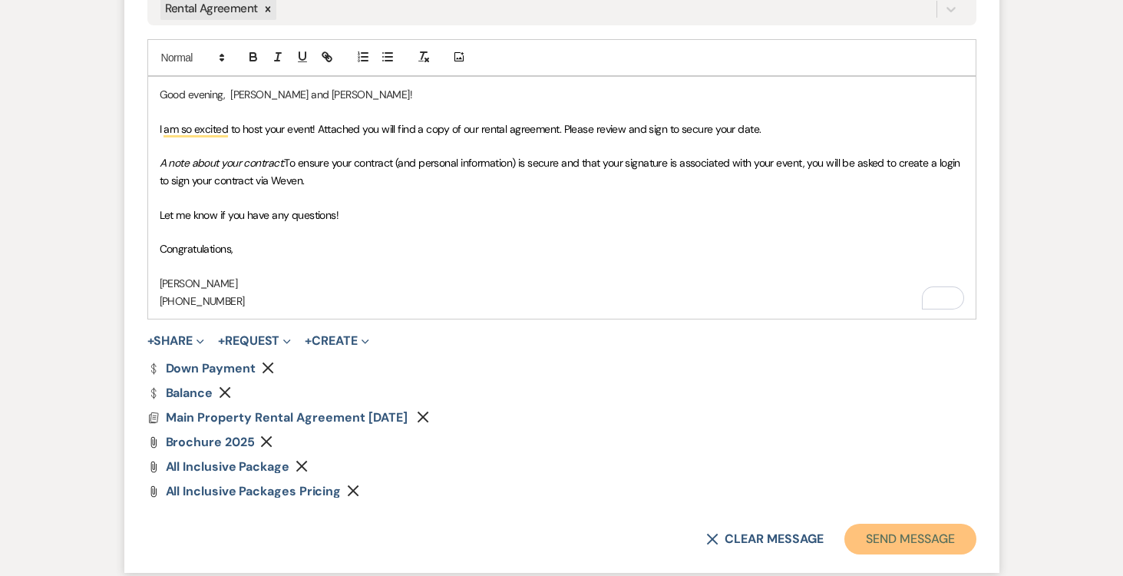
click at [910, 533] on button "Send Message" at bounding box center [909, 539] width 131 height 31
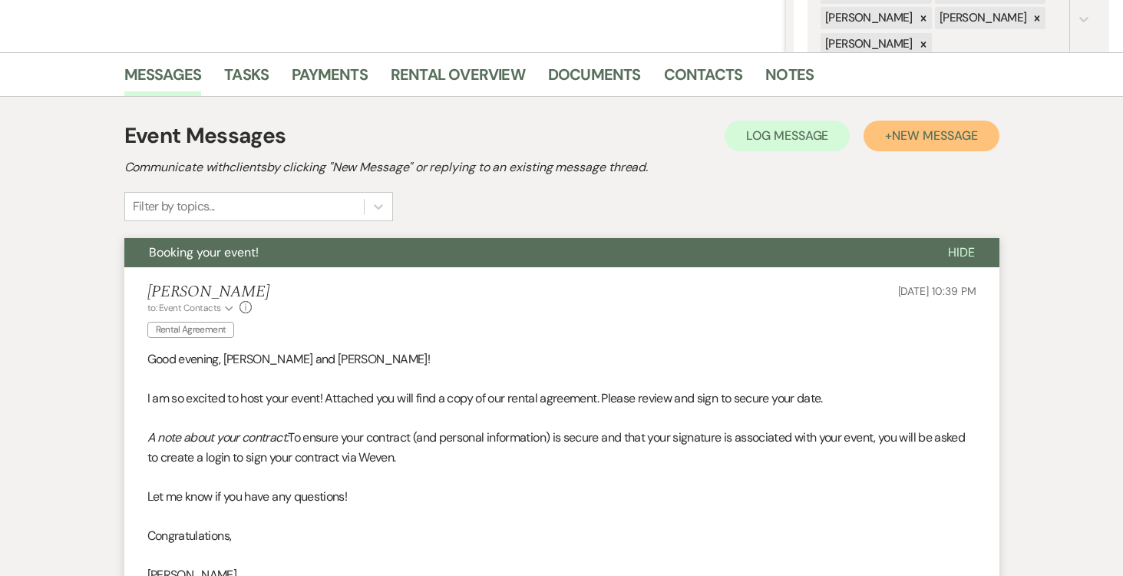
click at [927, 133] on span "New Message" at bounding box center [934, 135] width 85 height 16
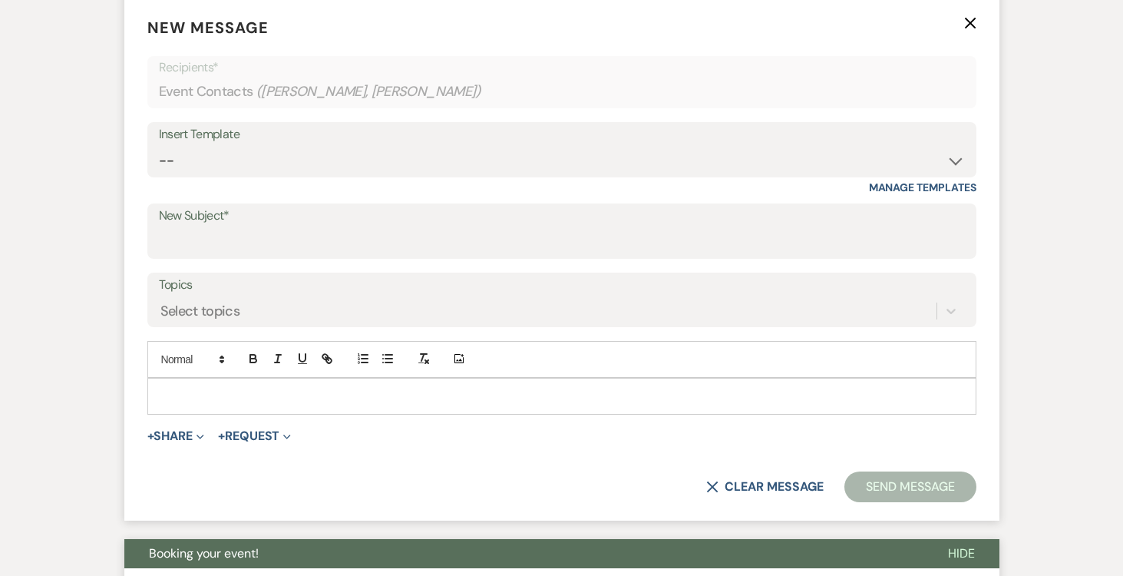
scroll to position [665, 0]
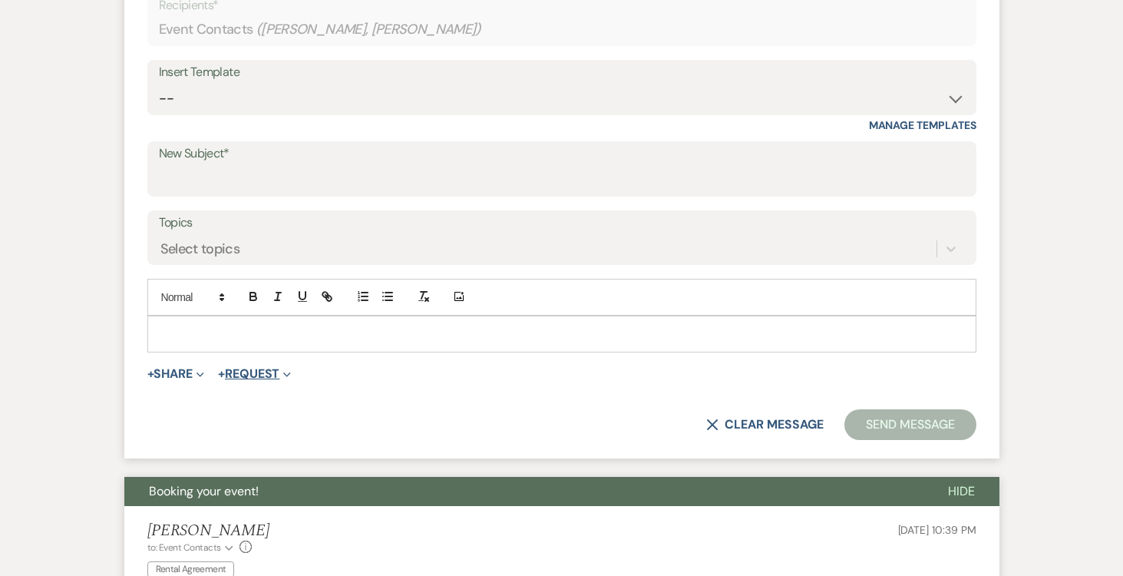
click at [270, 372] on button "+ Request Expand" at bounding box center [254, 374] width 73 height 12
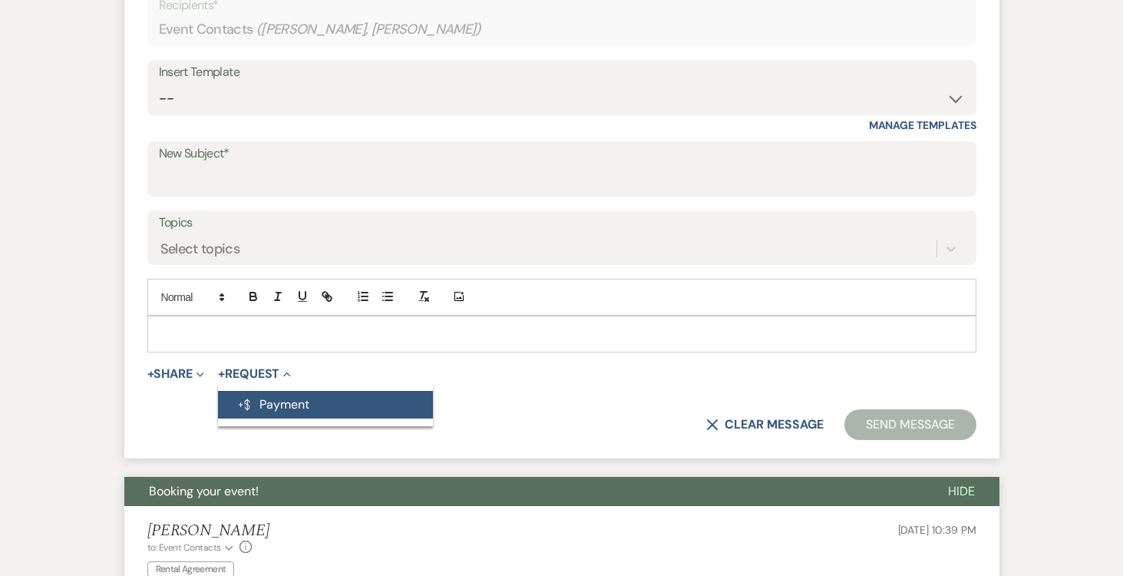
click at [286, 401] on button "Generate Payment Payment" at bounding box center [325, 405] width 215 height 28
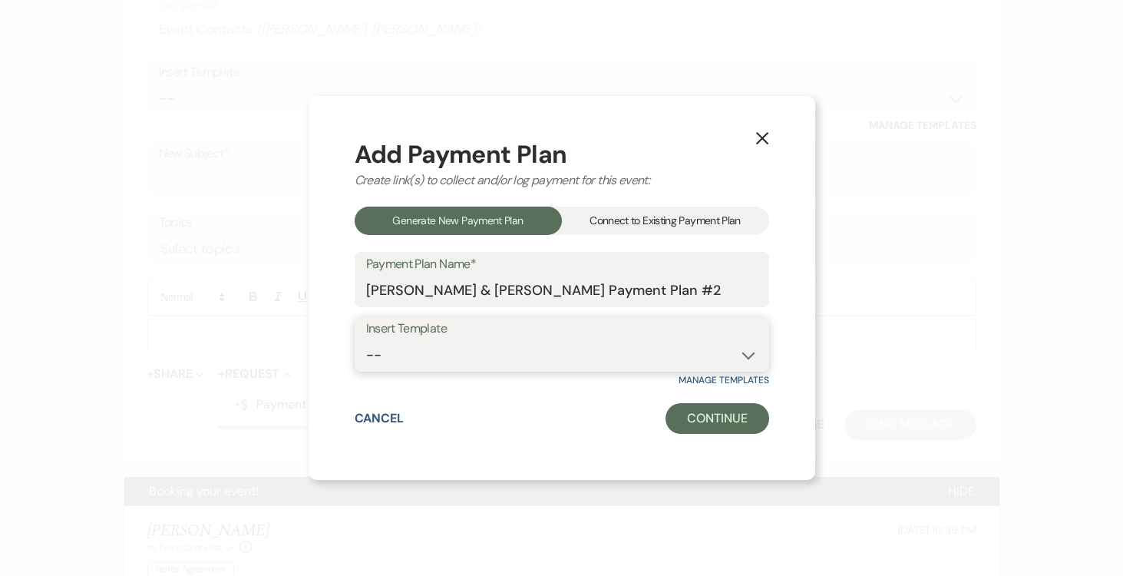
click at [748, 351] on select "-- Test Standard Payment Plan Balance Security Early Access Bridal Suite" at bounding box center [562, 355] width 392 height 30
select select "425"
click at [366, 340] on select "-- Test Standard Payment Plan Balance Security Early Access Bridal Suite" at bounding box center [562, 355] width 392 height 30
drag, startPoint x: 692, startPoint y: 296, endPoint x: 741, endPoint y: 302, distance: 48.9
click at [692, 296] on input "[PERSON_NAME] & [PERSON_NAME] Payment Plan #2" at bounding box center [562, 291] width 392 height 30
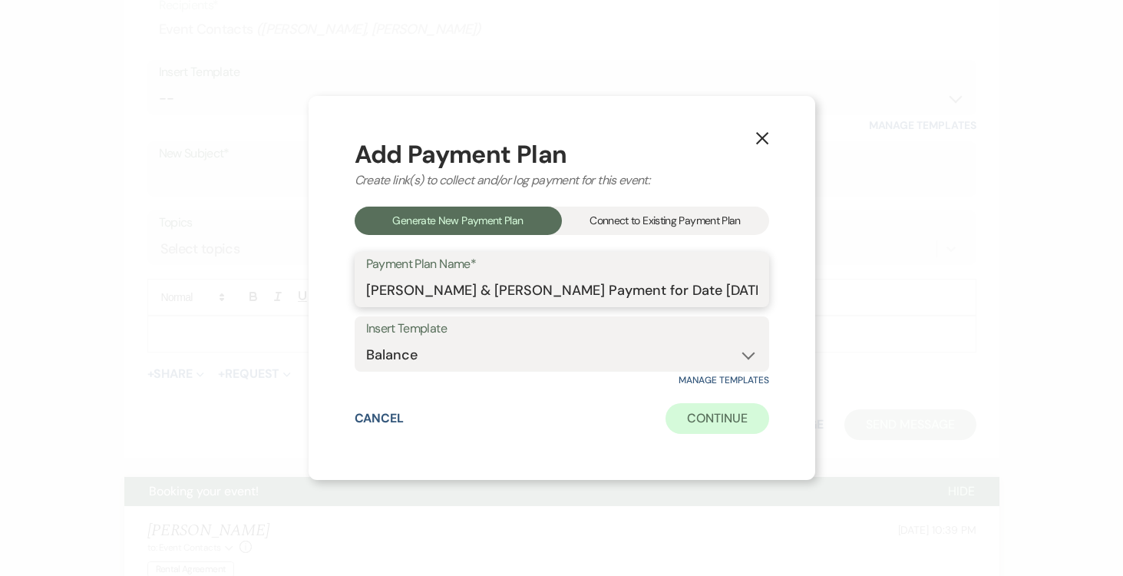
type input "[PERSON_NAME] & [PERSON_NAME] Payment for Date [DATE]"
click at [732, 419] on button "Continue" at bounding box center [717, 418] width 103 height 31
select select "2"
select select "percentage"
select select "true"
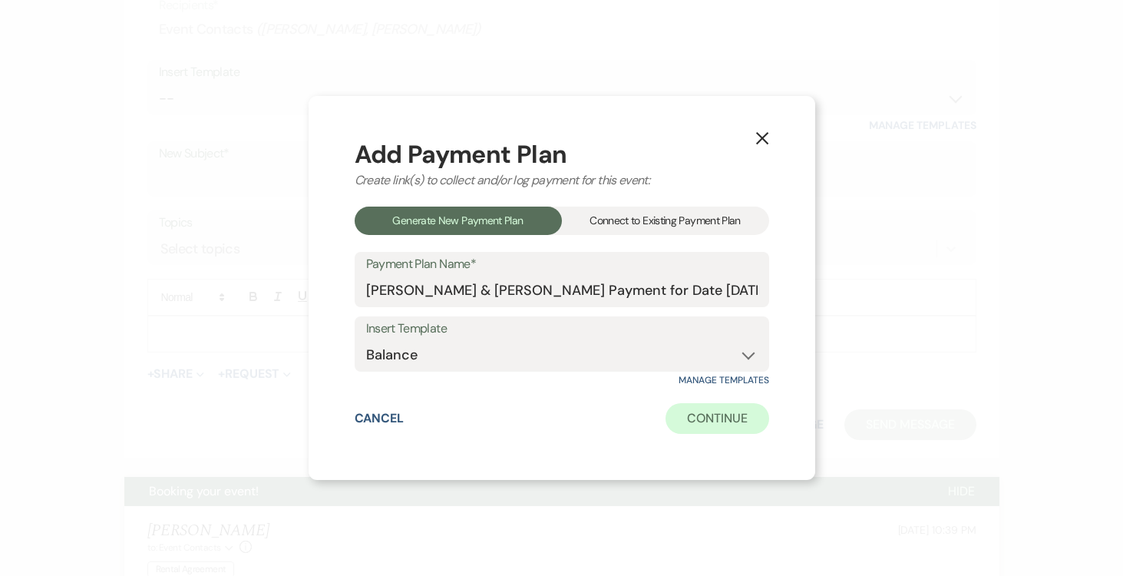
select select "client"
select select "weeks"
select select "client"
select select "weekly"
select select "days"
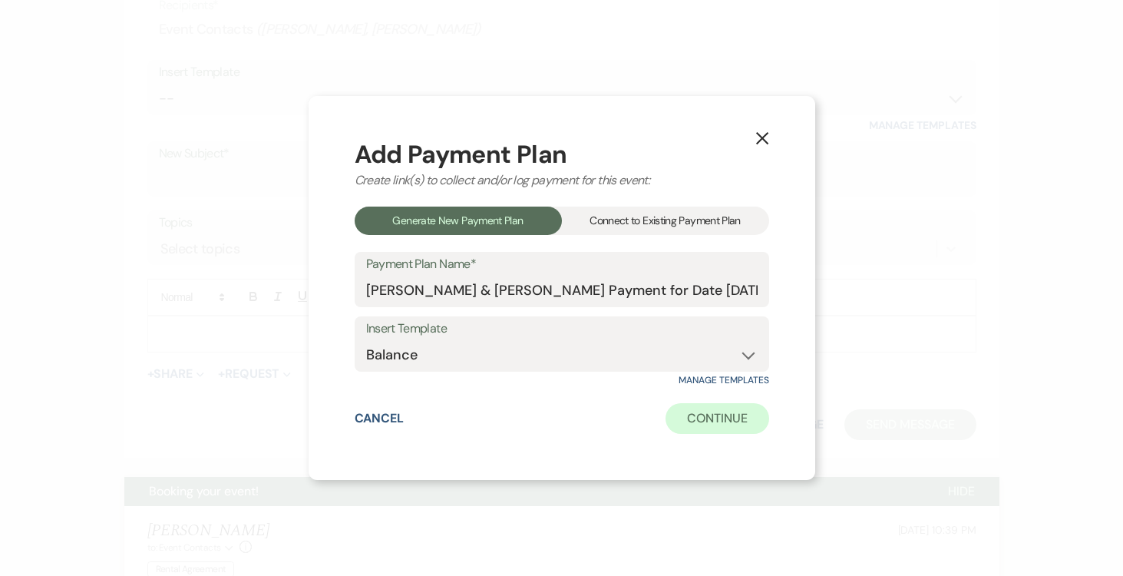
select select "afterDueDate"
select select "complete"
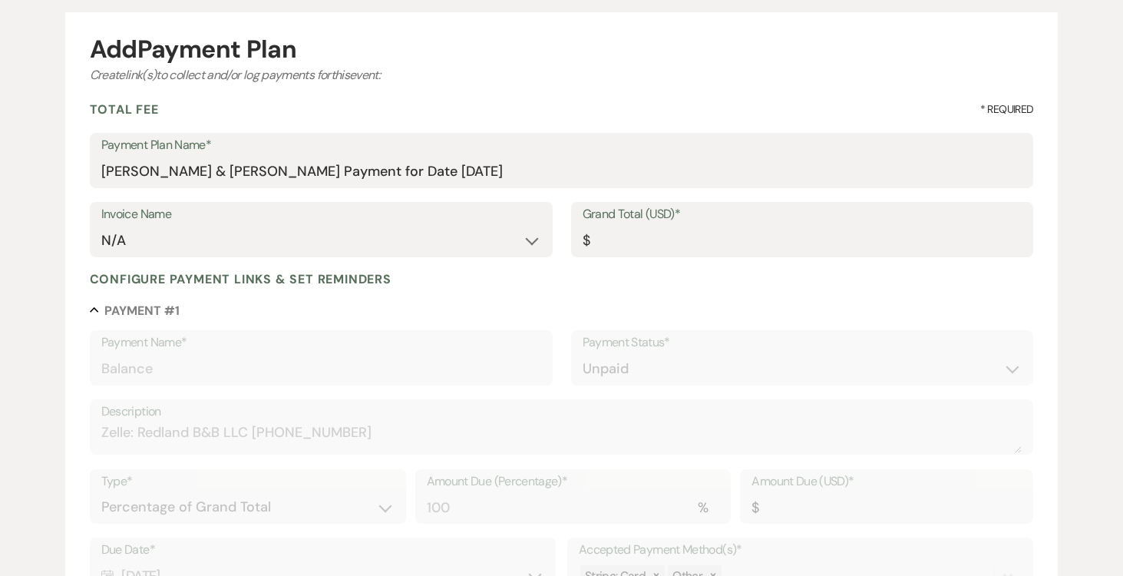
scroll to position [101, 0]
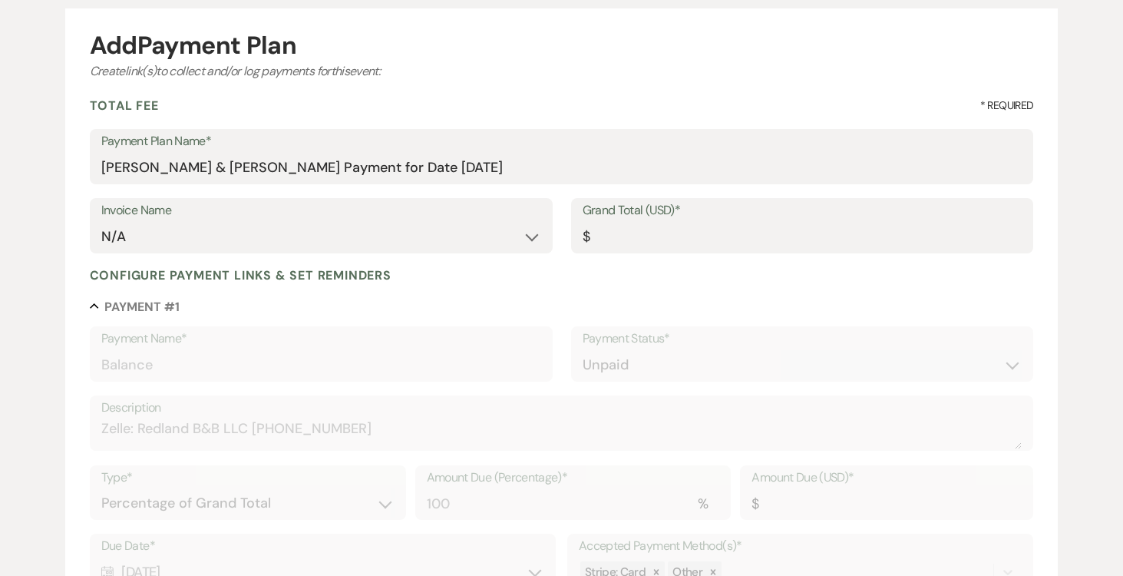
click at [678, 240] on input "Grand Total (USD)*" at bounding box center [803, 237] width 440 height 30
click at [632, 237] on input "Grand Total (USD)*" at bounding box center [802, 238] width 438 height 30
type input "5"
type input "5.00"
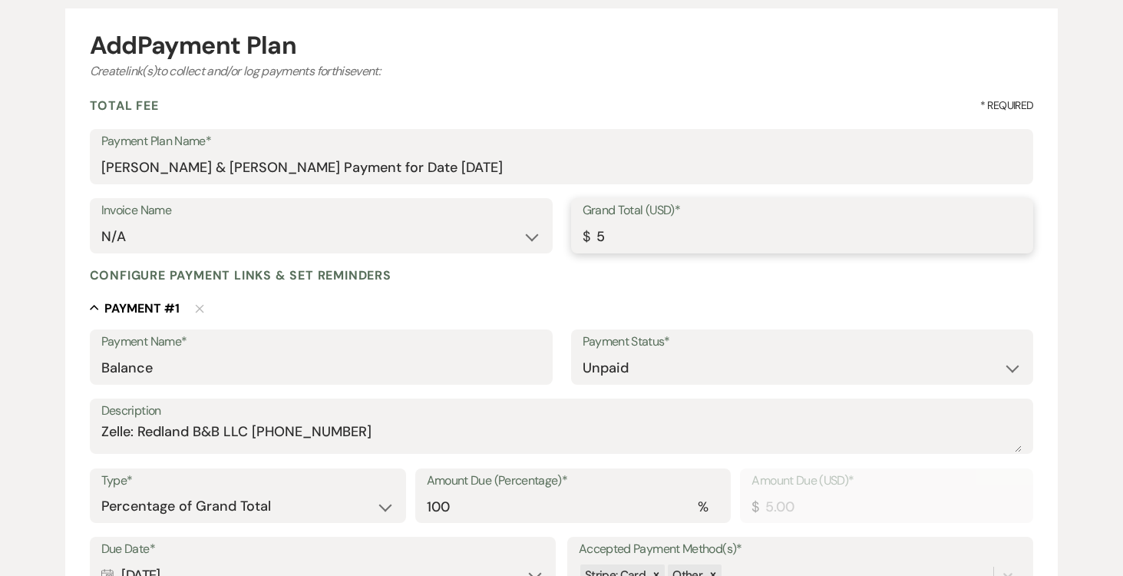
type input "50"
type input "50.00"
type input "500"
type input "500.00"
type input "5000"
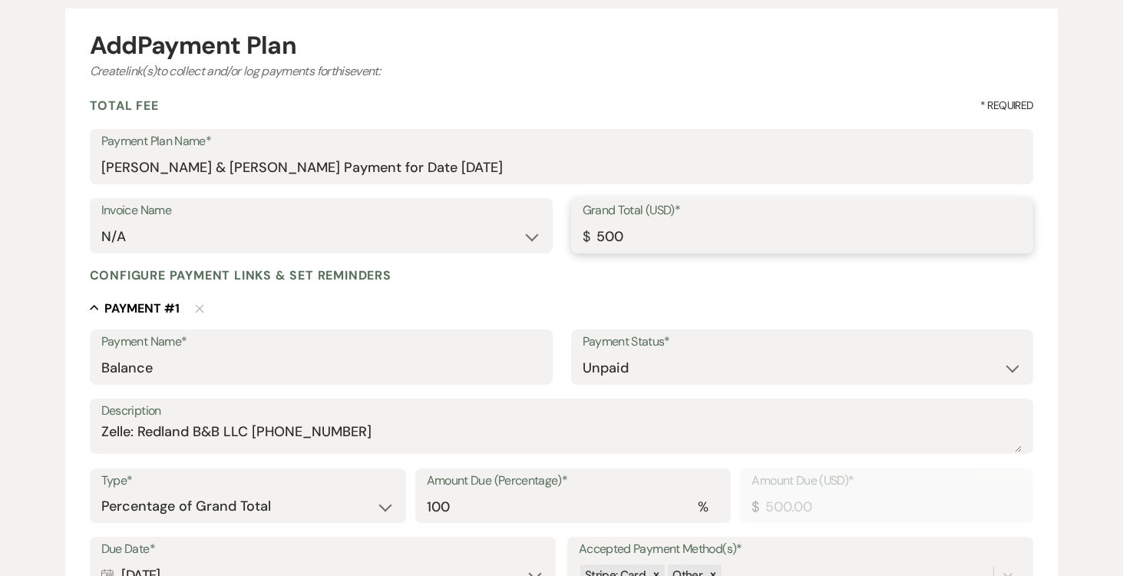
type input "5000.00"
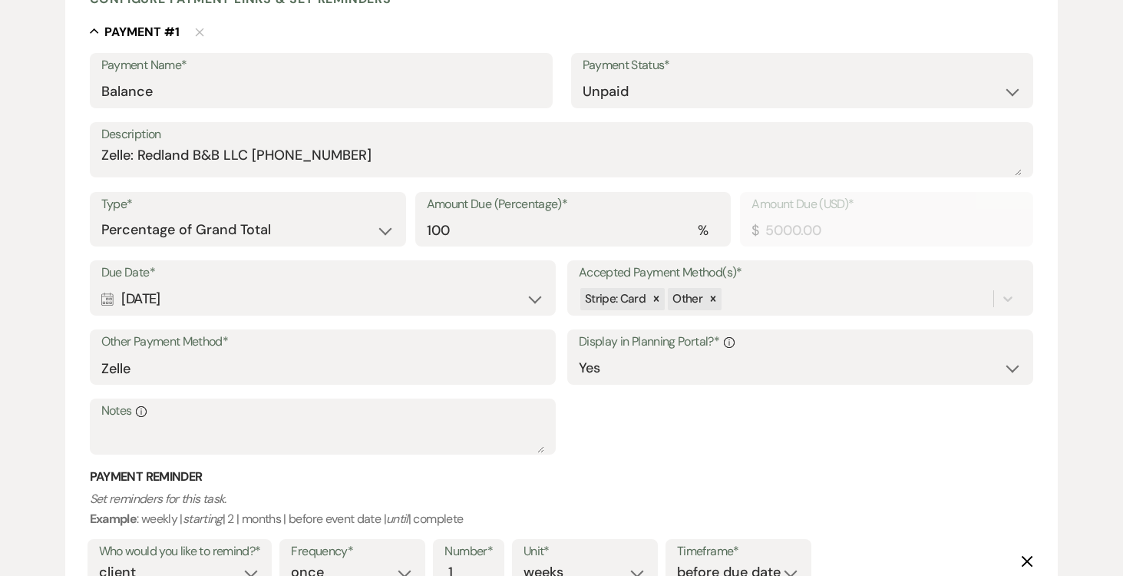
scroll to position [380, 0]
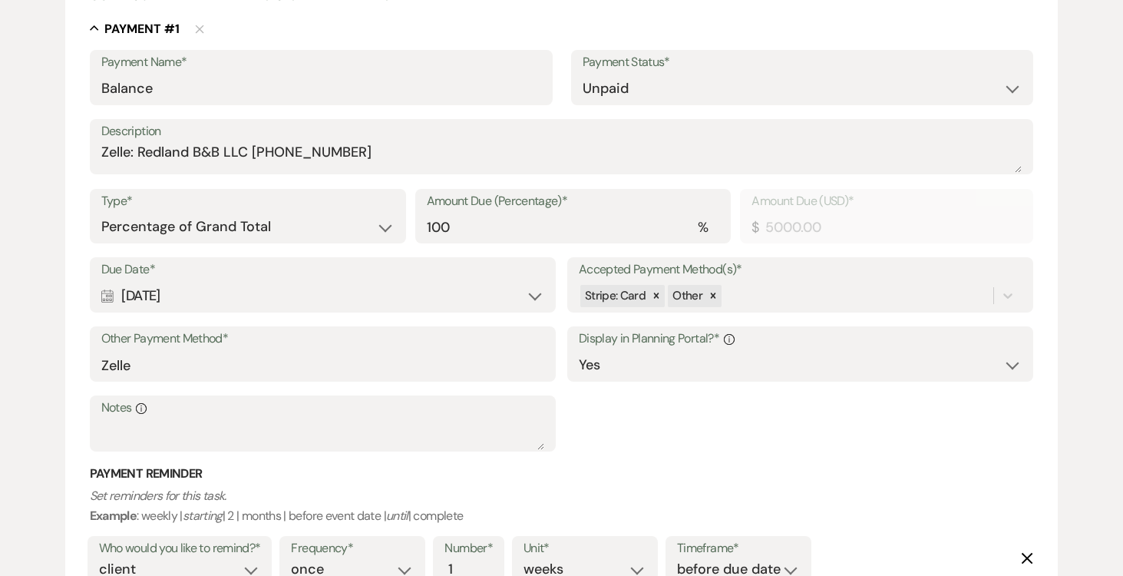
type input "5000.00"
click at [391, 369] on input "Zelle" at bounding box center [322, 365] width 443 height 30
type input "Z"
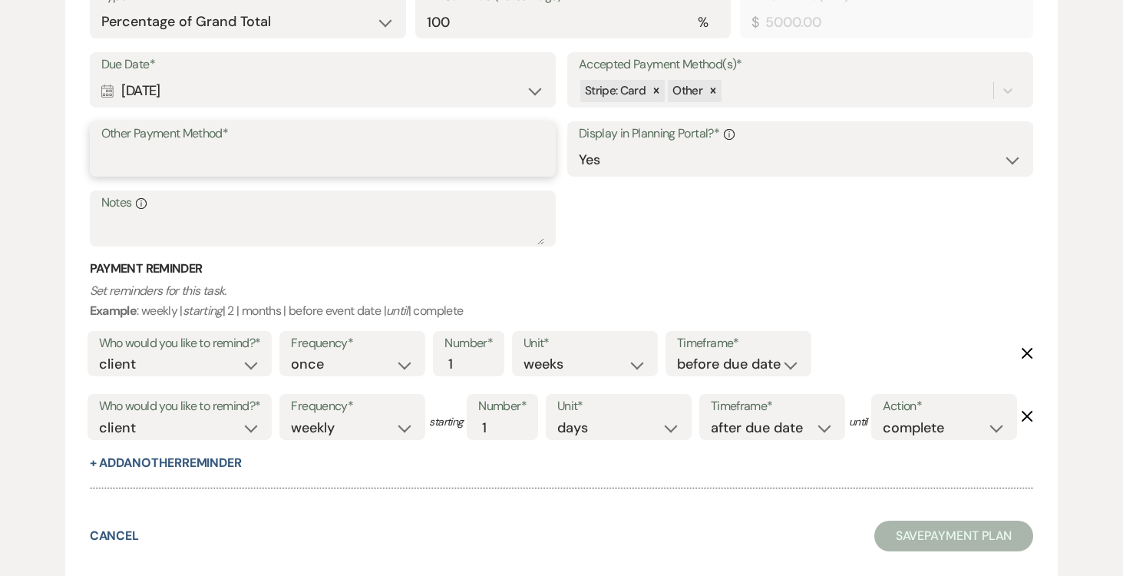
scroll to position [593, 0]
click at [1030, 410] on icon "Delete" at bounding box center [1027, 416] width 12 height 12
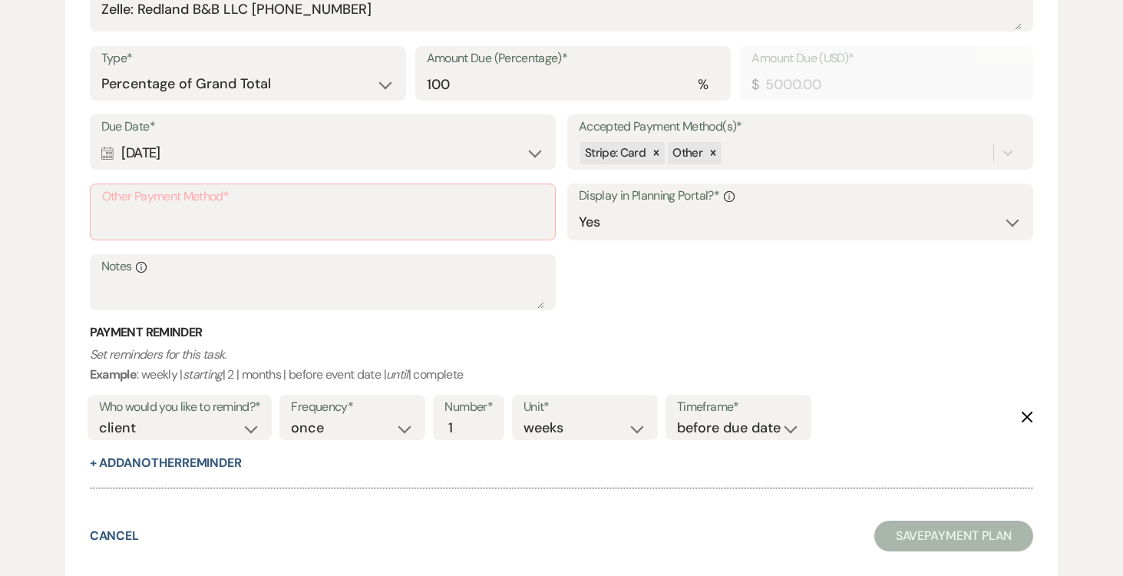
scroll to position [523, 0]
click at [408, 429] on select "once daily weekly monthly" at bounding box center [352, 428] width 123 height 21
select select "daily"
click at [294, 418] on select "once daily weekly monthly" at bounding box center [352, 428] width 123 height 21
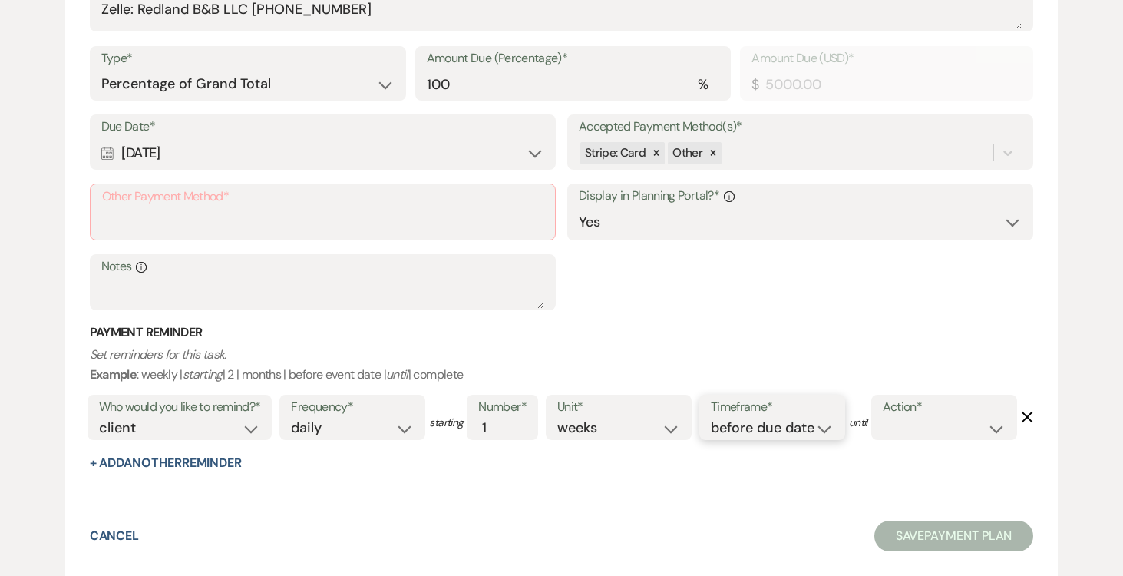
click at [828, 428] on select "before due date after due date on due date on custom date" at bounding box center [772, 428] width 123 height 21
select select "afterDueDate"
click at [714, 418] on select "before due date after due date on due date on custom date" at bounding box center [772, 428] width 123 height 21
click at [883, 438] on select "complete due date custom date" at bounding box center [944, 428] width 123 height 21
select select "complete"
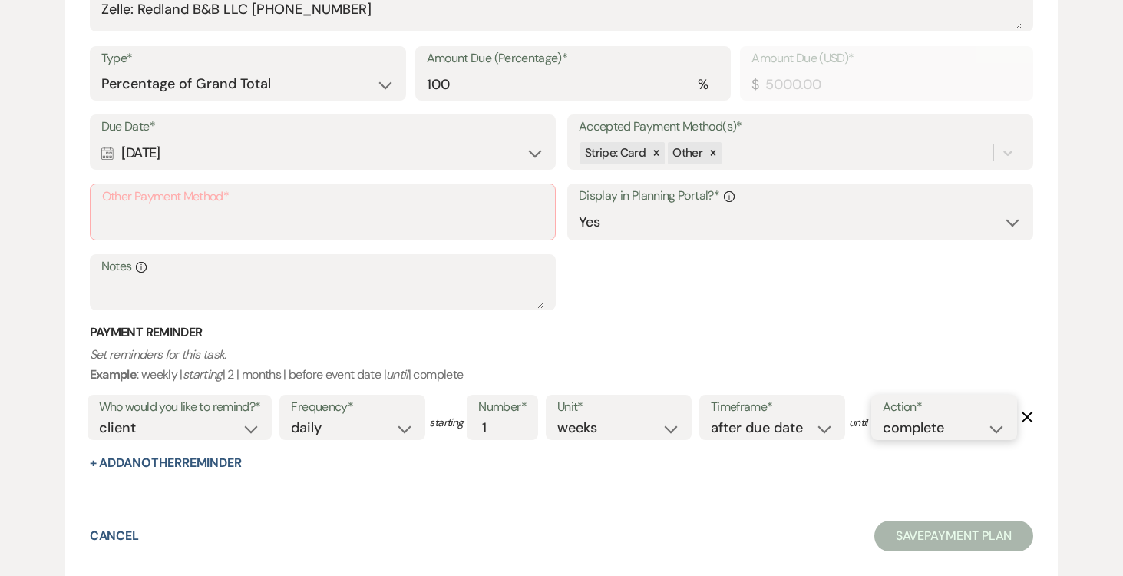
click at [883, 438] on select "complete due date custom date" at bounding box center [944, 428] width 123 height 21
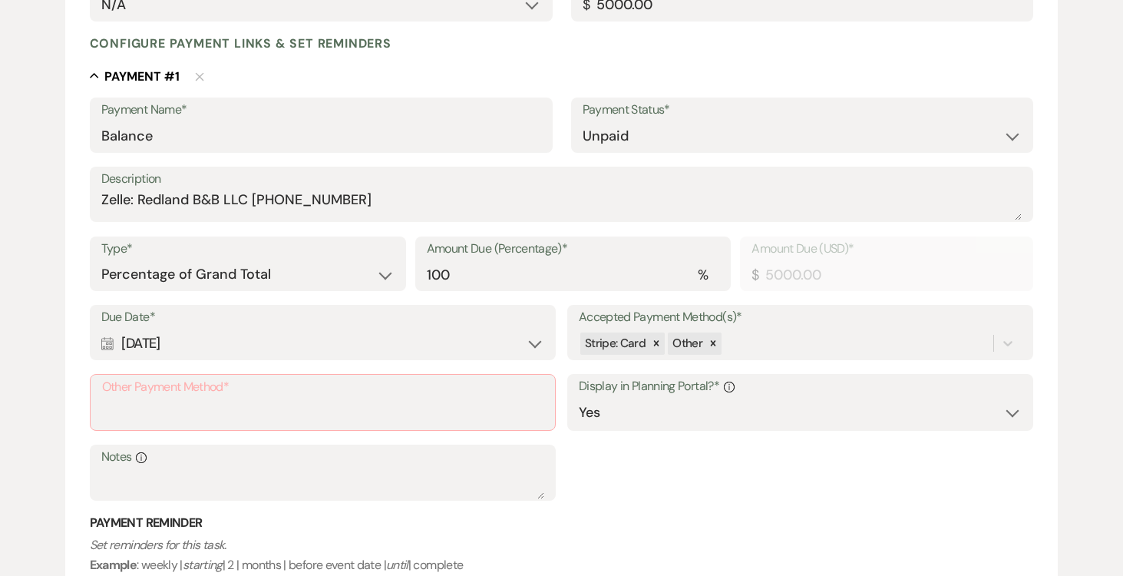
scroll to position [333, 0]
drag, startPoint x: 105, startPoint y: 200, endPoint x: 389, endPoint y: 210, distance: 284.3
click at [407, 209] on textarea "Zelle: Redland B&B LLC [PHONE_NUMBER]" at bounding box center [561, 204] width 921 height 31
click at [176, 408] on input "Other Payment Method*" at bounding box center [322, 413] width 441 height 30
paste input "Zelle: Redland B&B LLC [PHONE_NUMBER]"
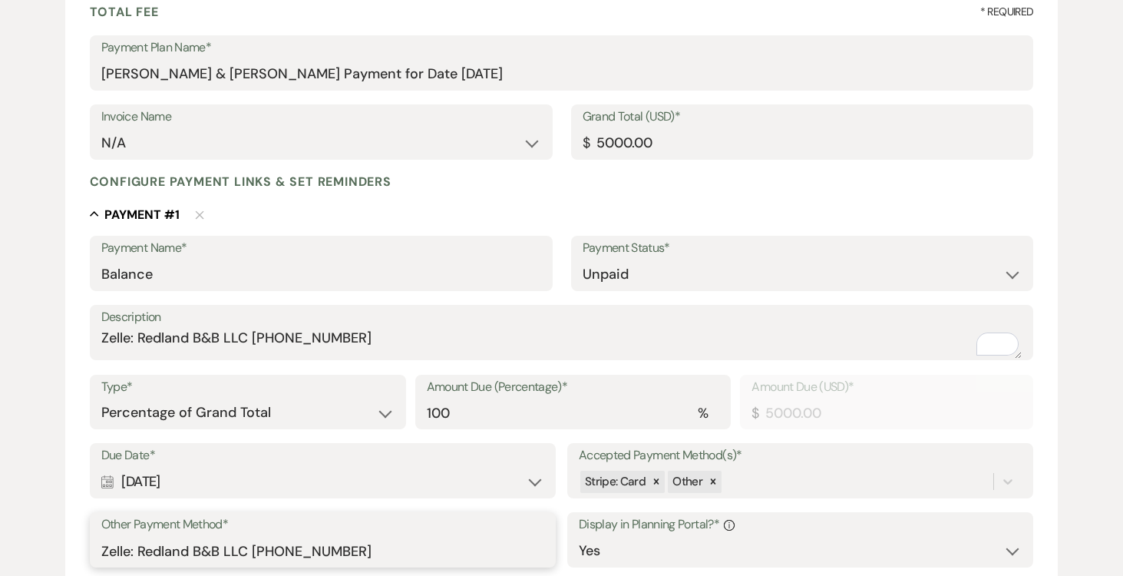
scroll to position [0, 0]
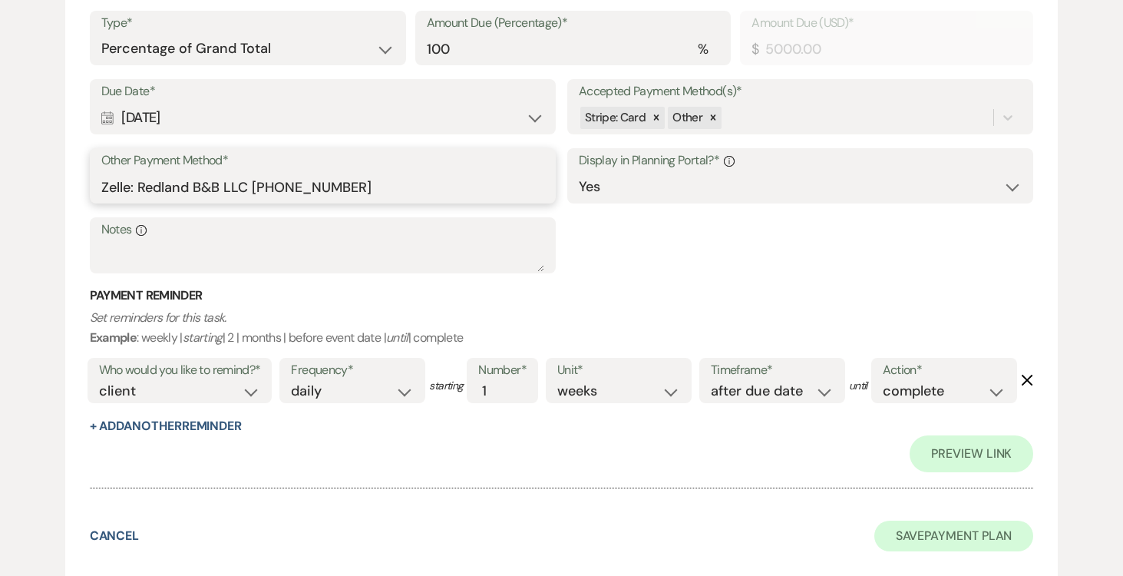
type input "Zelle: Redland B&B LLC [PHONE_NUMBER]"
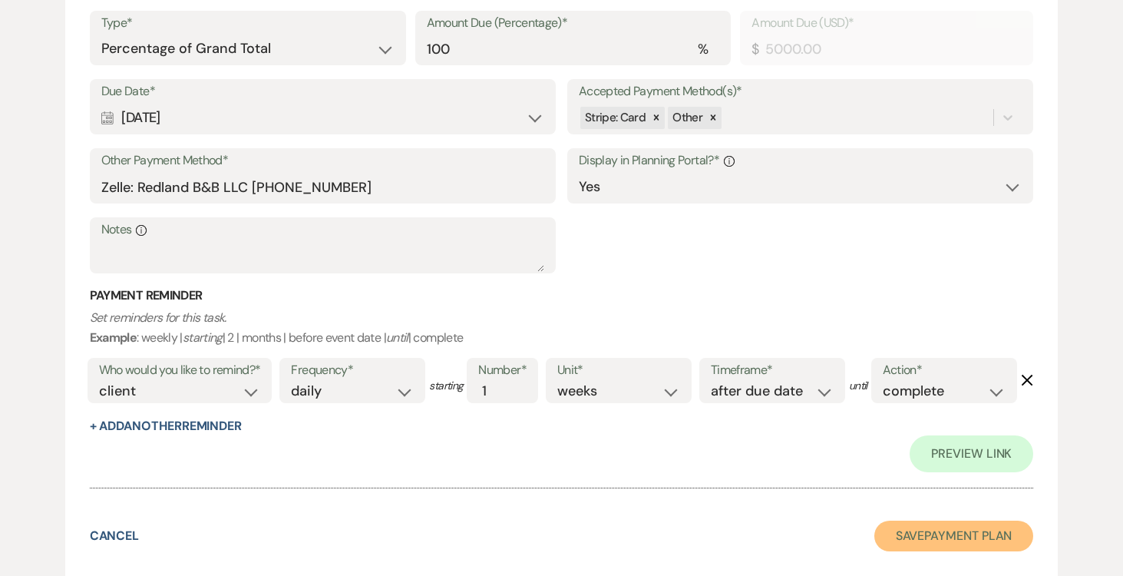
click at [984, 527] on button "Save Payment Plan" at bounding box center [954, 536] width 160 height 31
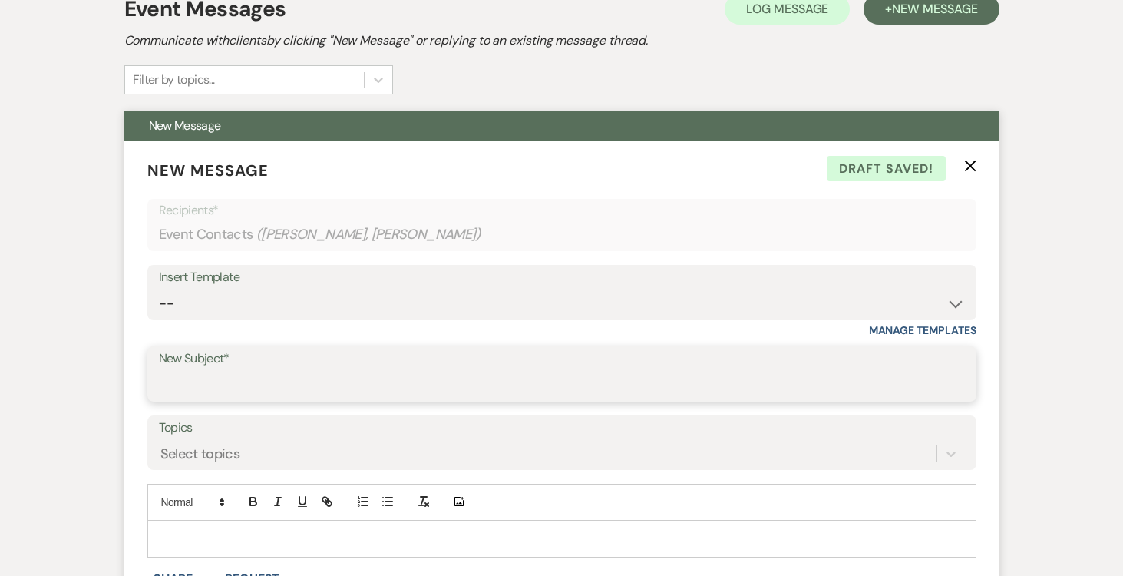
click at [387, 378] on input "New Subject*" at bounding box center [562, 385] width 806 height 30
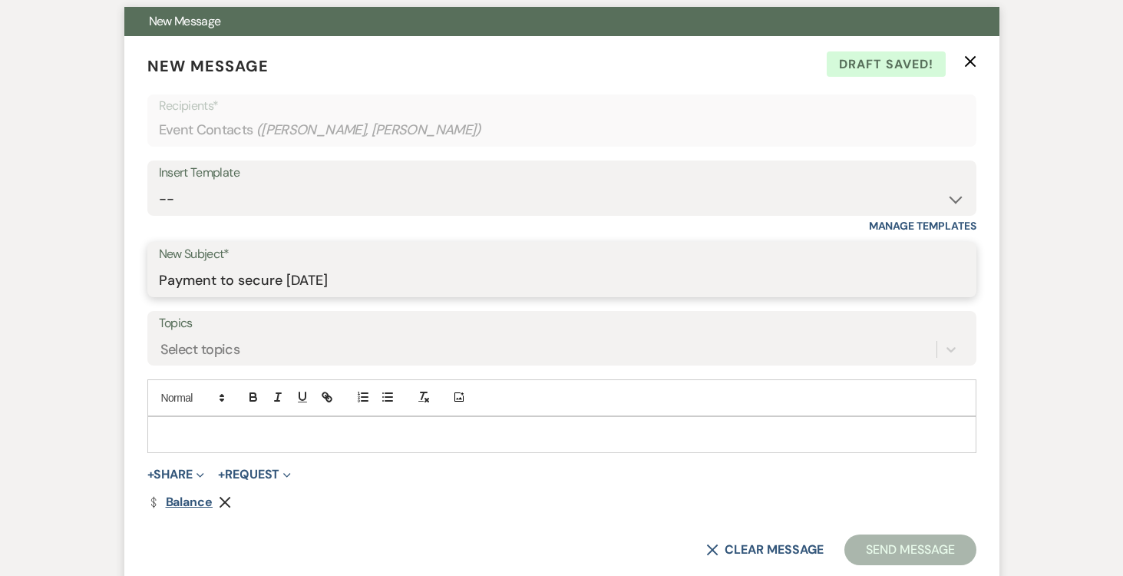
type input "Payment to secure [DATE]"
click at [188, 502] on link "Dollar Payment Balance" at bounding box center [179, 502] width 65 height 12
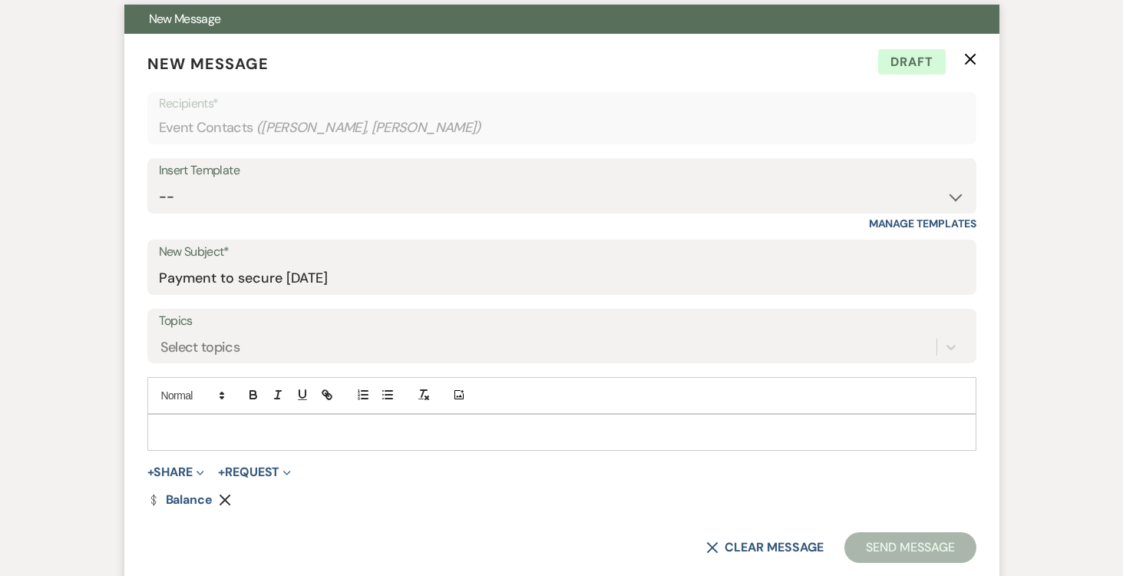
click at [242, 420] on div at bounding box center [562, 432] width 828 height 35
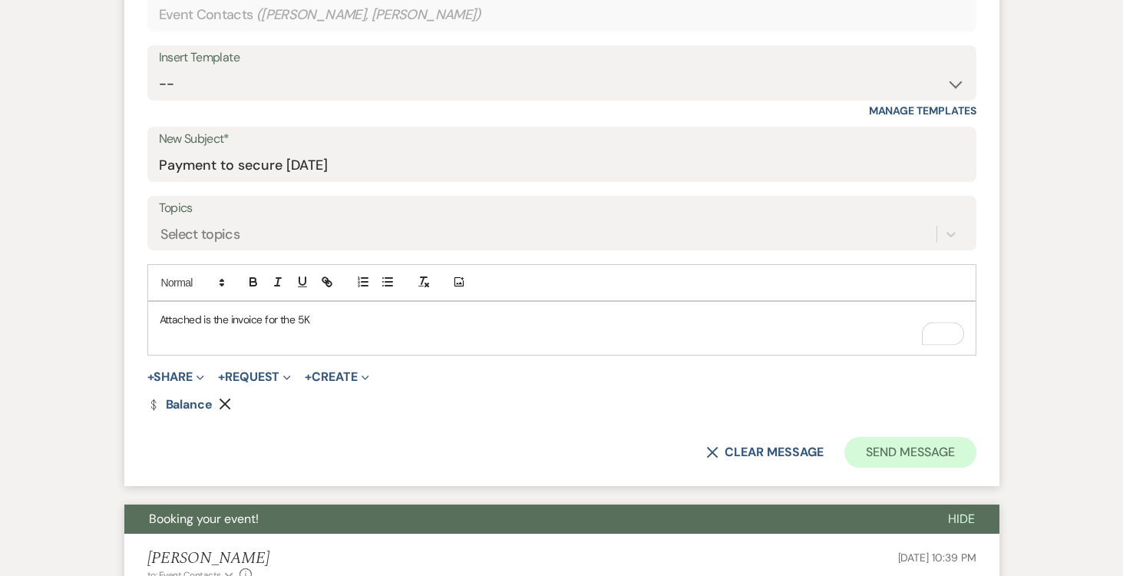
scroll to position [683, 0]
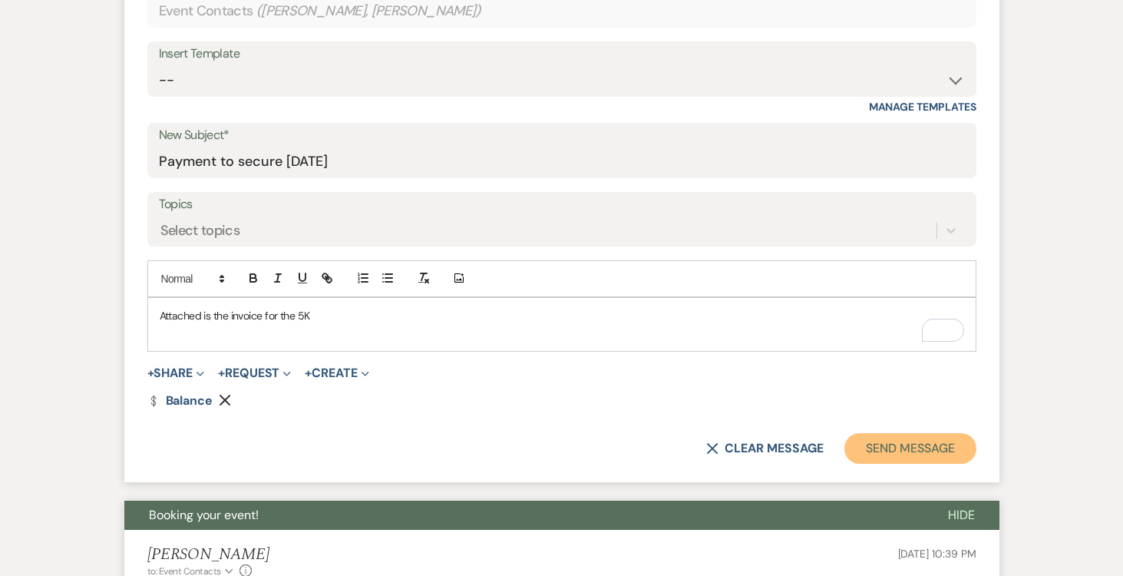
click at [908, 451] on button "Send Message" at bounding box center [909, 448] width 131 height 31
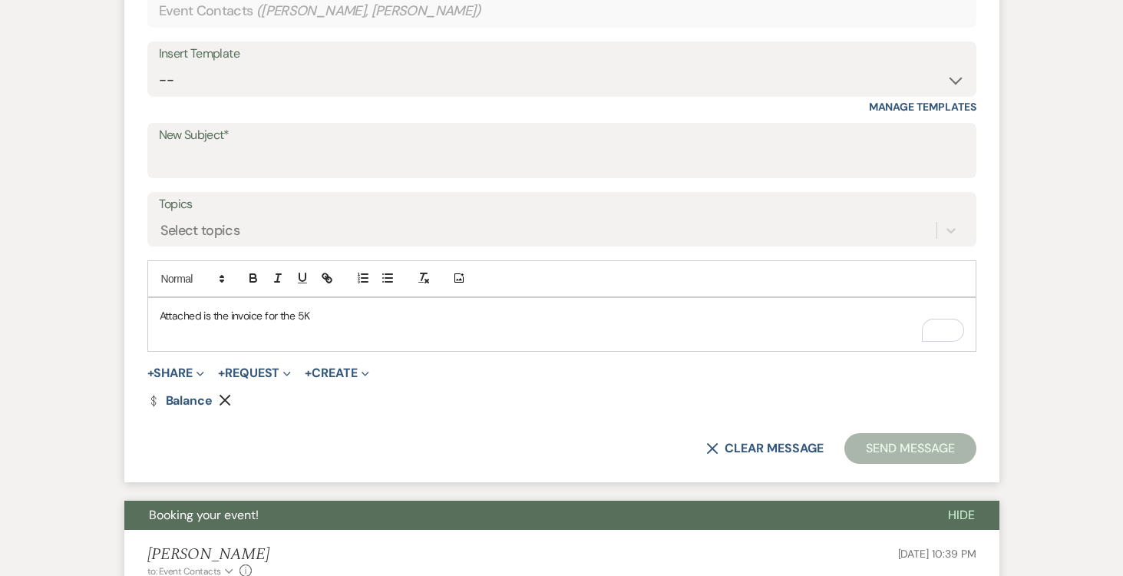
scroll to position [113, 0]
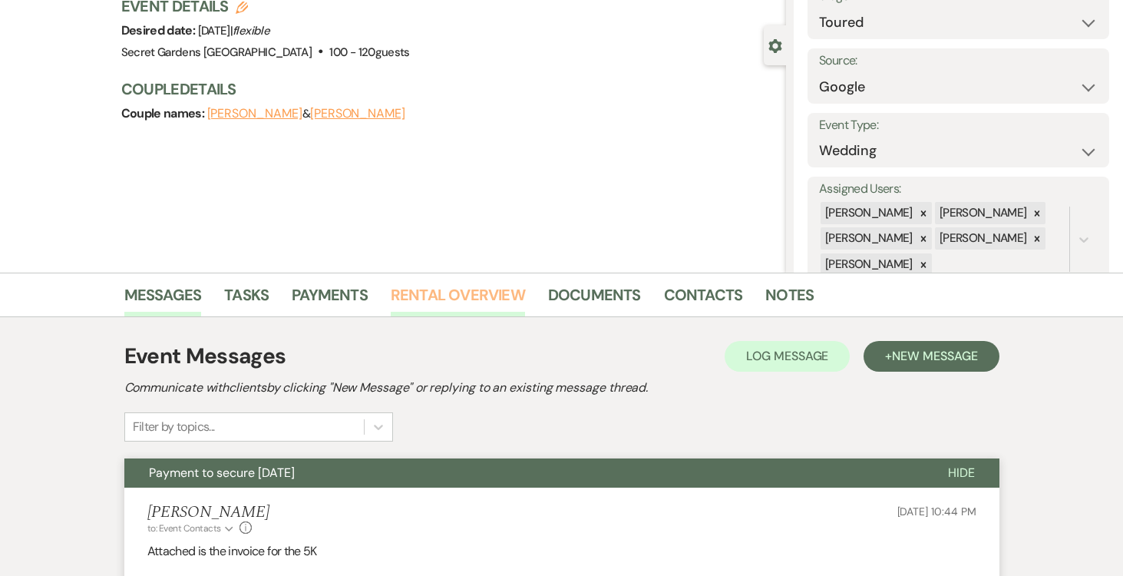
click at [470, 307] on link "Rental Overview" at bounding box center [458, 300] width 134 height 34
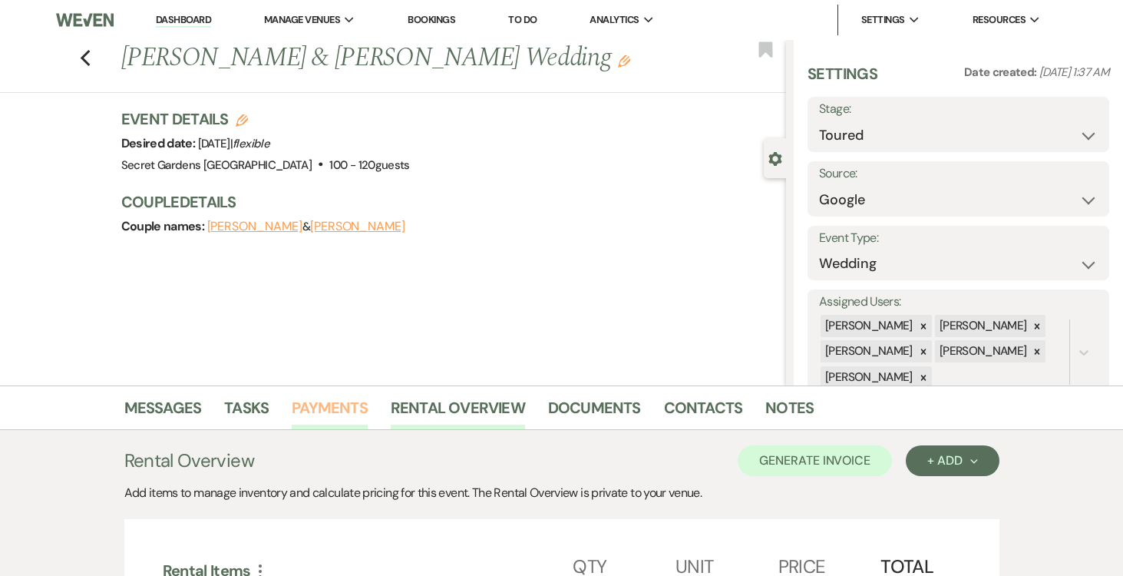
click at [333, 396] on link "Payments" at bounding box center [330, 412] width 76 height 34
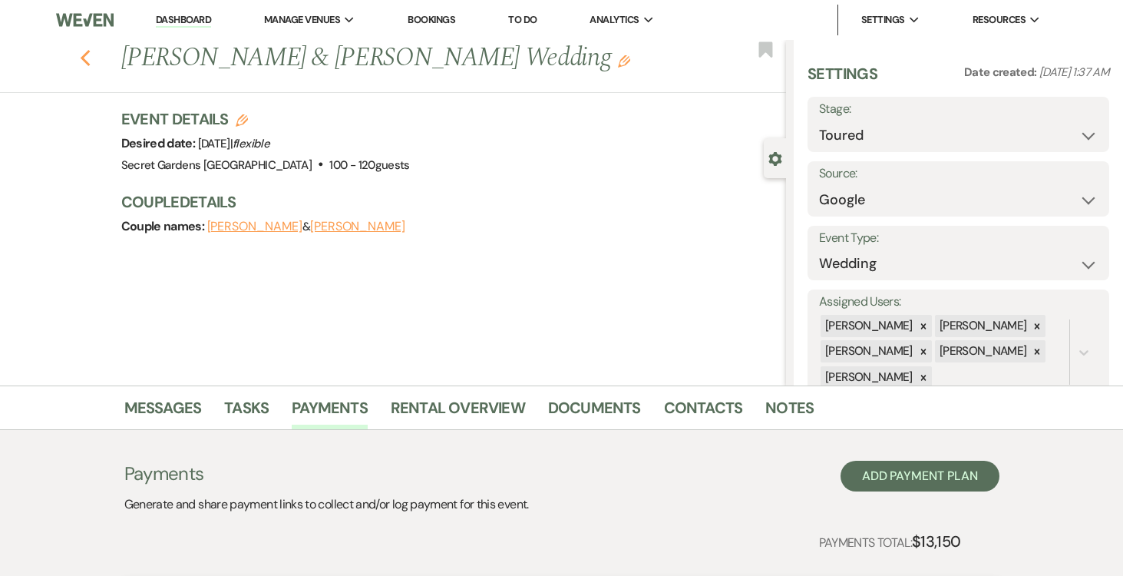
click at [83, 56] on use "button" at bounding box center [85, 58] width 10 height 17
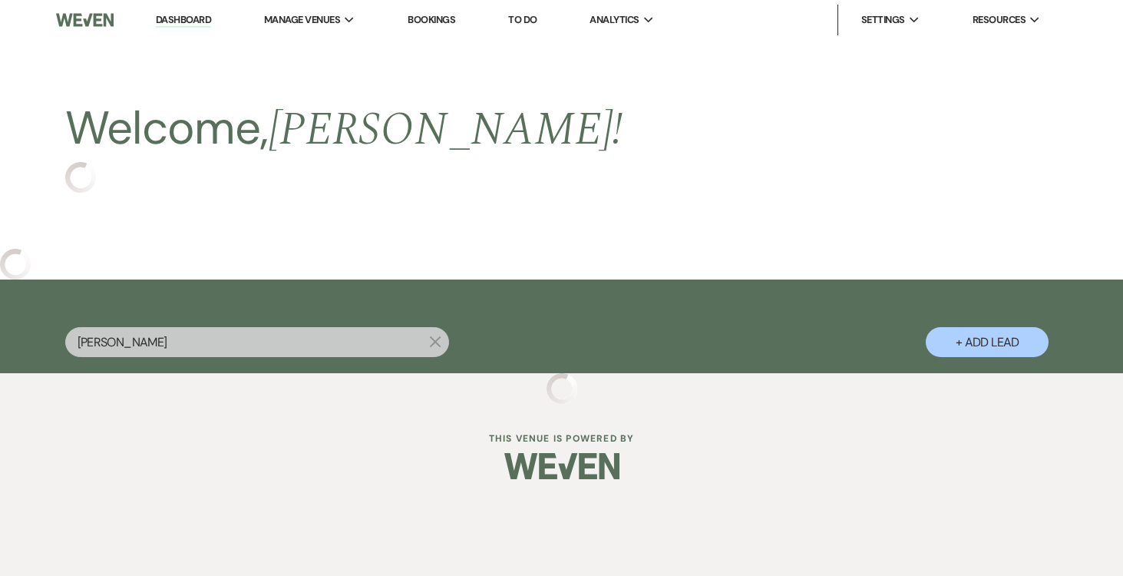
select select "5"
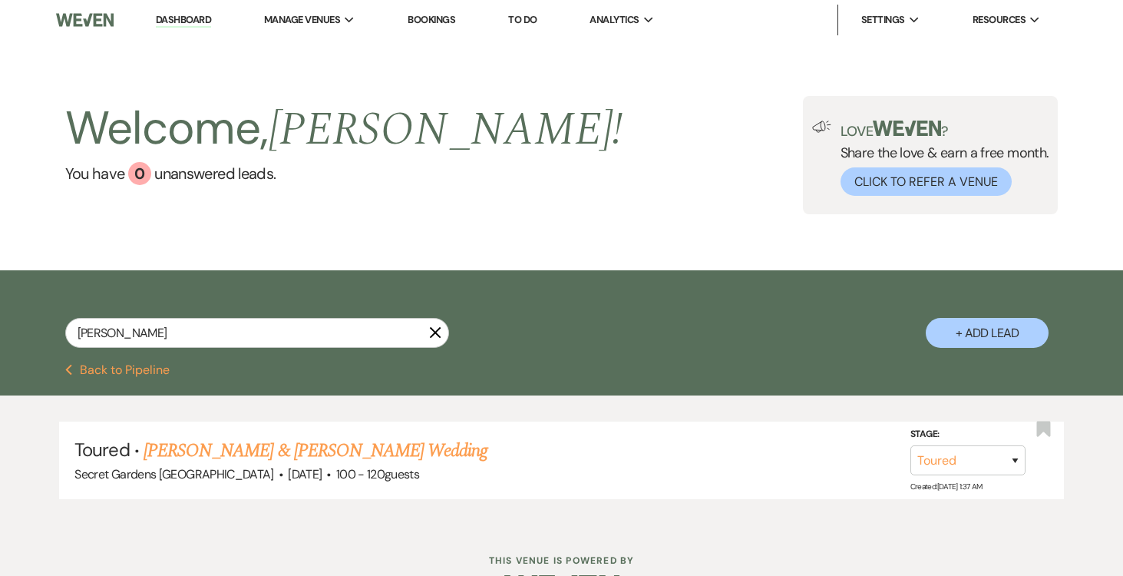
click at [188, 16] on link "Dashboard" at bounding box center [183, 20] width 55 height 15
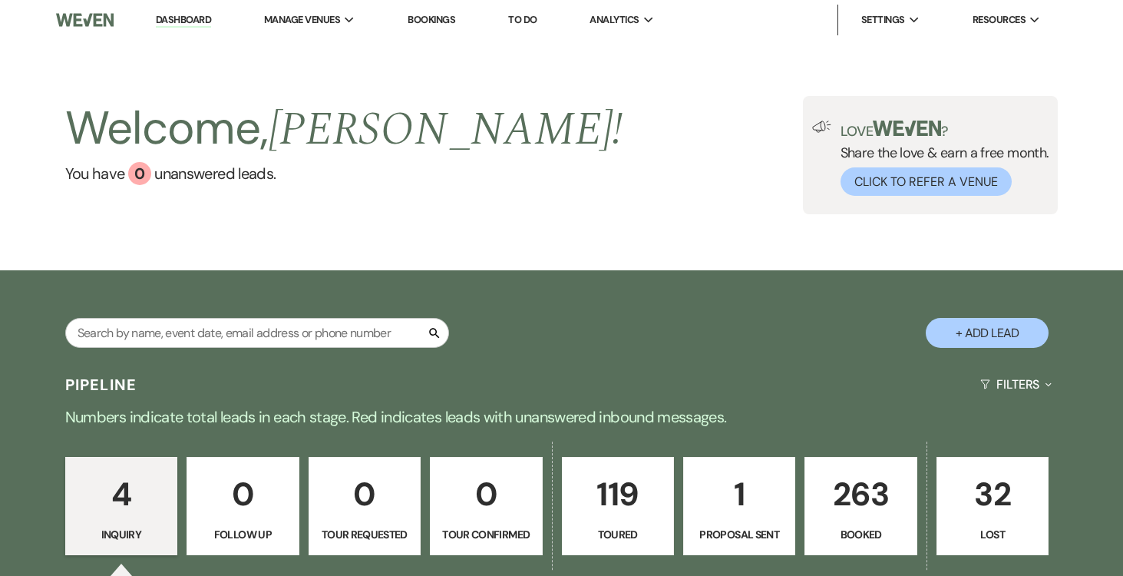
click at [750, 505] on p "1" at bounding box center [739, 493] width 92 height 51
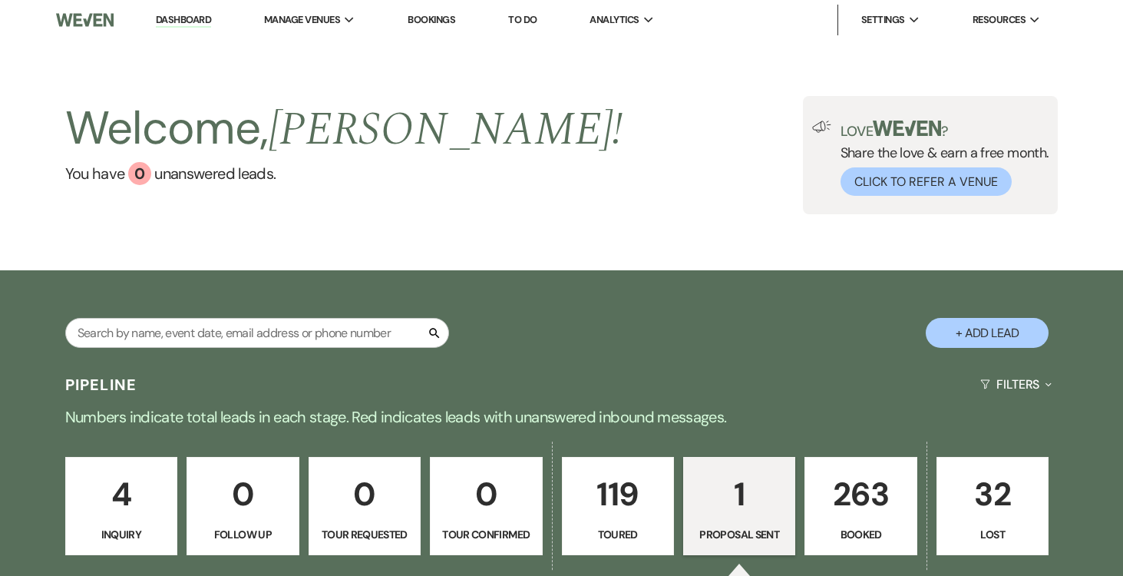
select select "6"
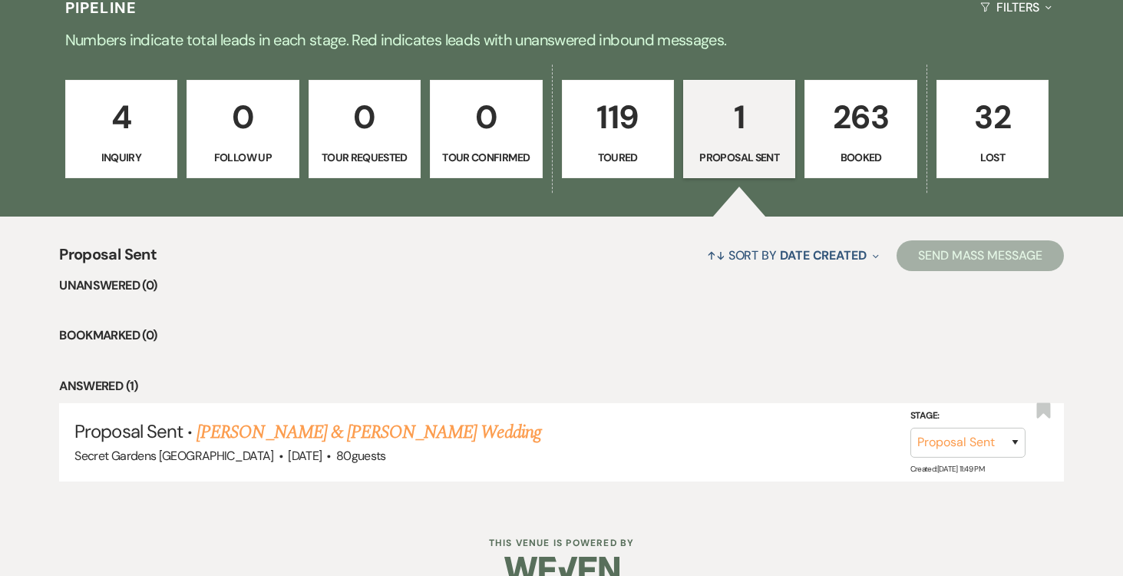
scroll to position [407, 0]
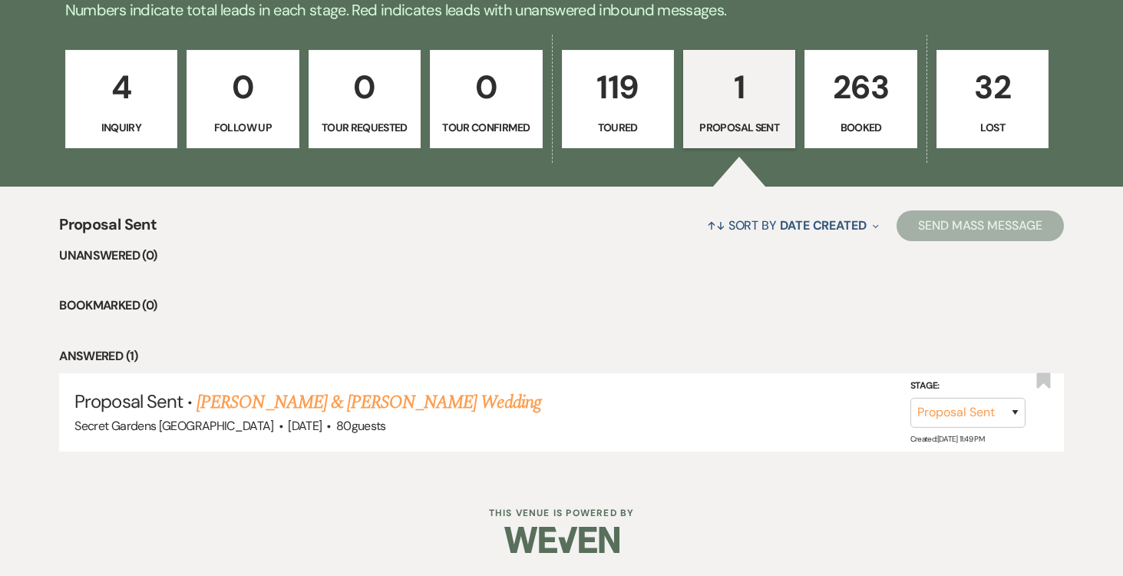
click at [603, 112] on p "119" at bounding box center [618, 86] width 92 height 51
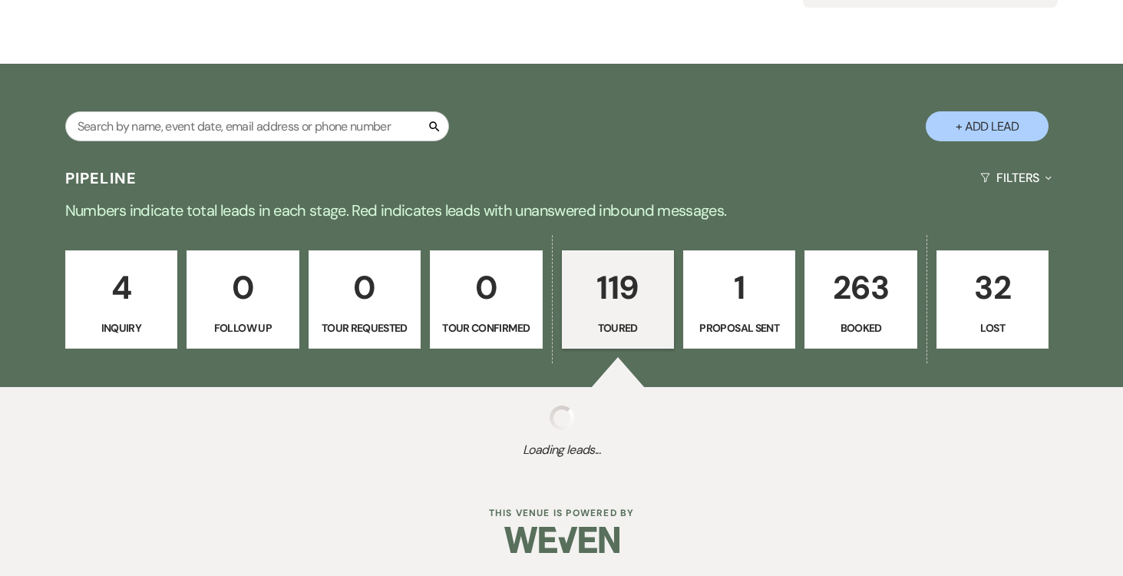
select select "5"
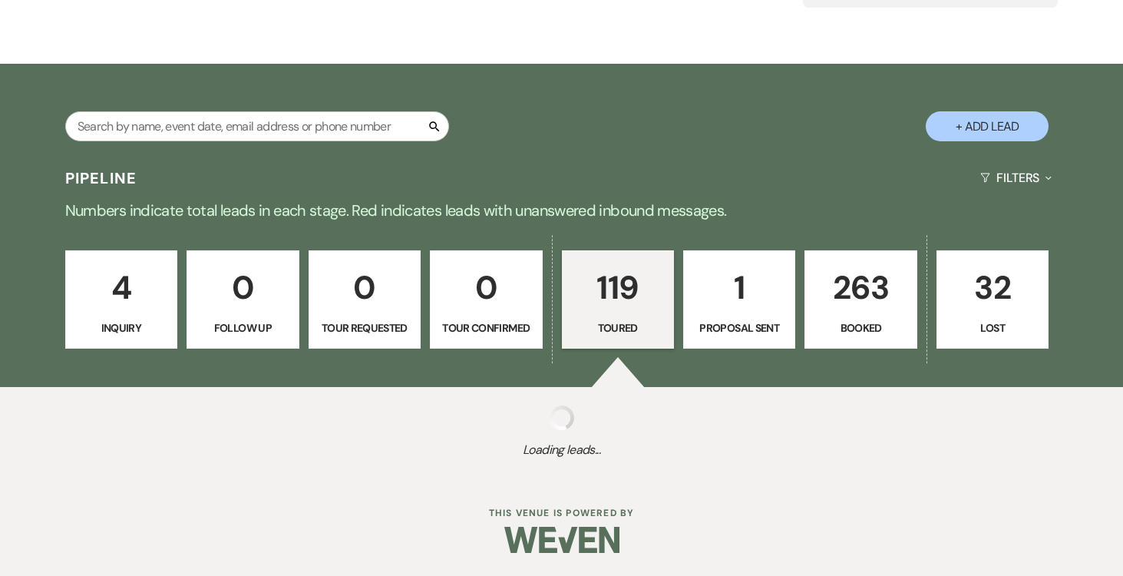
select select "5"
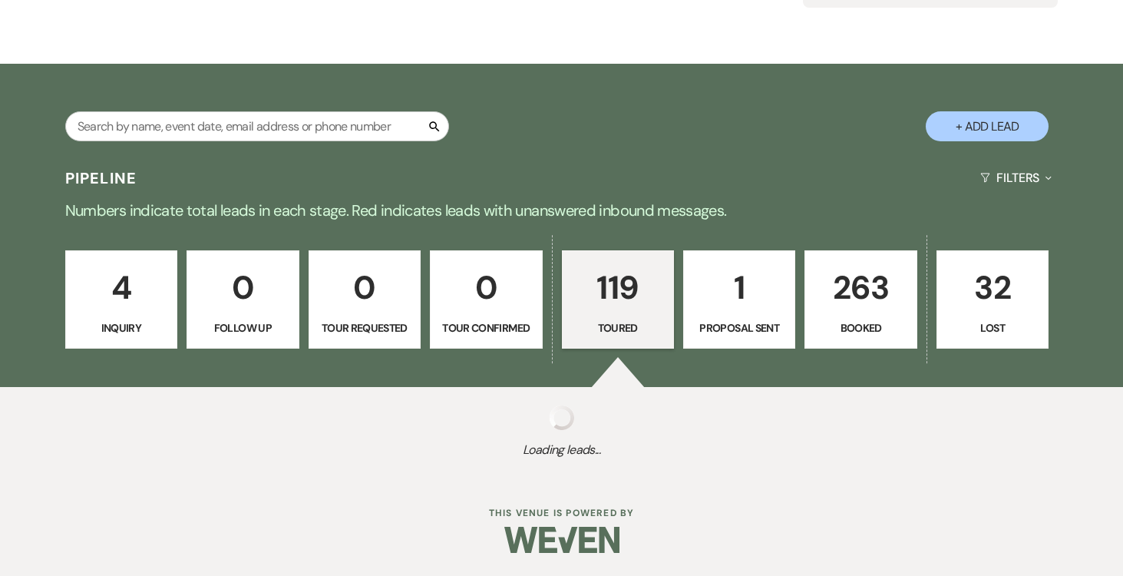
select select "5"
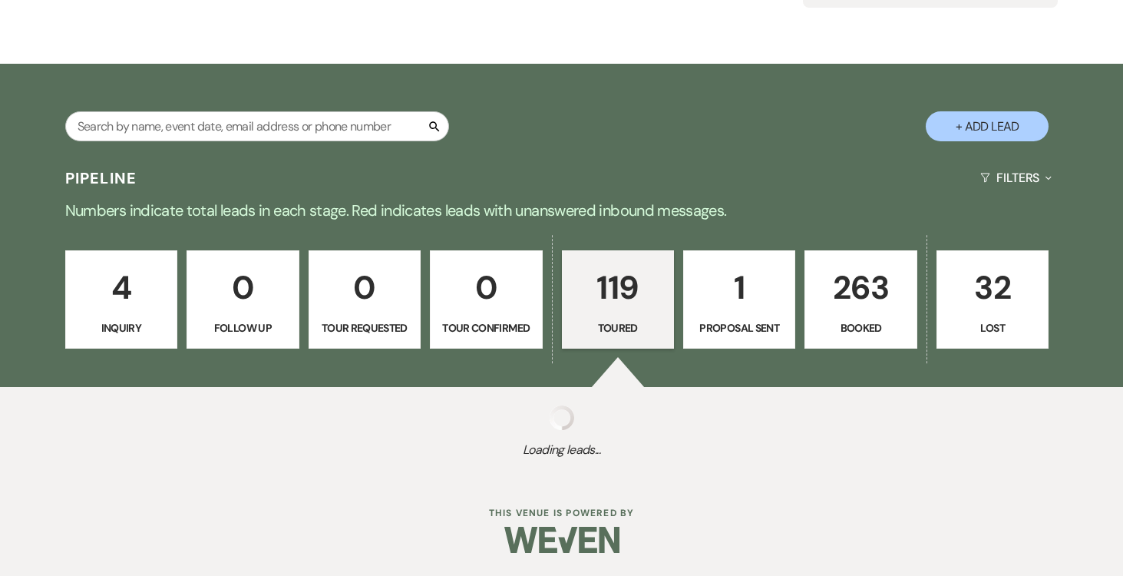
select select "5"
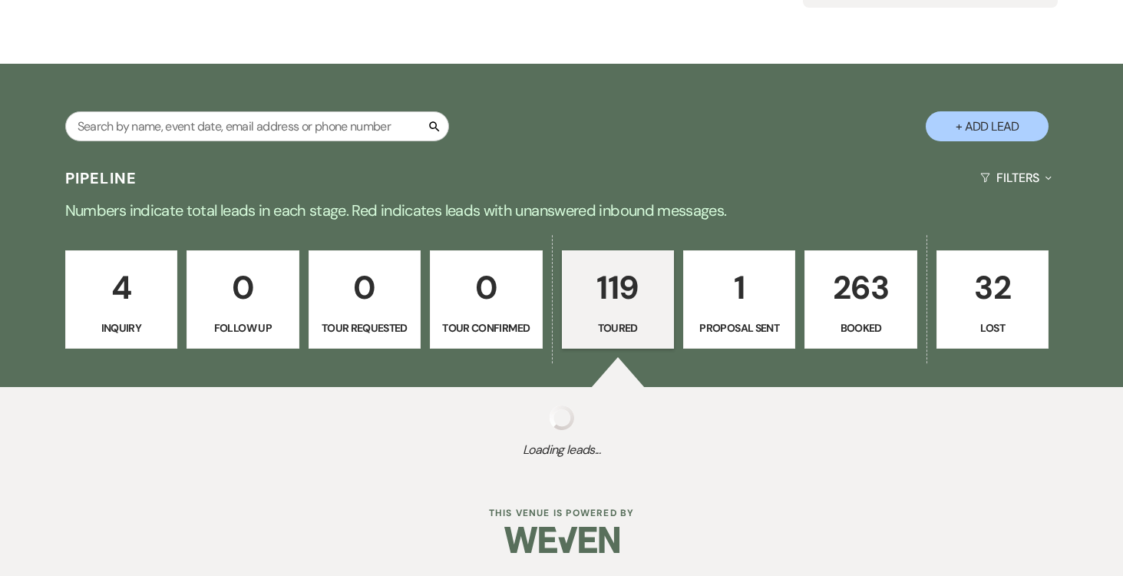
select select "5"
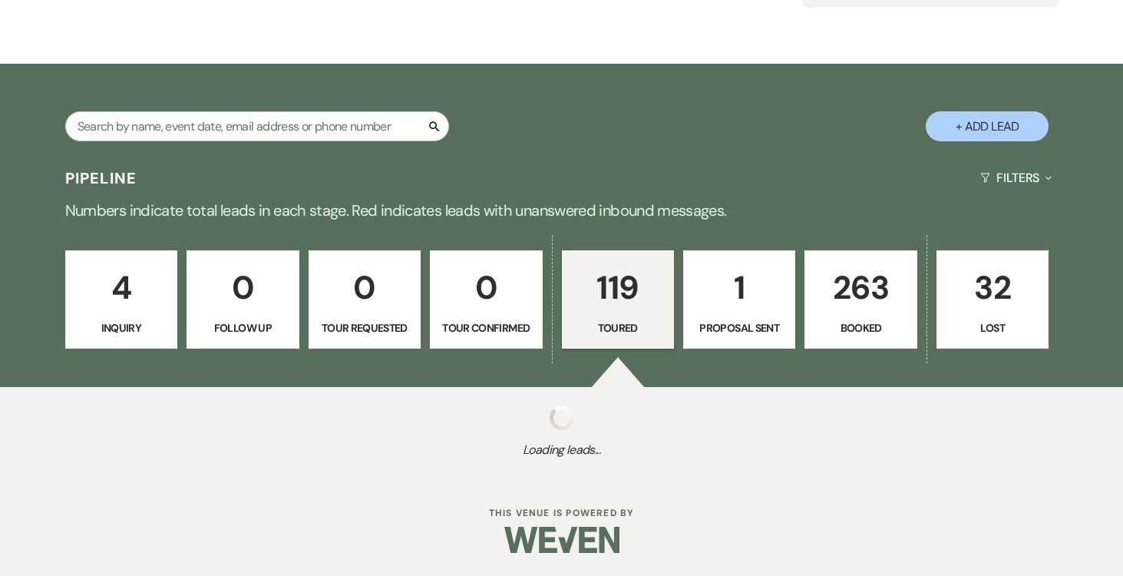
select select "5"
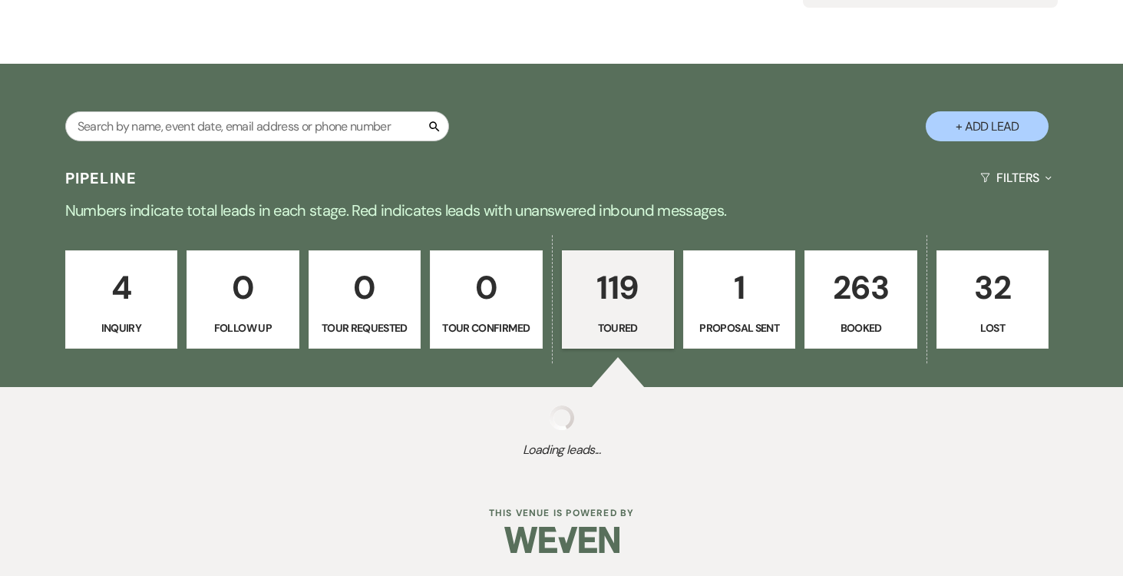
select select "5"
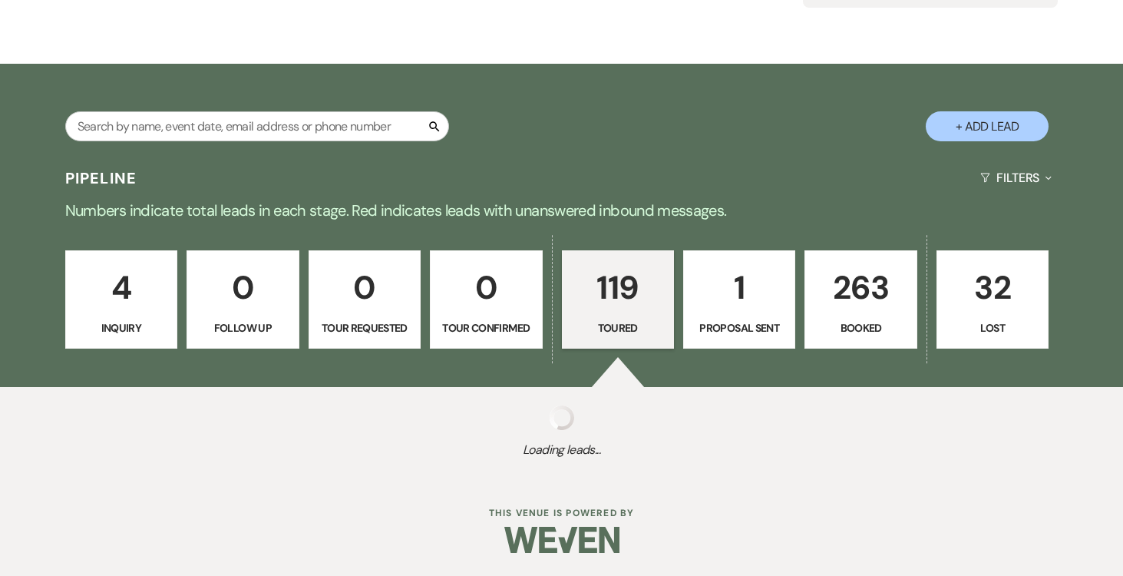
select select "5"
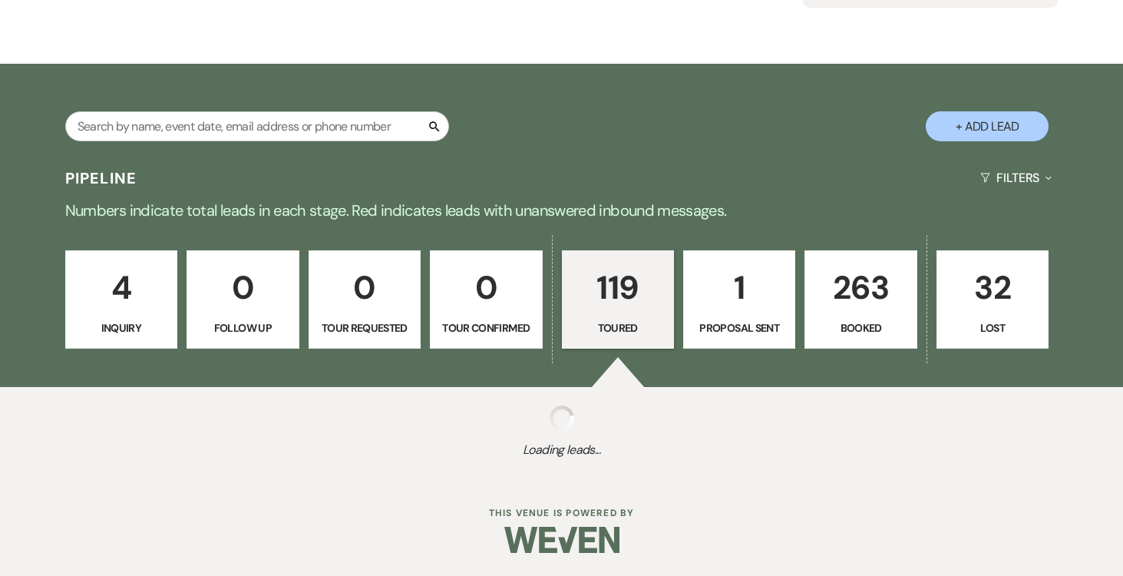
select select "5"
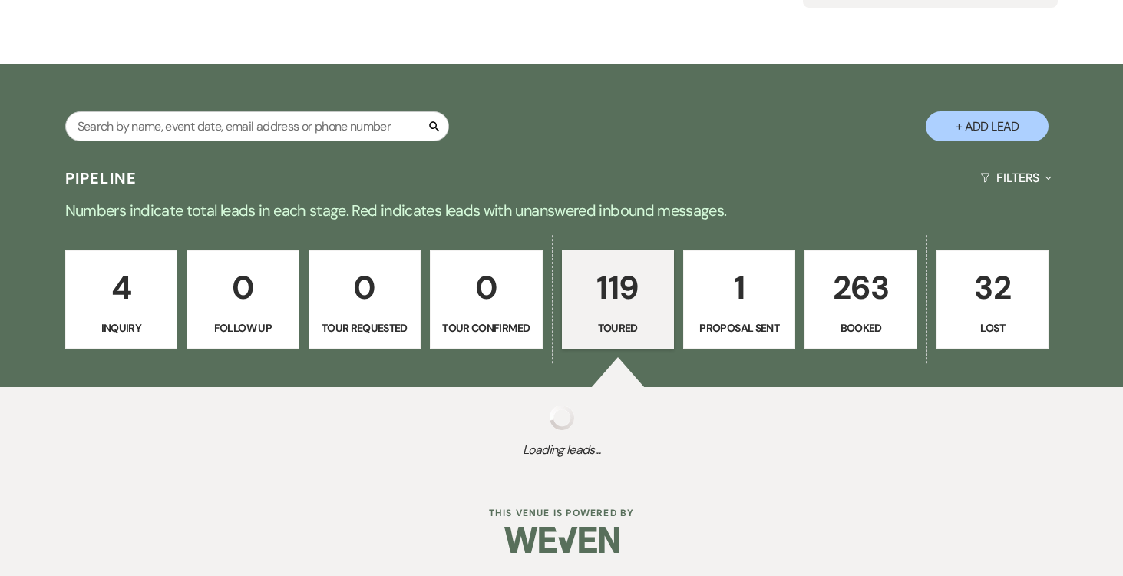
select select "5"
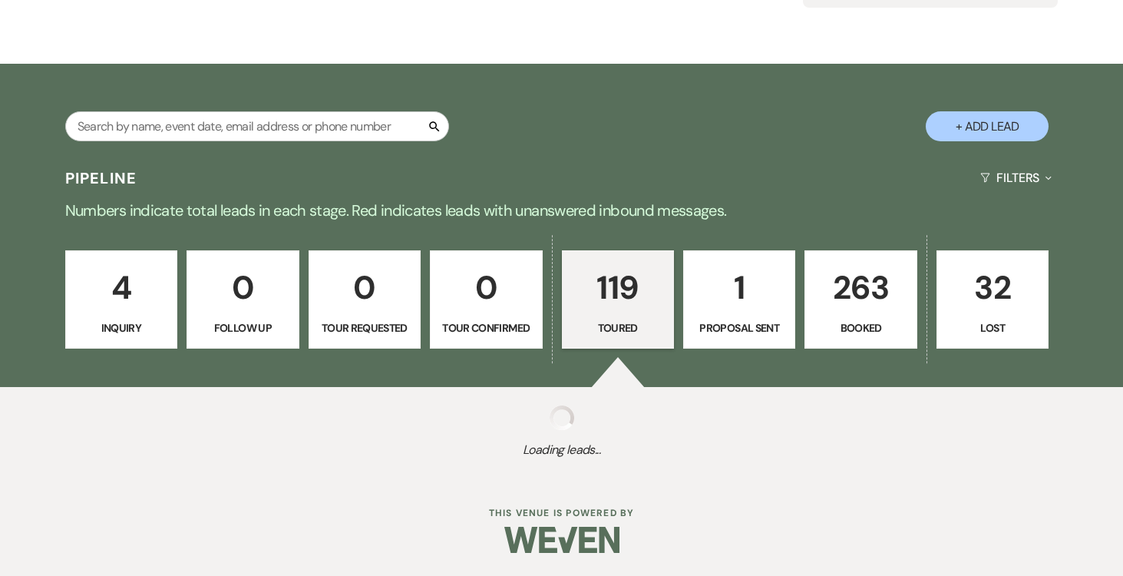
select select "5"
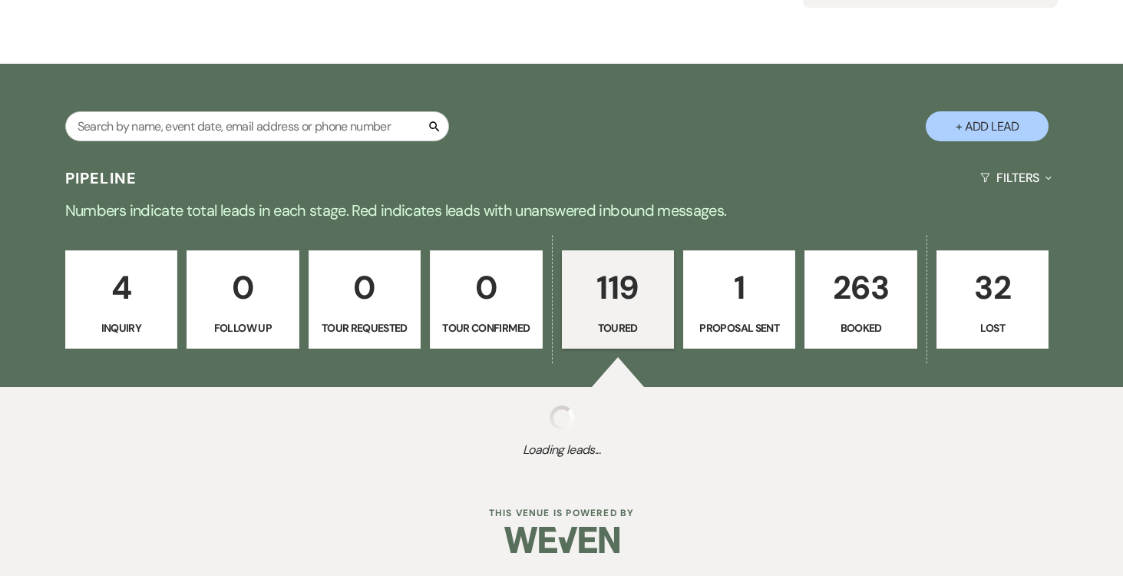
select select "5"
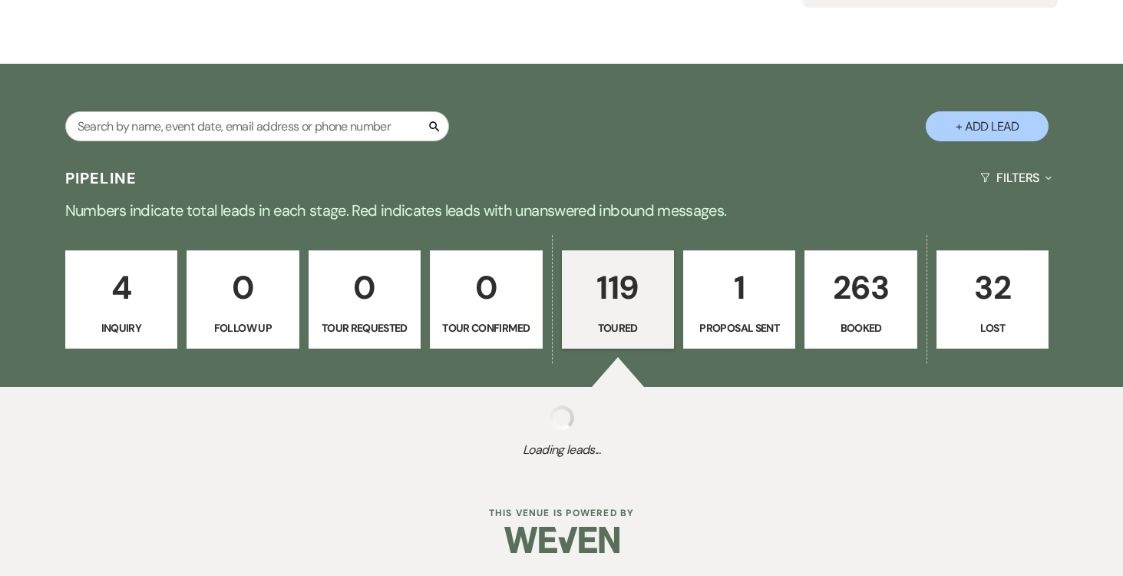
select select "5"
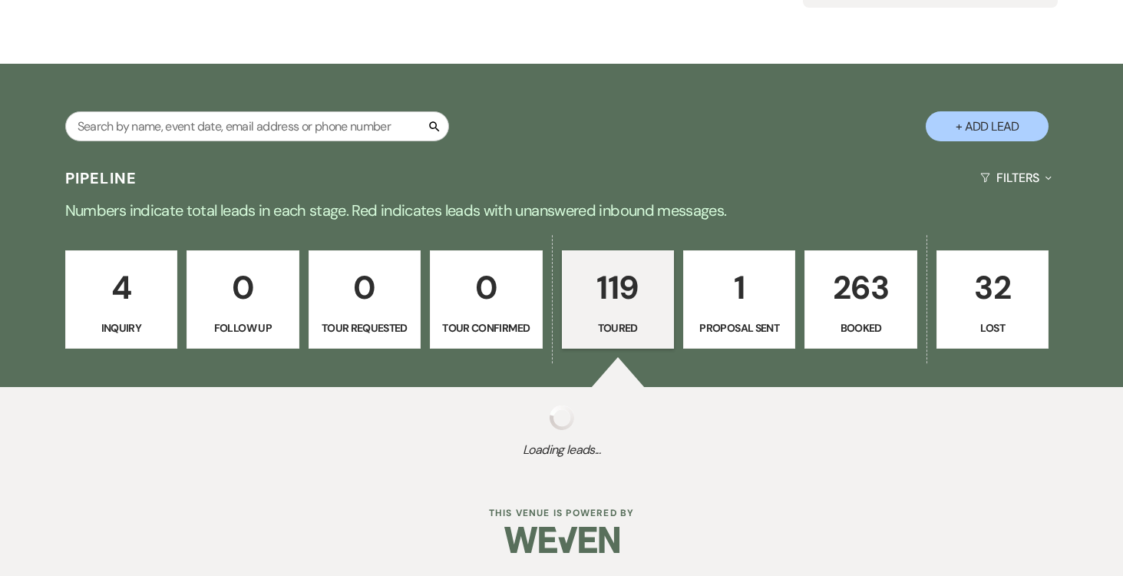
select select "5"
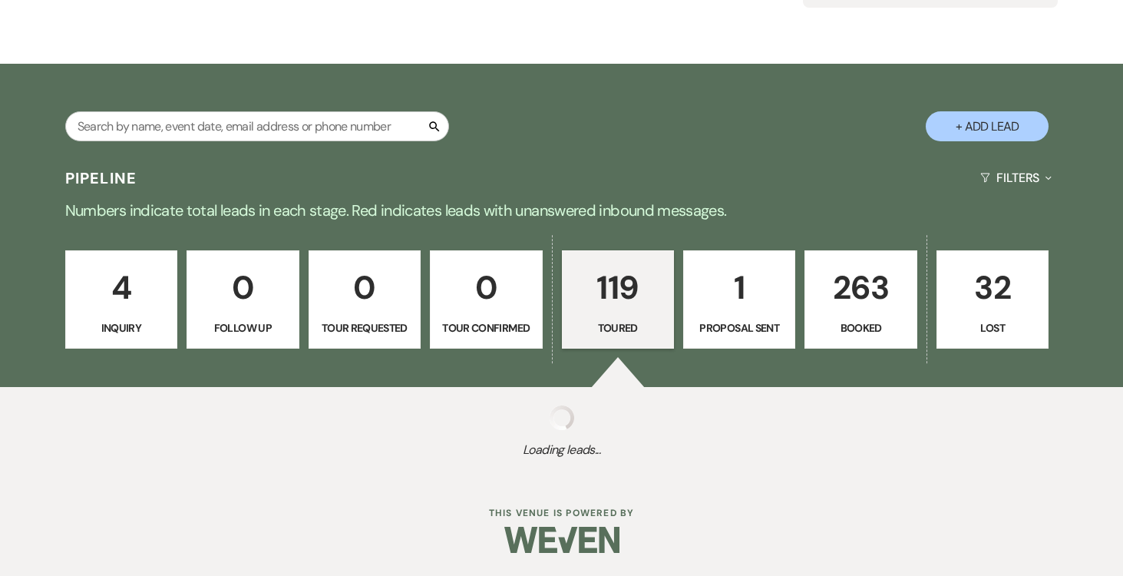
select select "5"
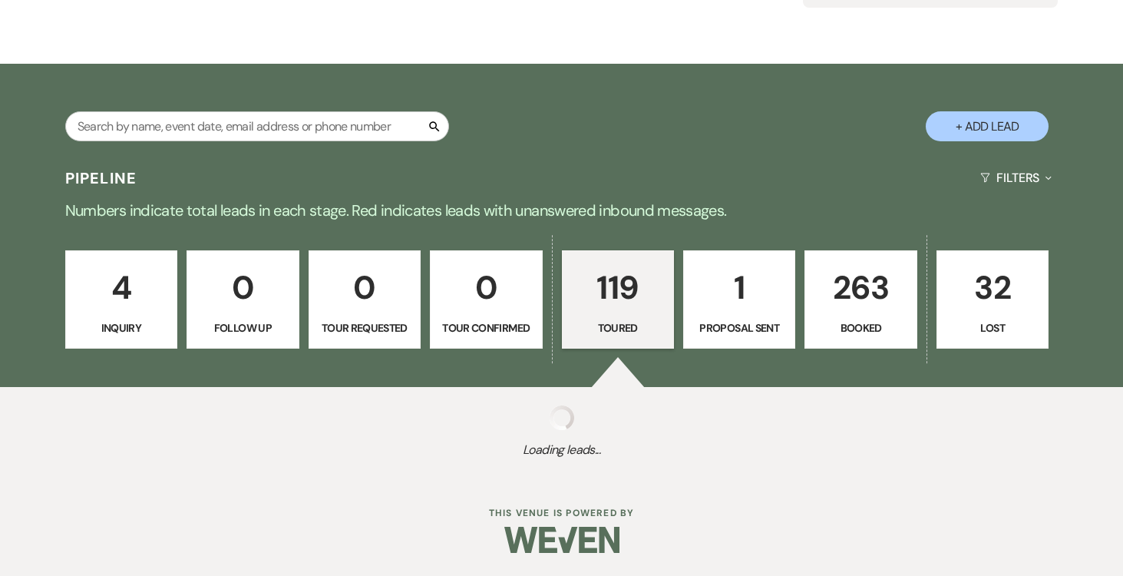
select select "5"
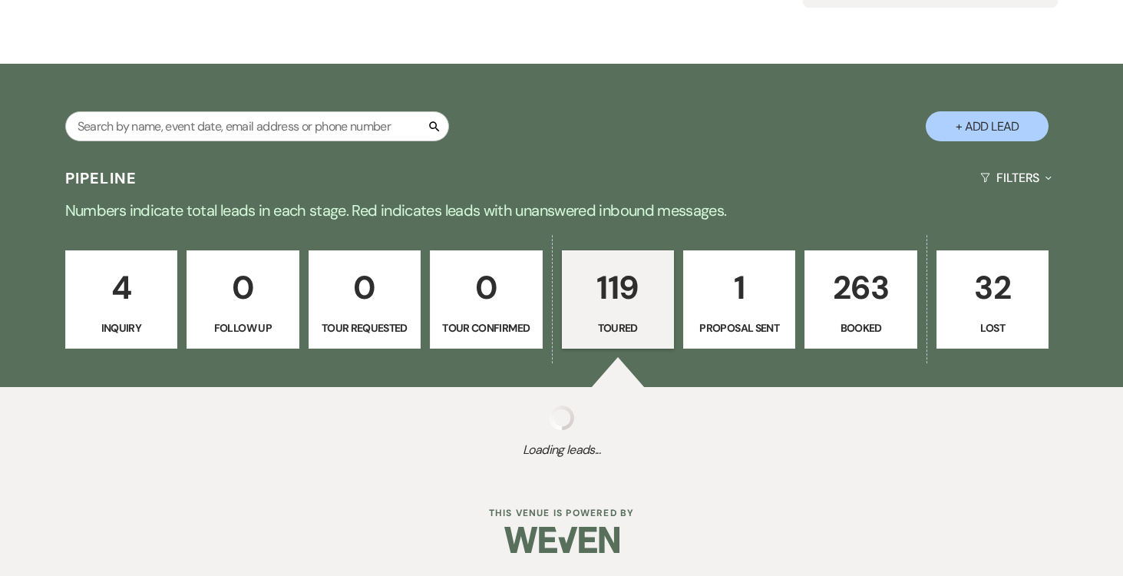
select select "5"
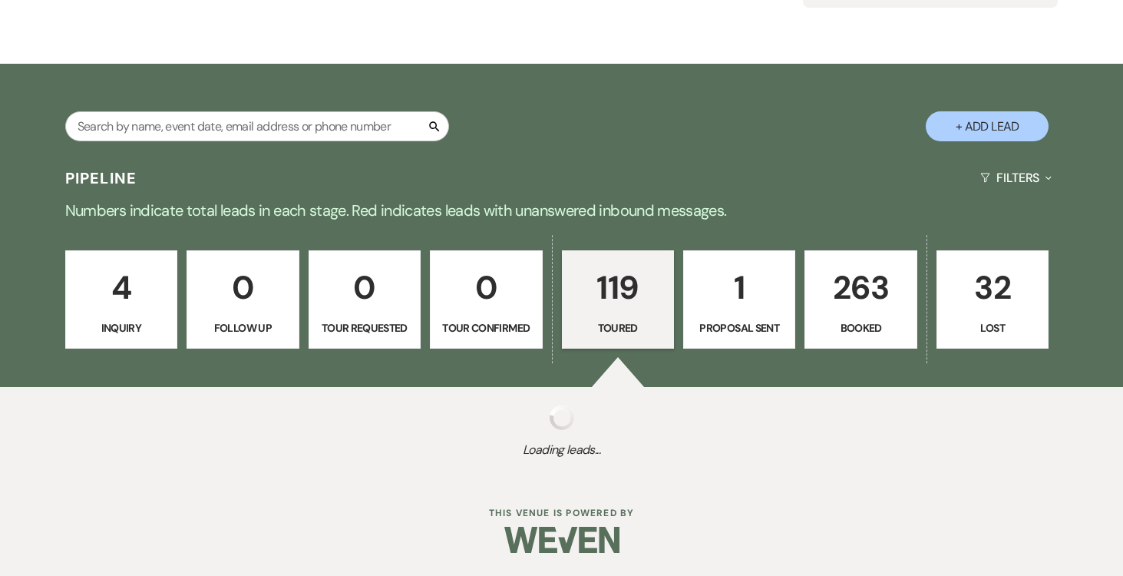
select select "5"
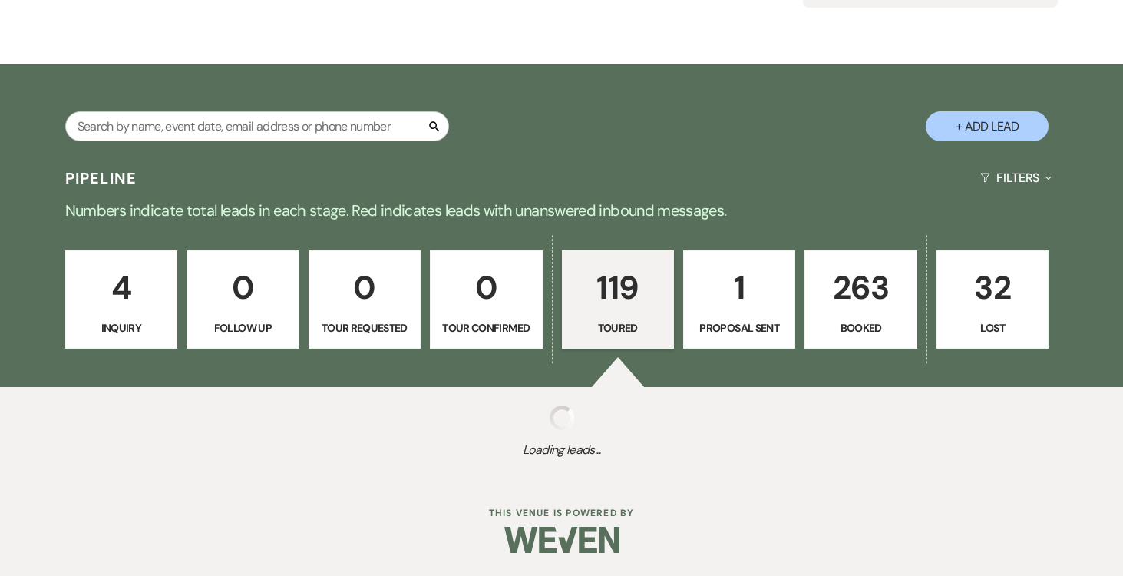
select select "5"
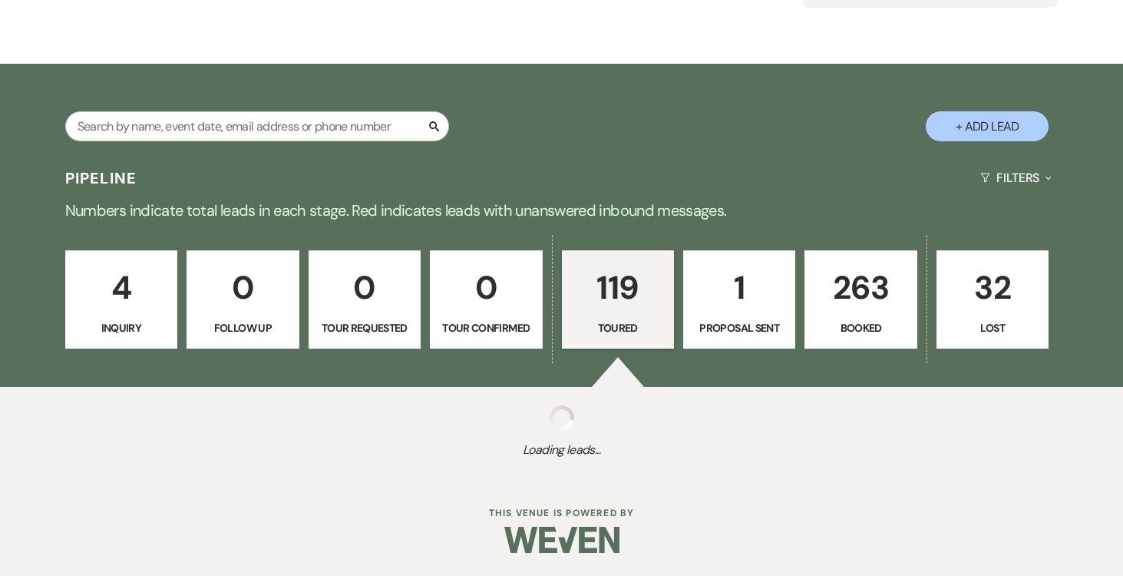
select select "5"
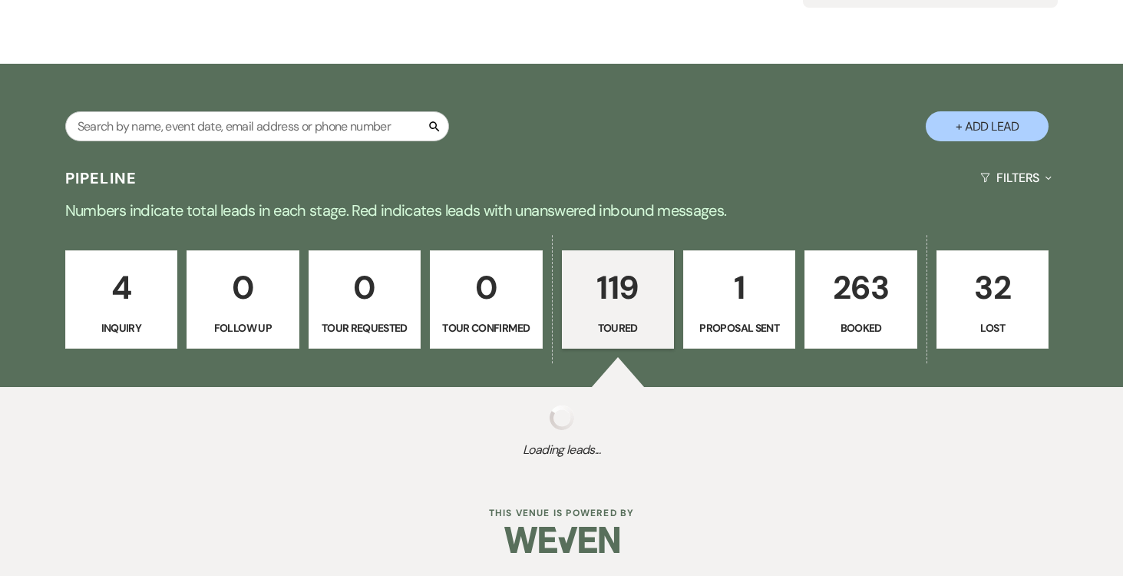
select select "5"
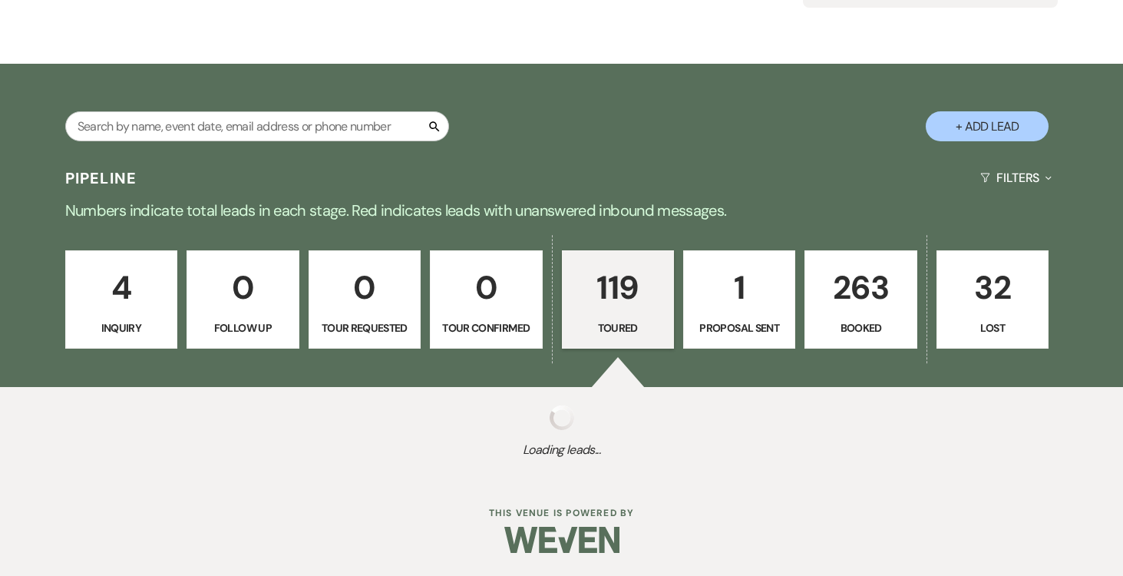
select select "5"
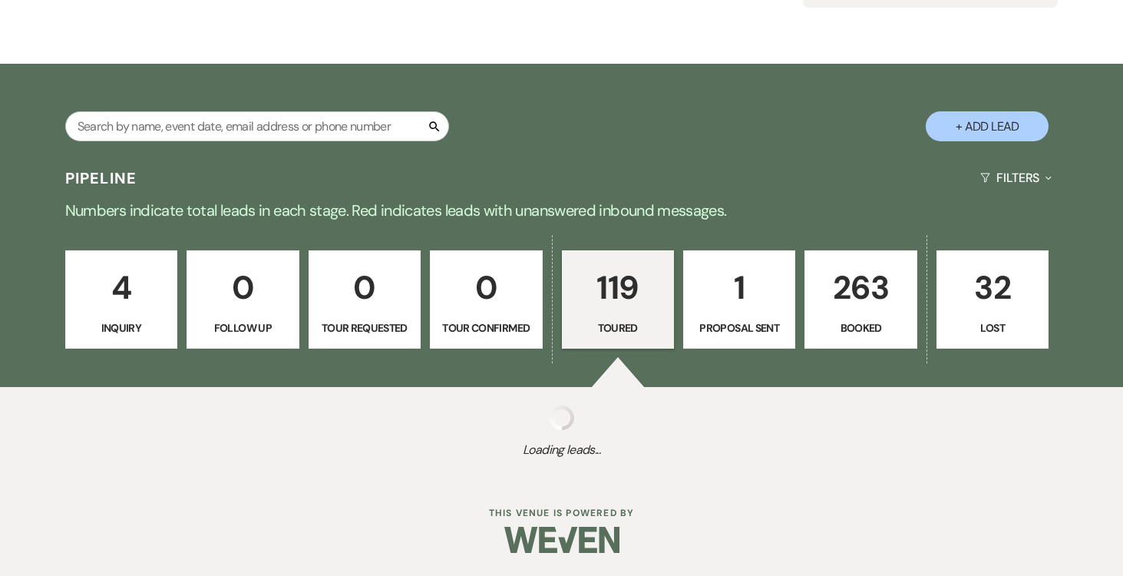
select select "5"
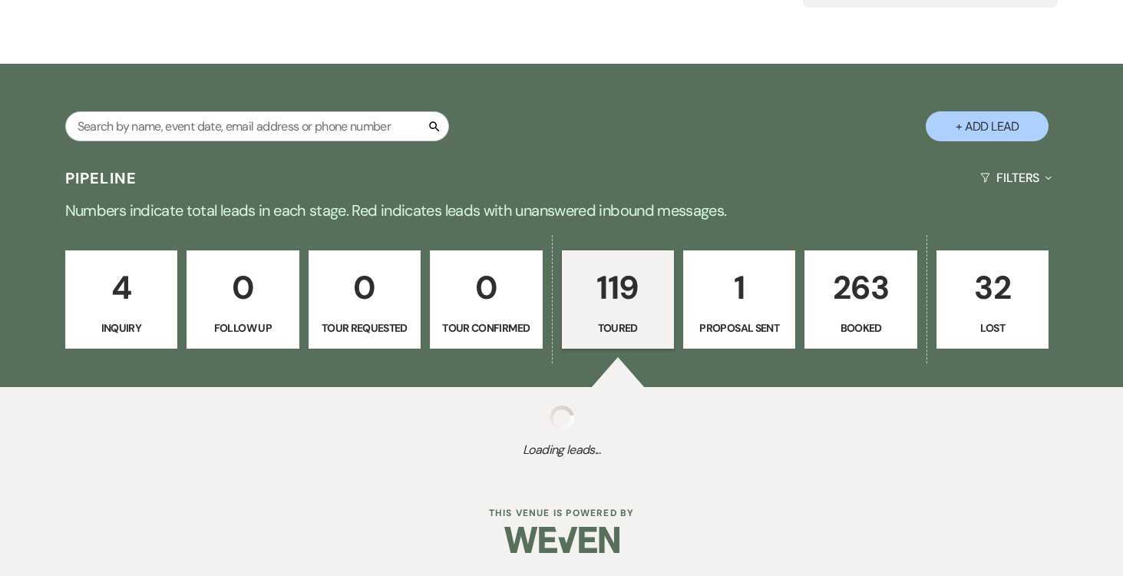
select select "5"
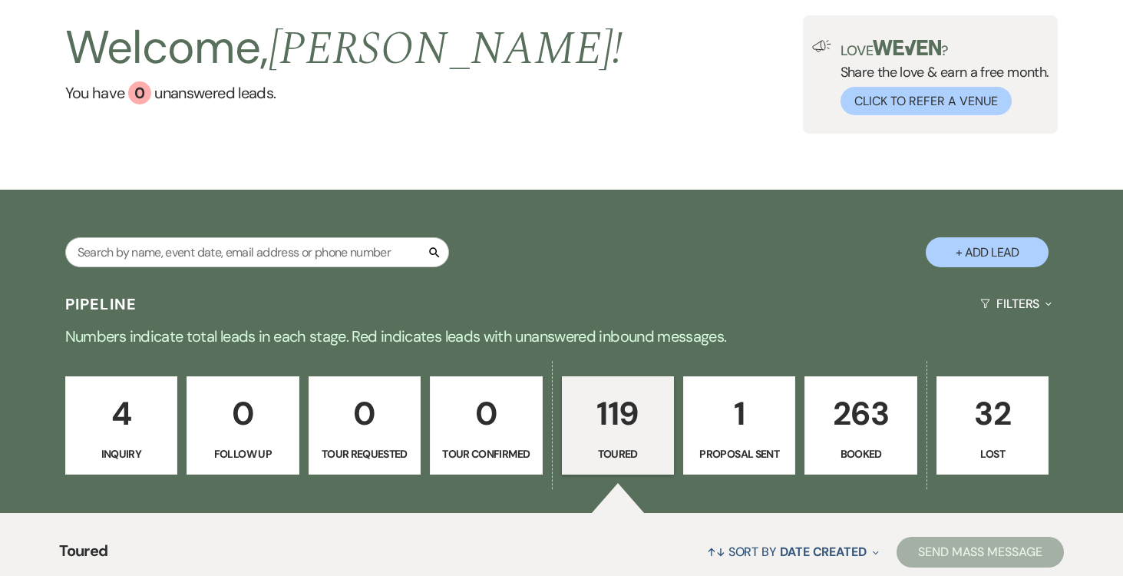
scroll to position [45, 0]
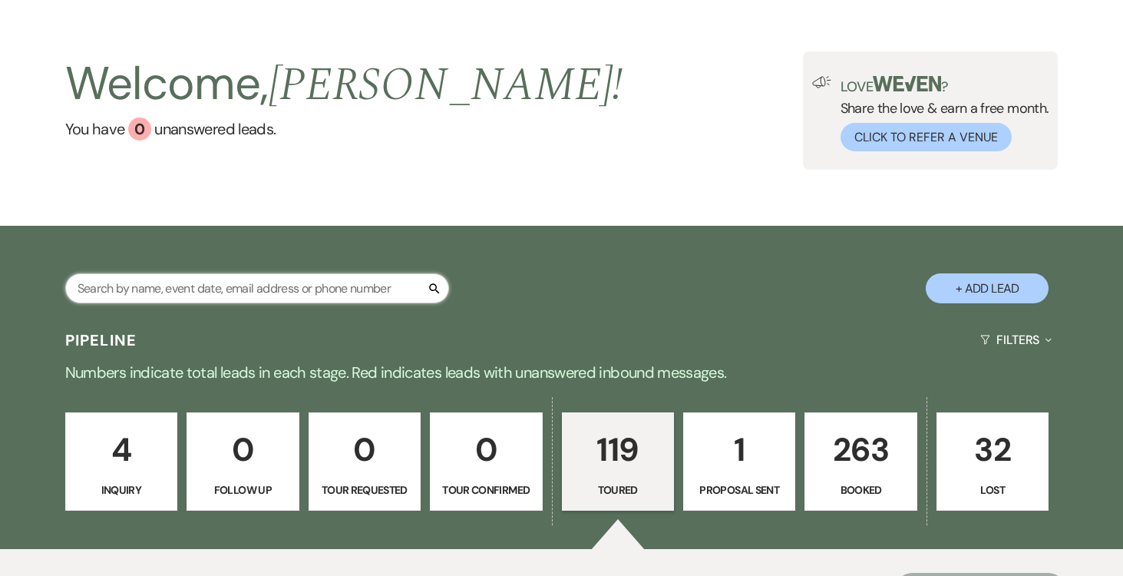
click at [385, 286] on input "text" at bounding box center [257, 288] width 384 height 30
type input "[PERSON_NAME]"
select select "5"
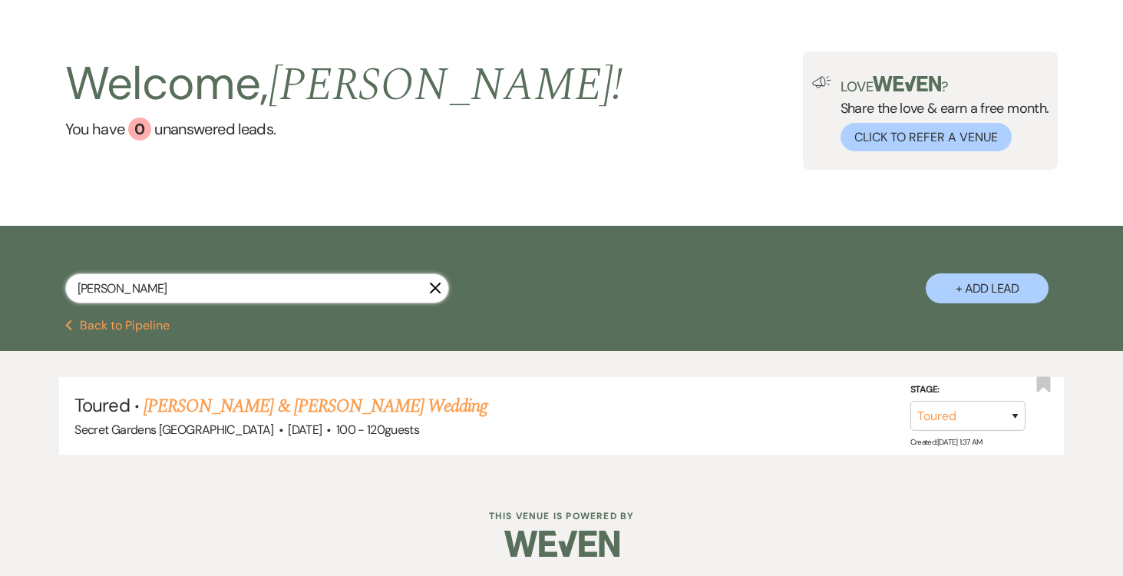
type input "[PERSON_NAME]"
click at [372, 404] on link "[PERSON_NAME] & [PERSON_NAME] Wedding" at bounding box center [316, 406] width 344 height 28
select select "5"
select select "6"
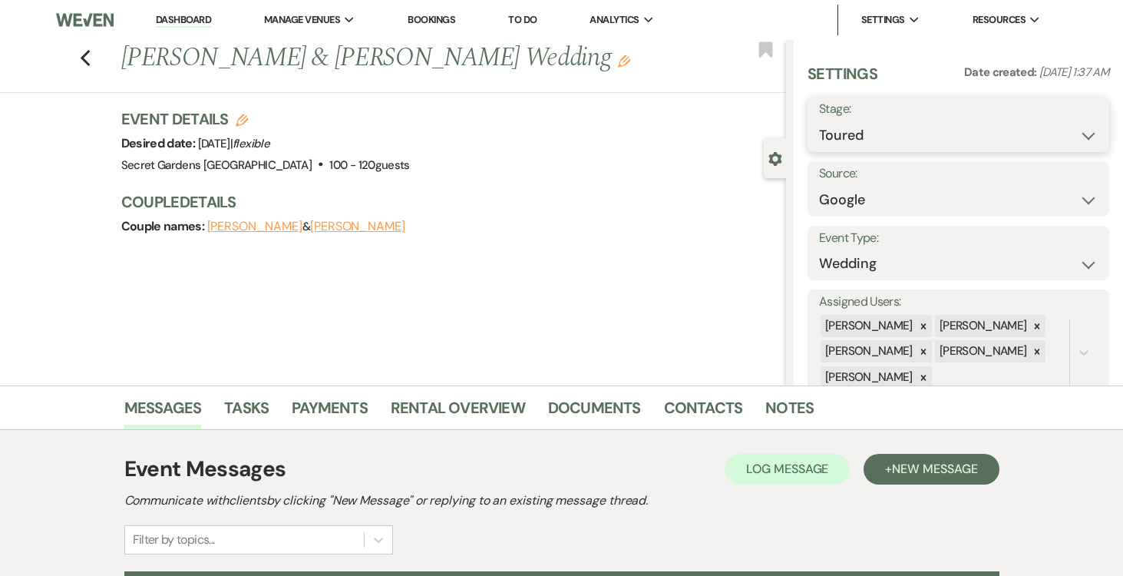
click at [1089, 134] on select "Inquiry Follow Up Tour Requested Tour Confirmed Toured Proposal Sent Booked Lost" at bounding box center [958, 136] width 279 height 30
select select "6"
click at [819, 121] on select "Inquiry Follow Up Tour Requested Tour Confirmed Toured Proposal Sent Booked Lost" at bounding box center [958, 136] width 279 height 30
click at [1069, 119] on button "Save" at bounding box center [1078, 124] width 62 height 31
click at [182, 15] on link "Dashboard" at bounding box center [183, 20] width 55 height 15
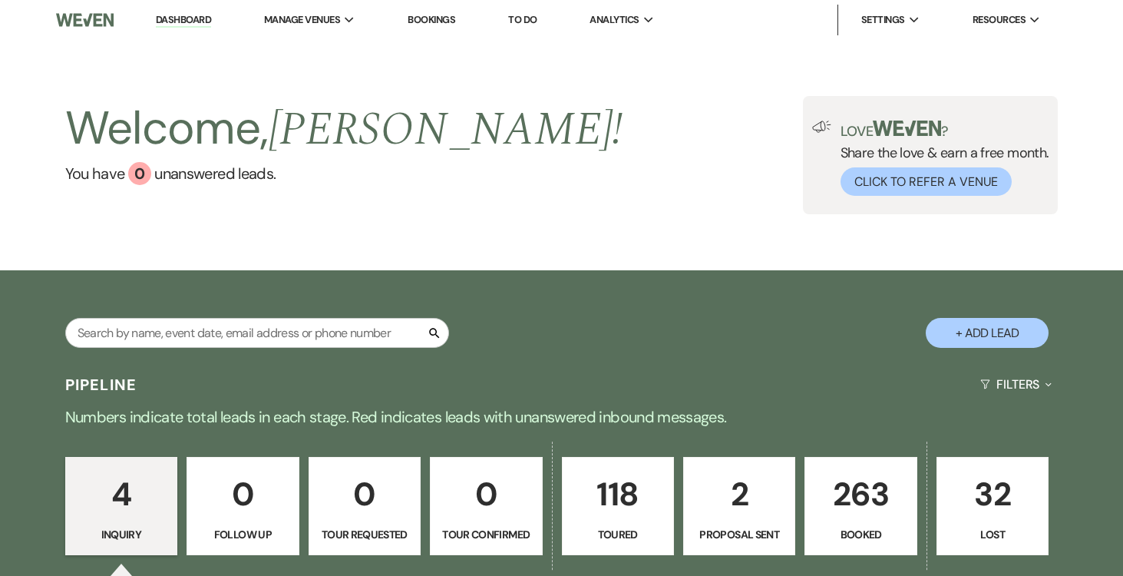
click at [758, 518] on p "2" at bounding box center [739, 493] width 92 height 51
select select "6"
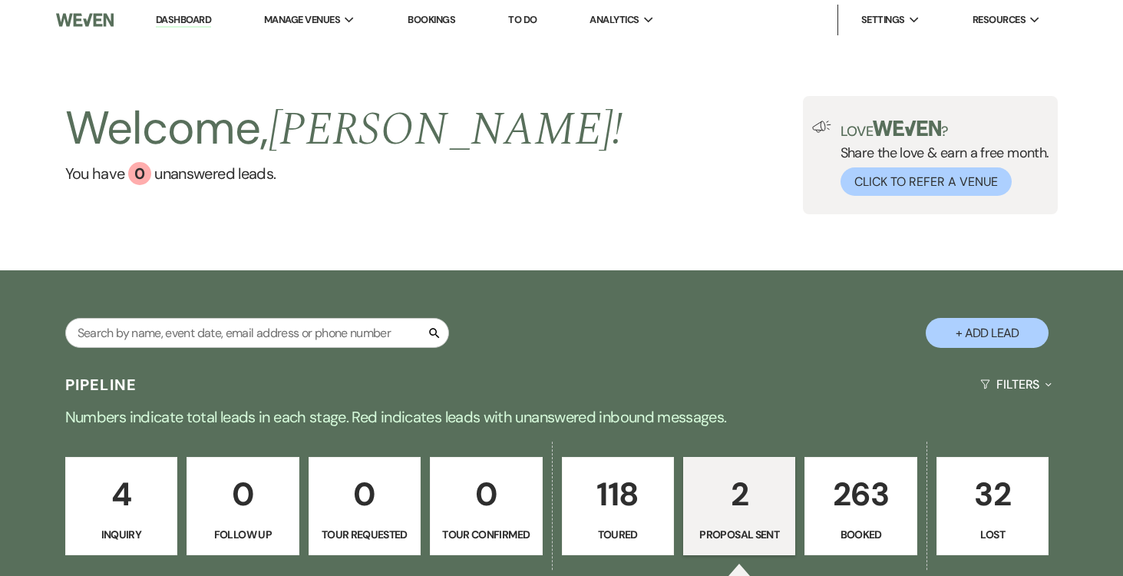
select select "6"
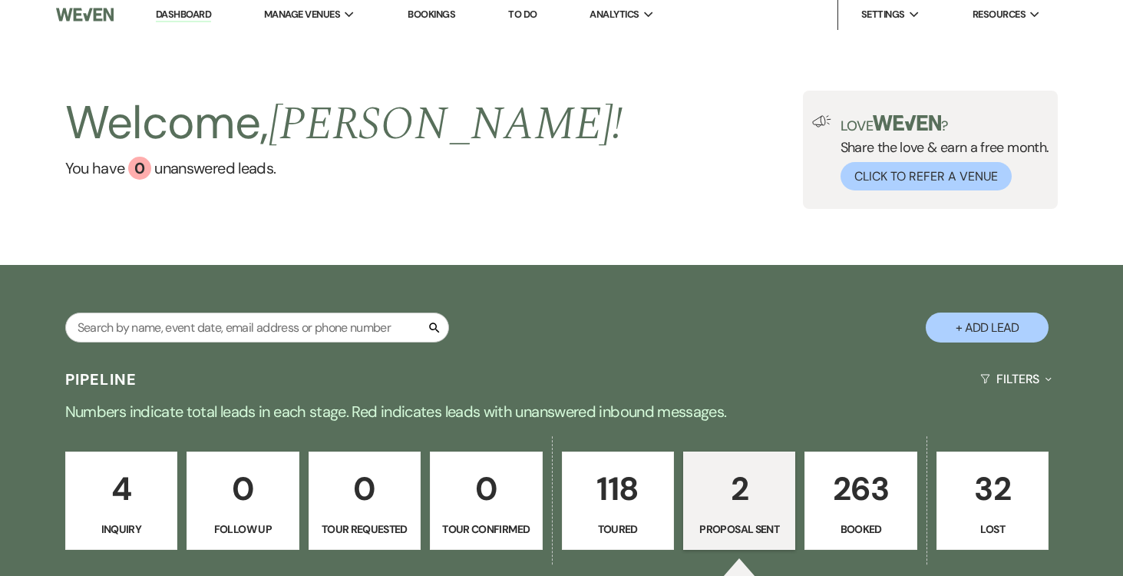
click at [730, 473] on p "2" at bounding box center [739, 488] width 92 height 51
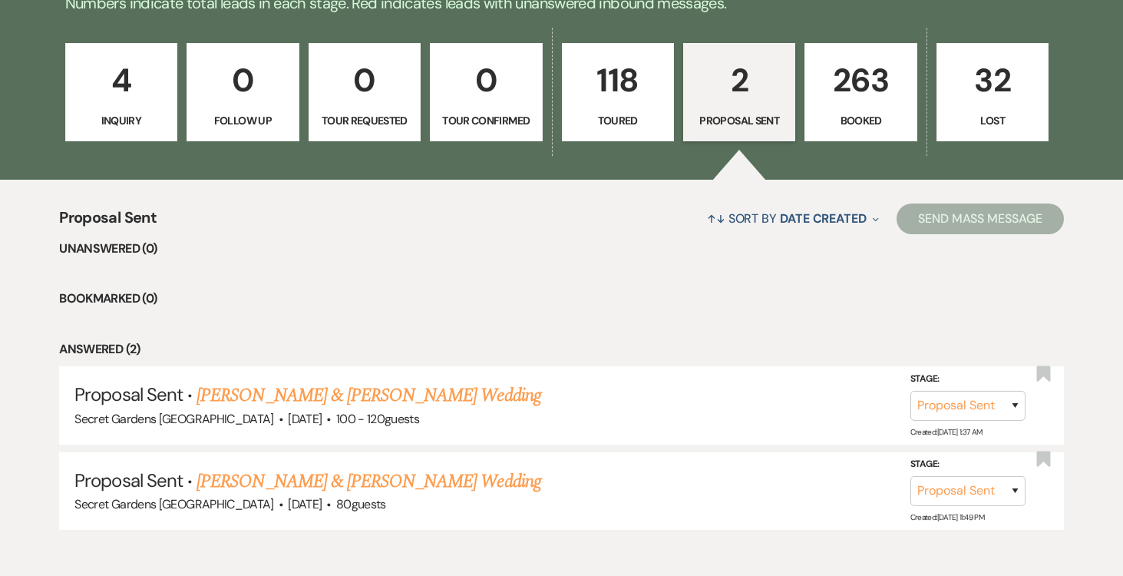
scroll to position [491, 0]
